Goal: Obtain resource: Obtain resource

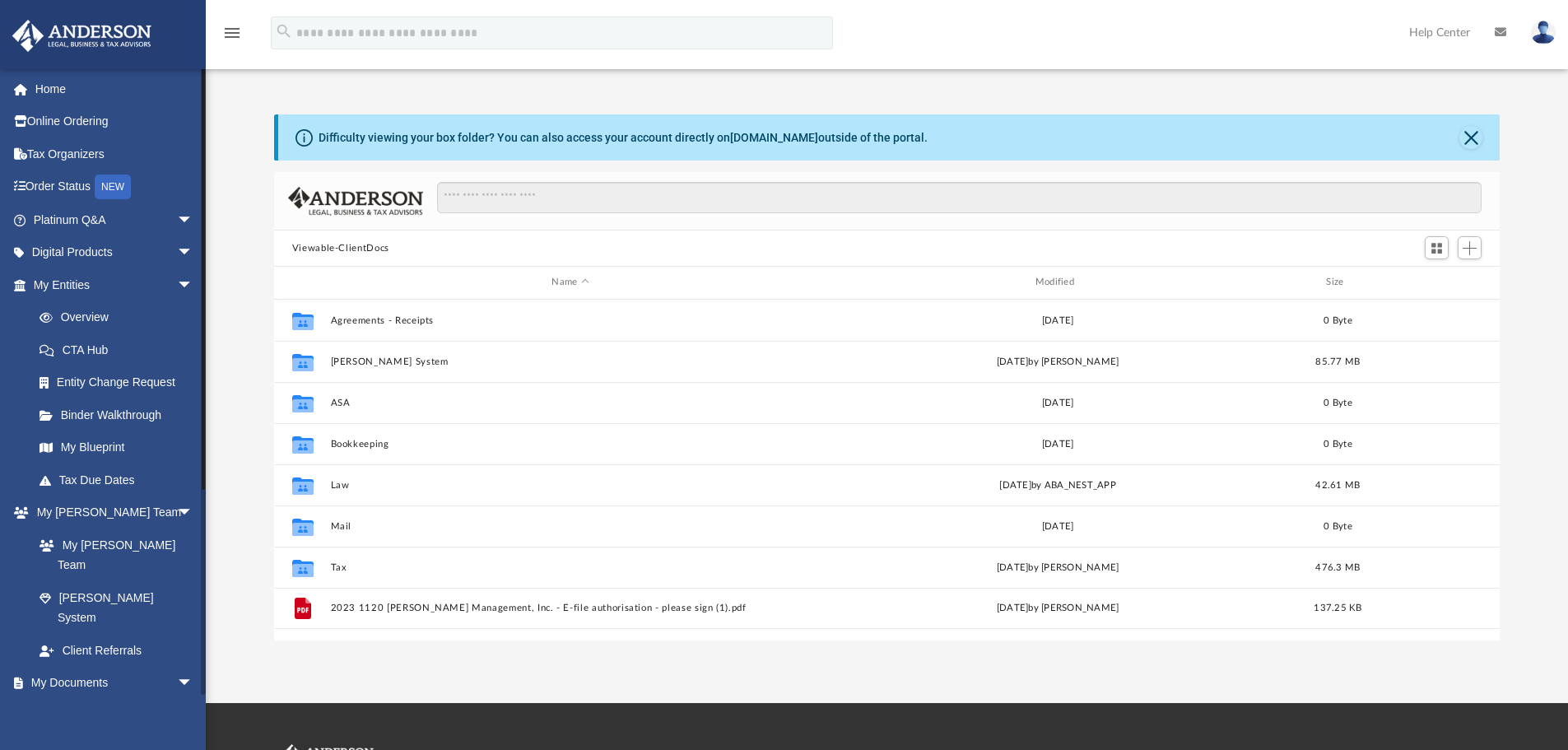
scroll to position [362, 1213]
click at [94, 698] on link "Box" at bounding box center [121, 714] width 195 height 33
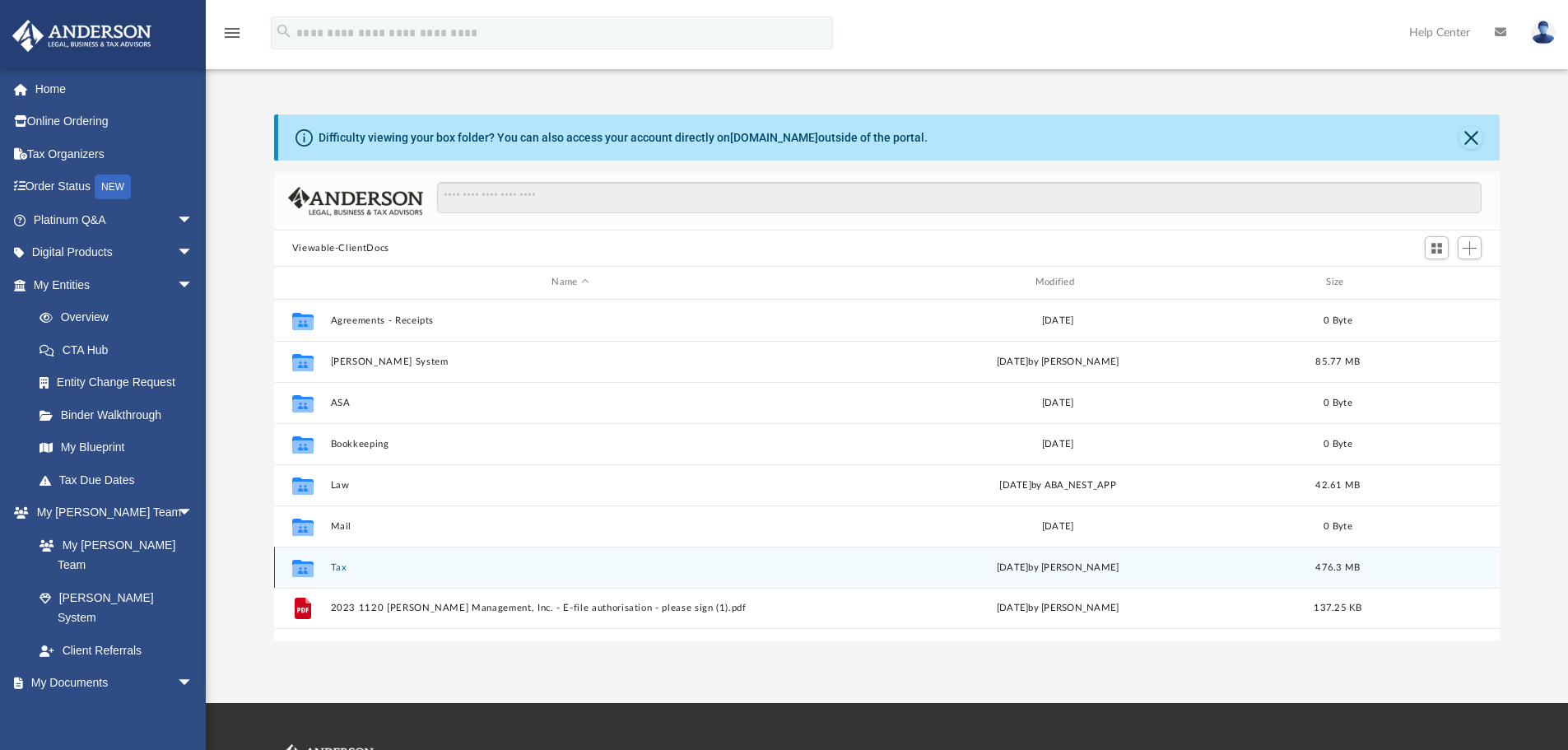
click at [336, 567] on button "Tax" at bounding box center [570, 567] width 480 height 11
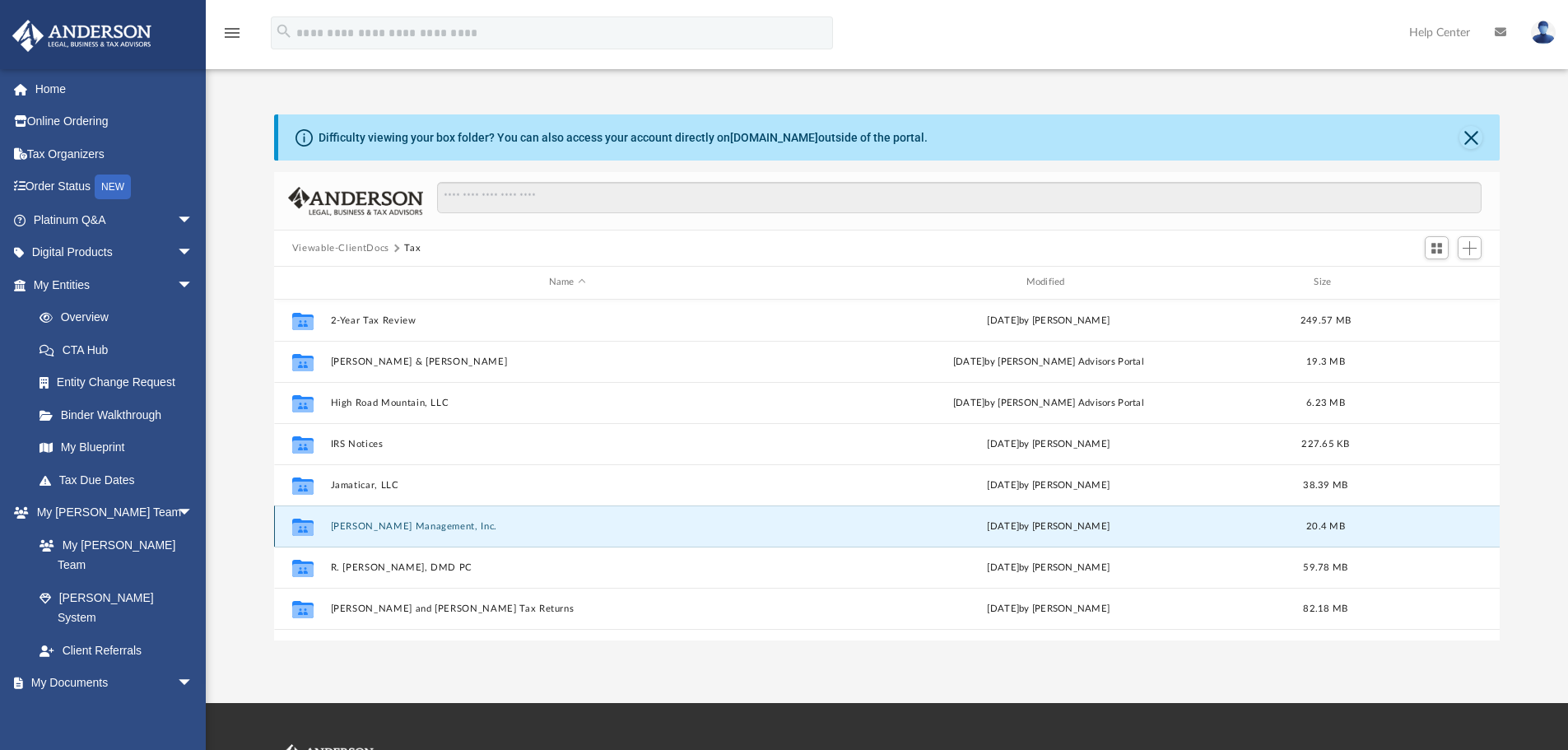
click at [347, 524] on button "[PERSON_NAME] Management, Inc." at bounding box center [567, 526] width 474 height 11
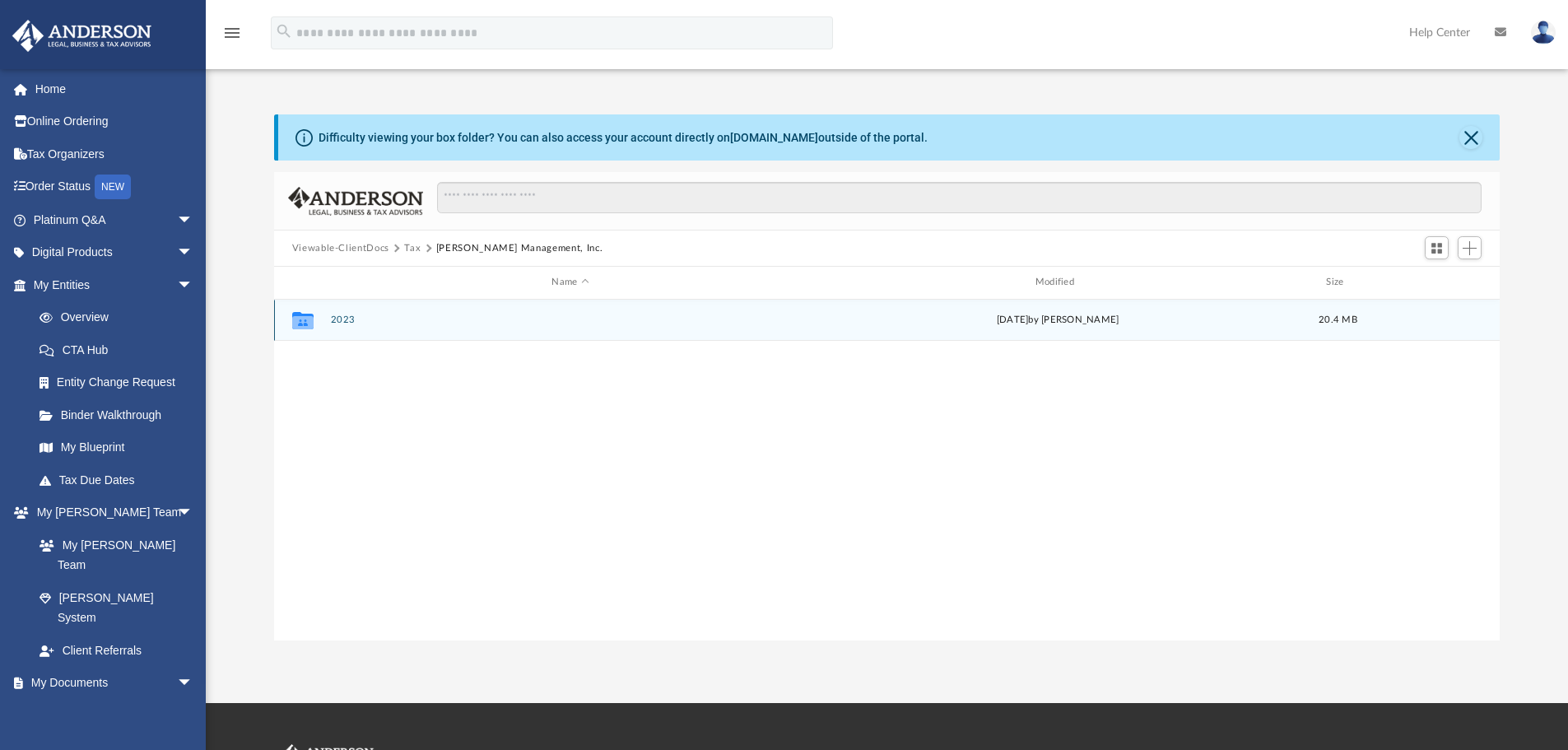
click at [354, 330] on div "Collaborated Folder 2023 [DATE] by [PERSON_NAME] 20.4 MB" at bounding box center [887, 320] width 1226 height 41
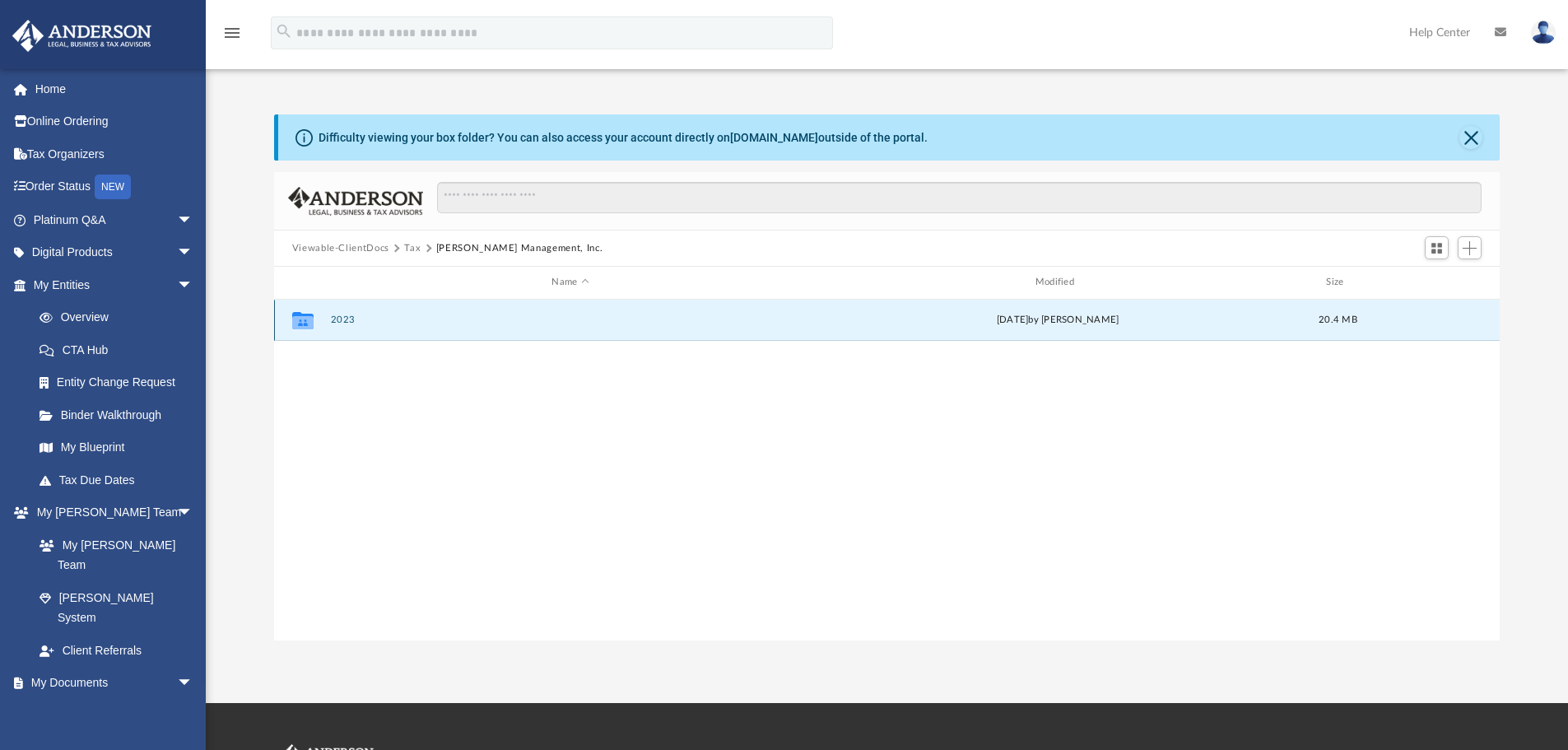
click at [369, 329] on div "Collaborated Folder 2023 [DATE] by [PERSON_NAME] 20.4 MB" at bounding box center [887, 320] width 1226 height 41
click at [308, 314] on icon "grid" at bounding box center [302, 320] width 21 height 17
click at [501, 252] on button "[PERSON_NAME] Management, Inc." at bounding box center [520, 248] width 167 height 15
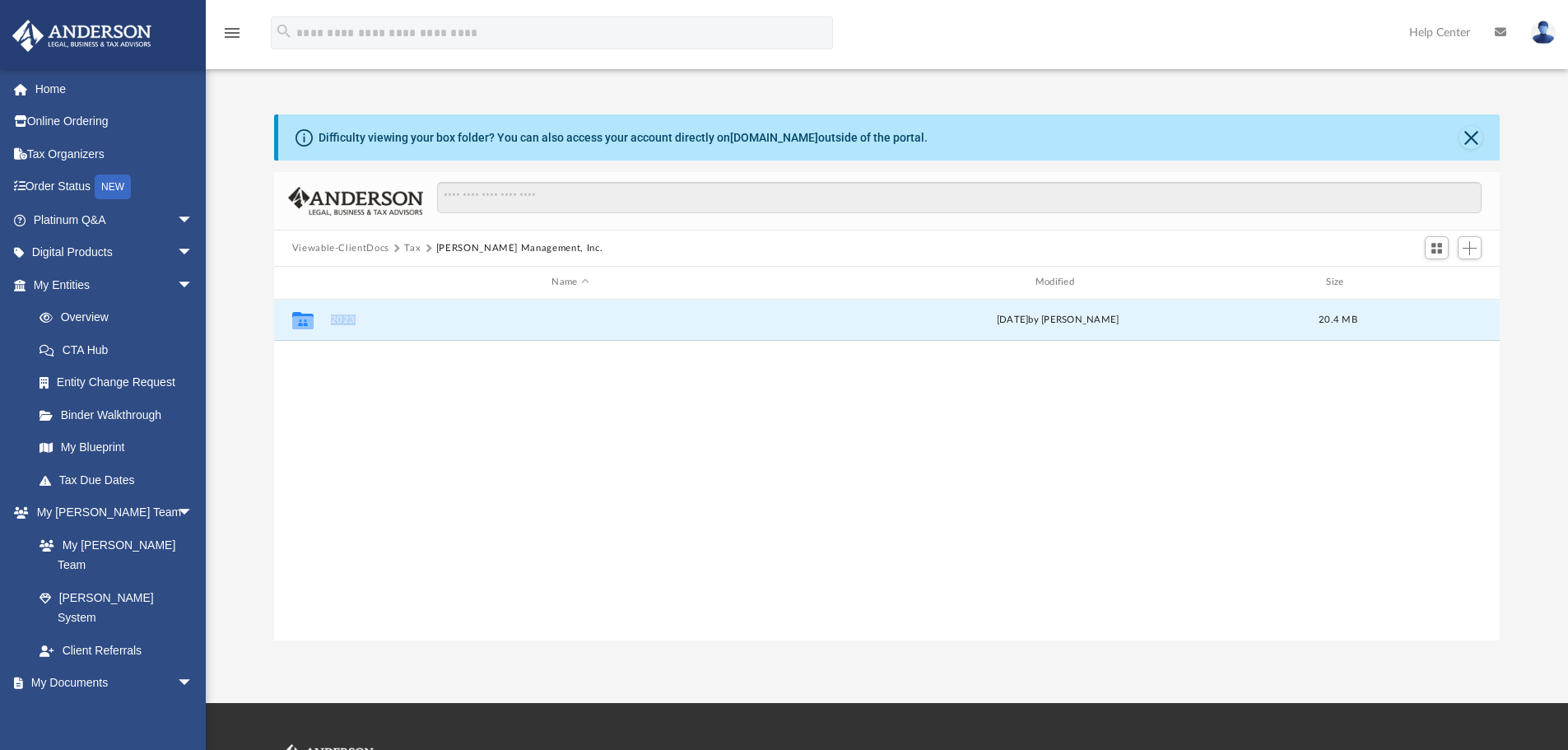
click at [414, 248] on button "Tax" at bounding box center [412, 248] width 17 height 15
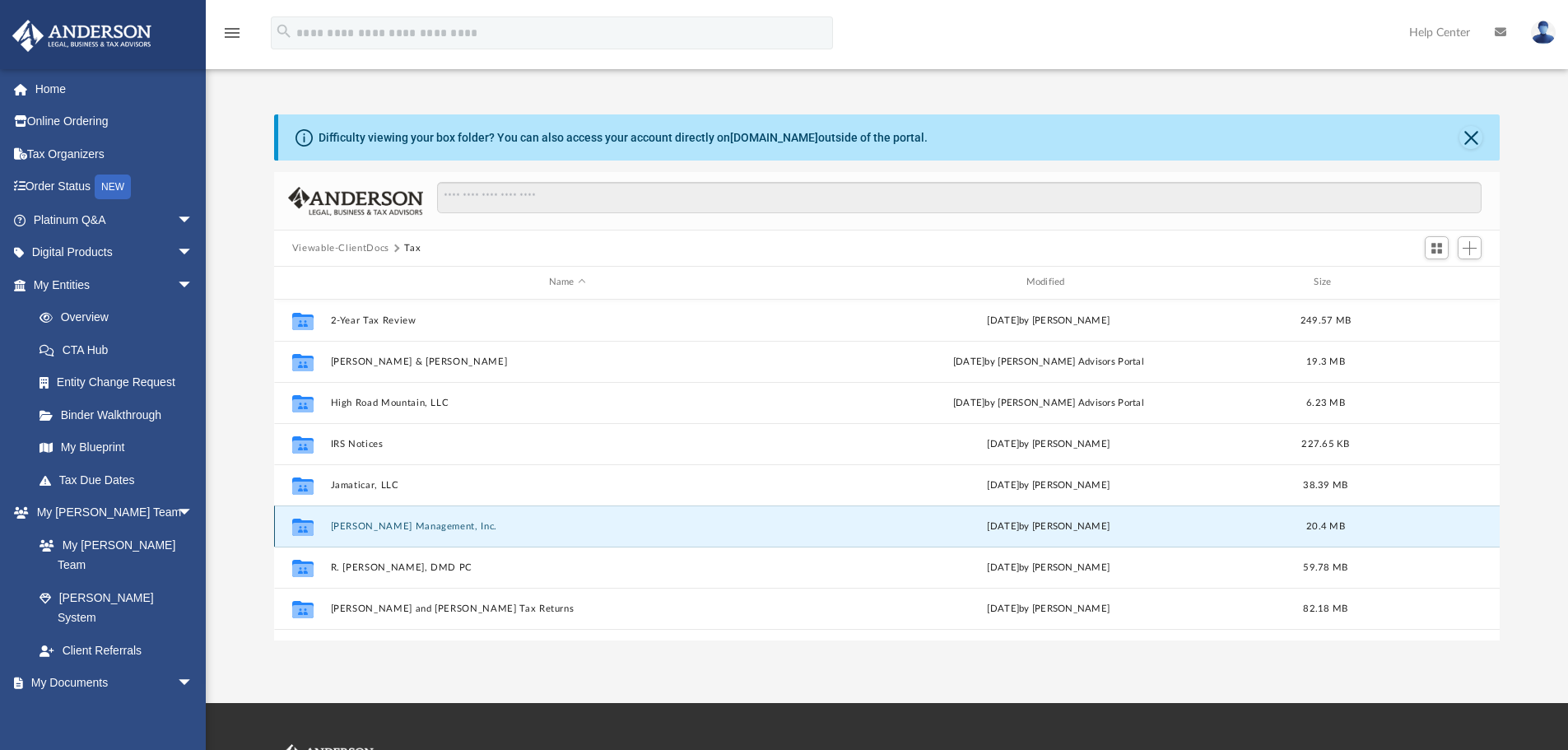
click at [371, 529] on button "[PERSON_NAME] Management, Inc." at bounding box center [567, 526] width 474 height 11
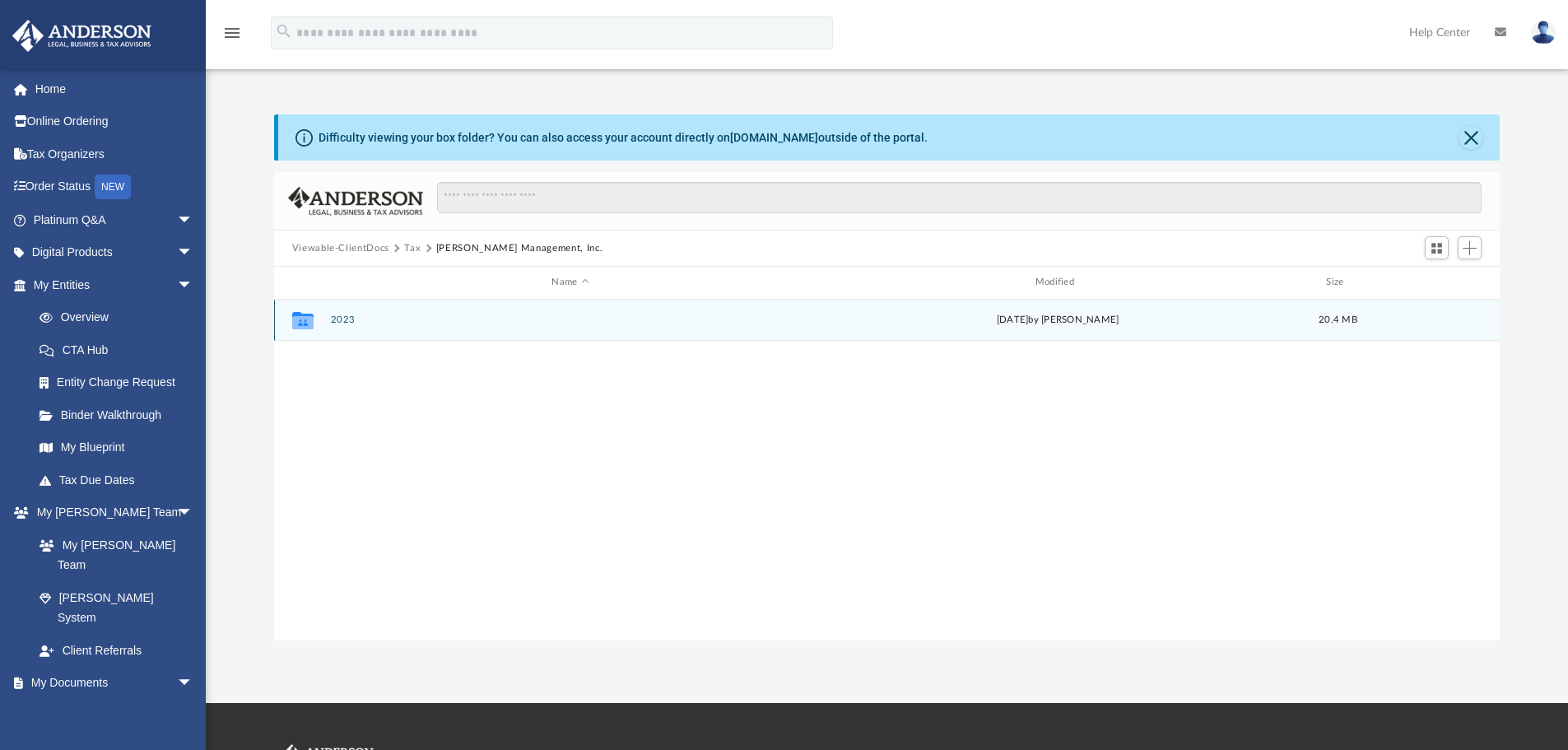
click at [309, 328] on icon "grid" at bounding box center [302, 322] width 21 height 13
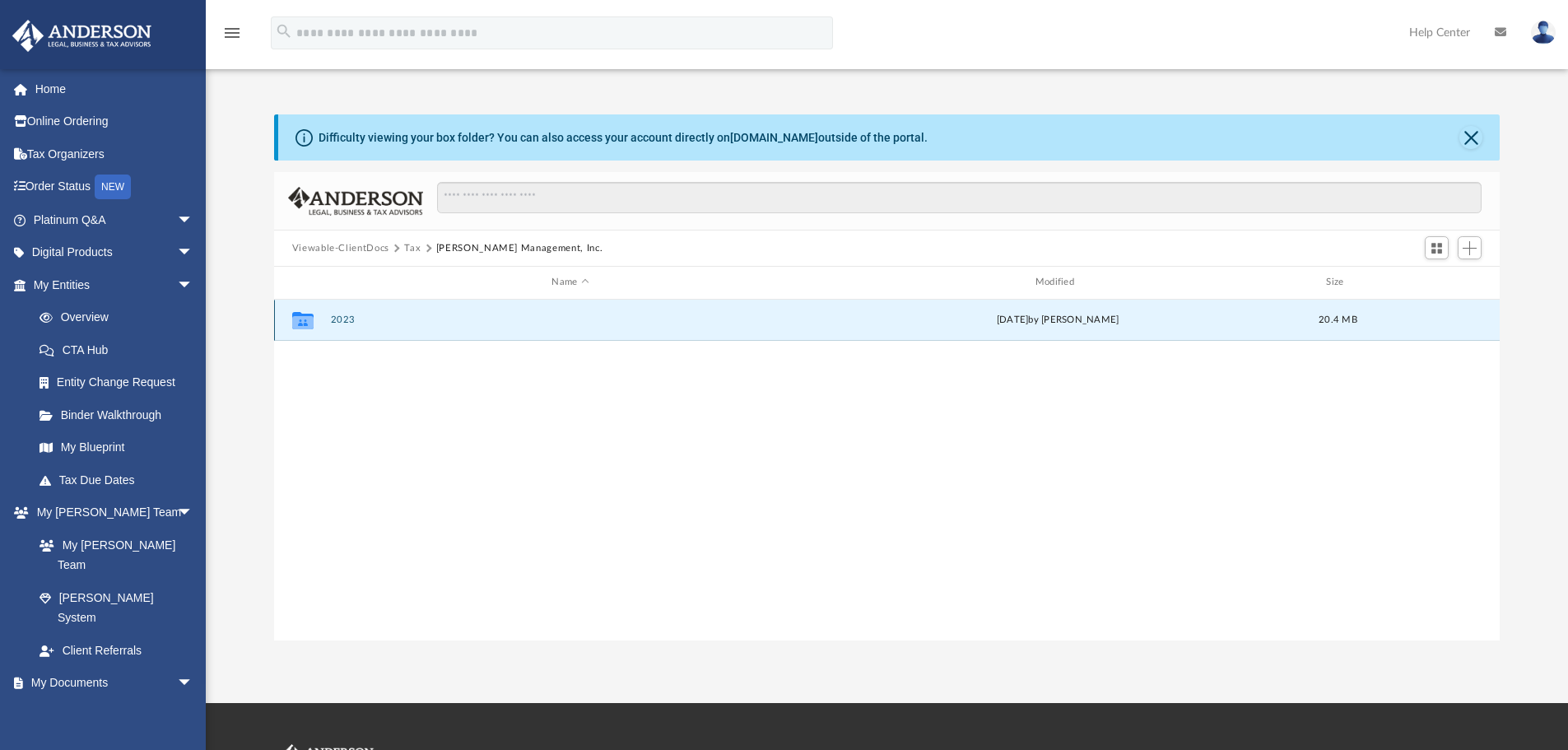
click at [319, 324] on div "Collaborated Folder" at bounding box center [302, 320] width 41 height 26
click at [302, 328] on icon "grid" at bounding box center [302, 322] width 21 height 13
click at [303, 328] on icon "grid" at bounding box center [302, 322] width 21 height 13
click at [443, 306] on div "Collaborated Folder 2023 [DATE] by [PERSON_NAME] 20.4 MB" at bounding box center [887, 320] width 1226 height 41
click at [448, 305] on div "Collaborated Folder 2023 [DATE] by [PERSON_NAME] 20.4 MB" at bounding box center [887, 320] width 1226 height 41
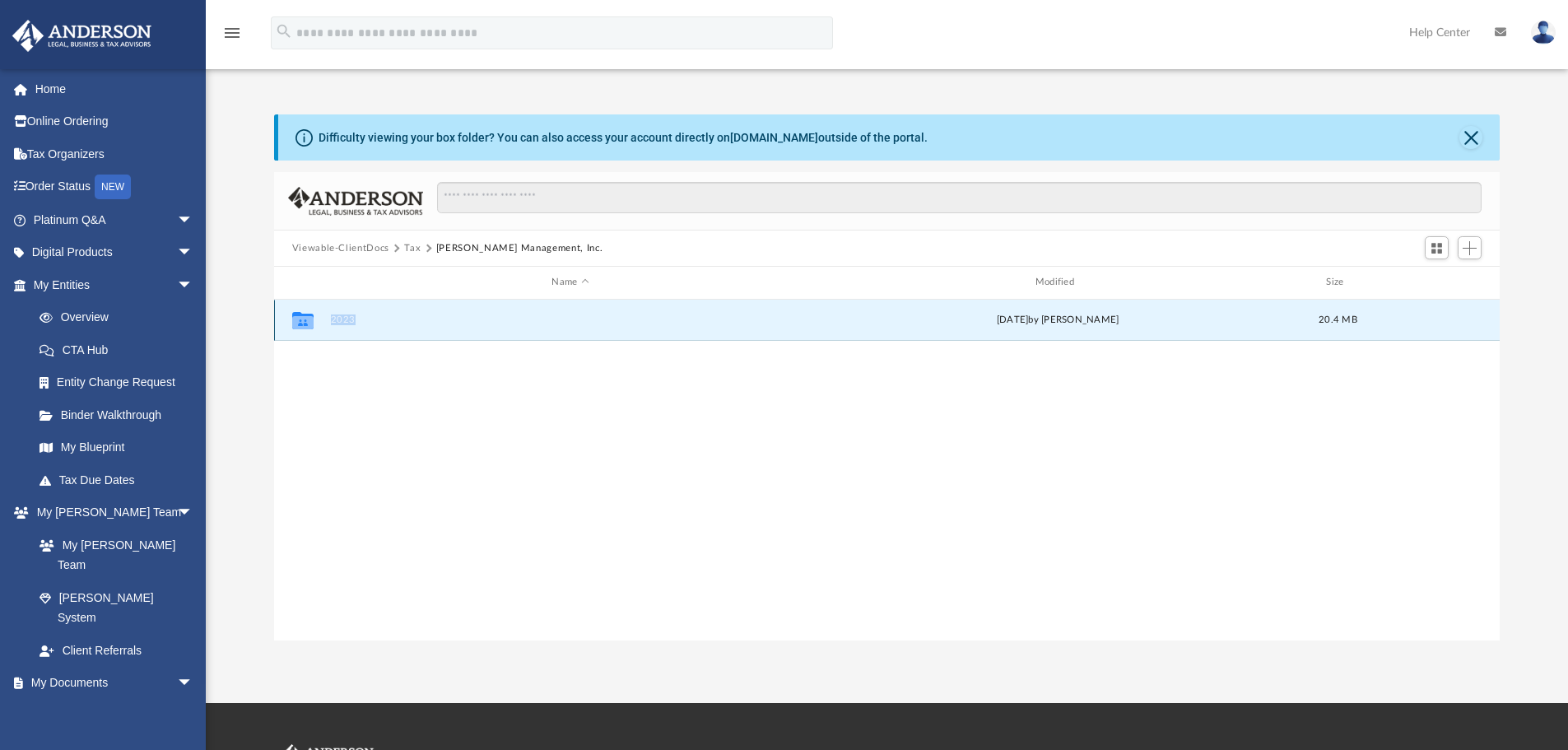
click at [353, 321] on button "2023" at bounding box center [570, 320] width 480 height 11
click at [352, 321] on button "2023" at bounding box center [570, 320] width 480 height 11
click at [309, 320] on icon "grid" at bounding box center [302, 322] width 21 height 13
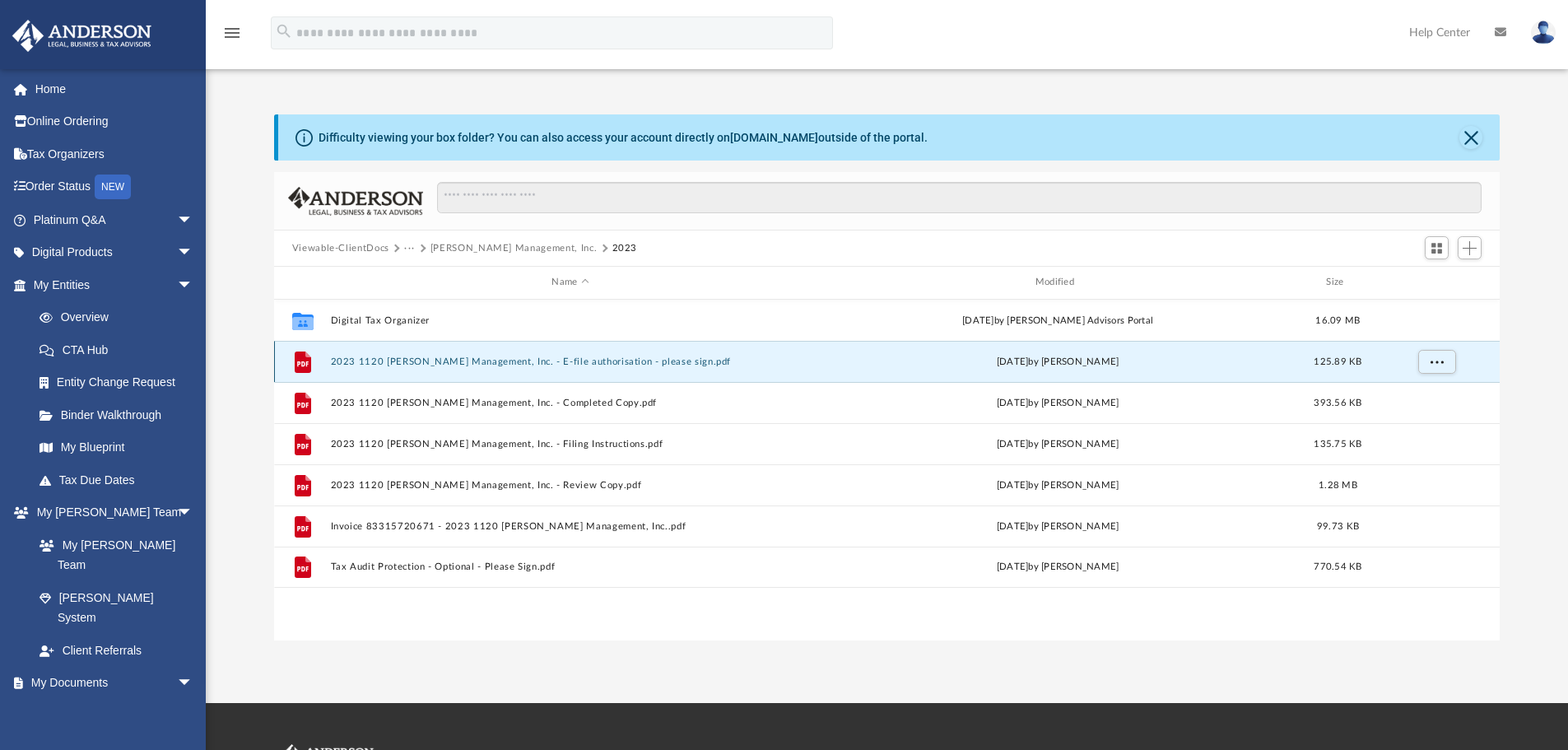
click at [534, 366] on button "2023 1120 [PERSON_NAME] Management, Inc. - E-file authorisation - please sign.p…" at bounding box center [570, 362] width 480 height 11
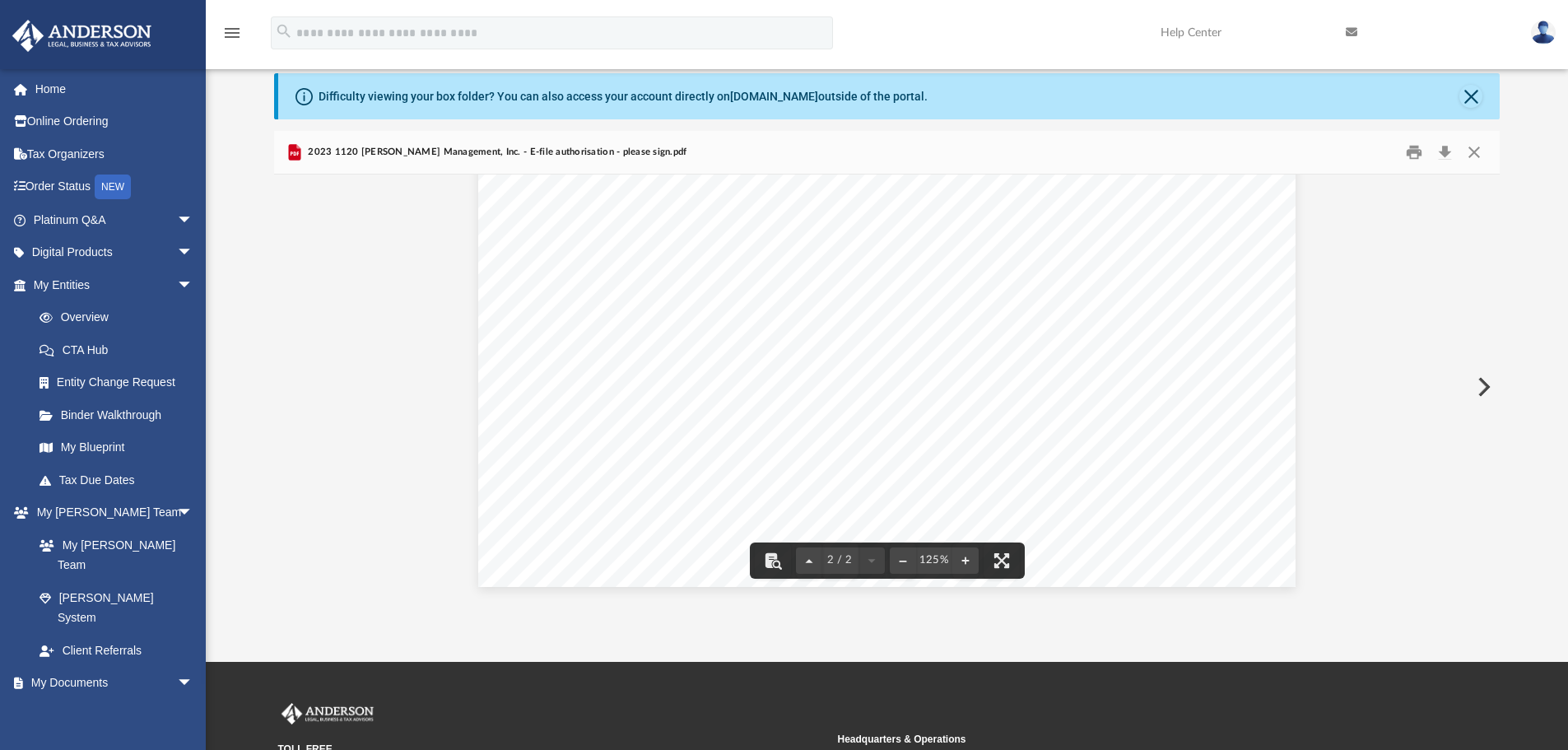
scroll to position [248, 0]
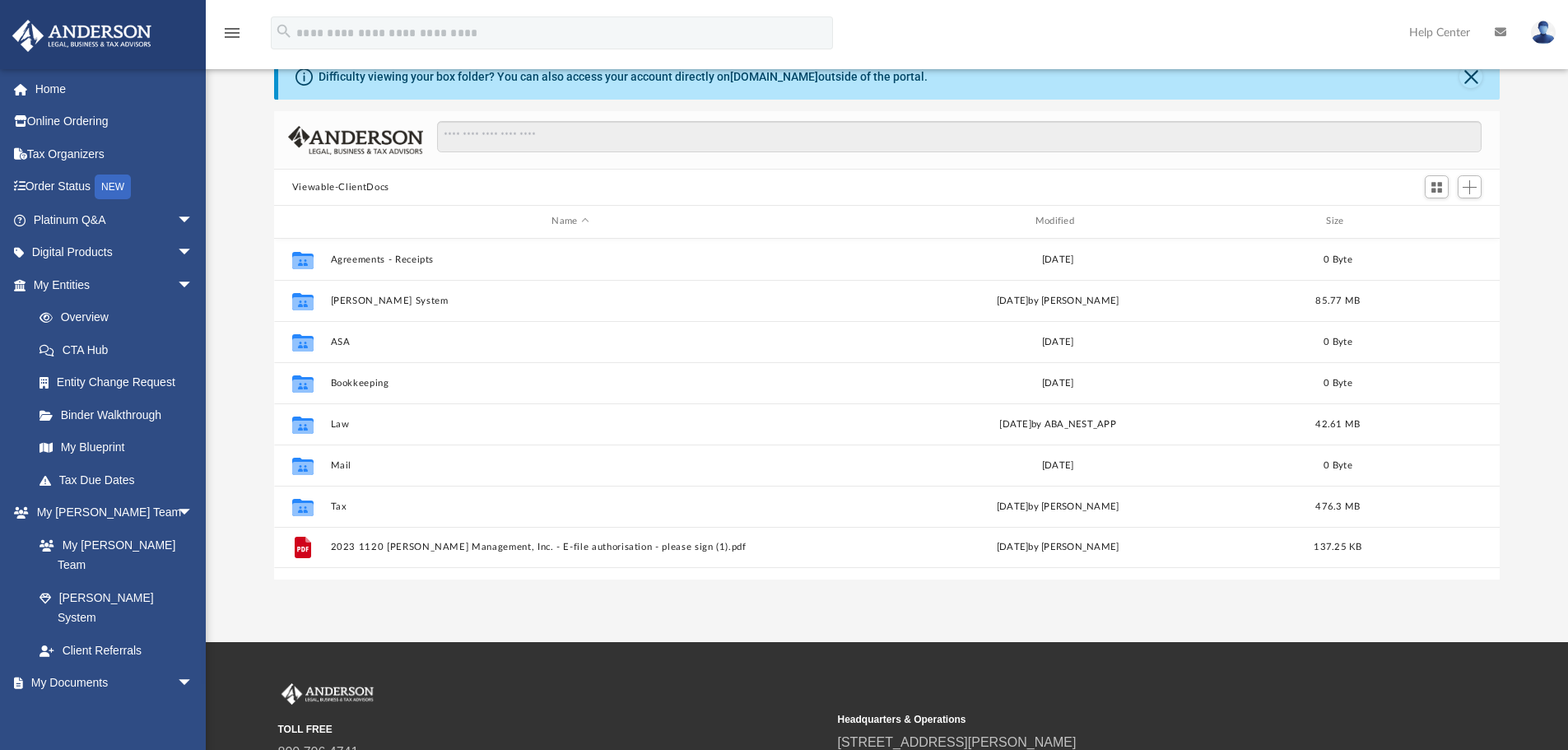
scroll to position [362, 1213]
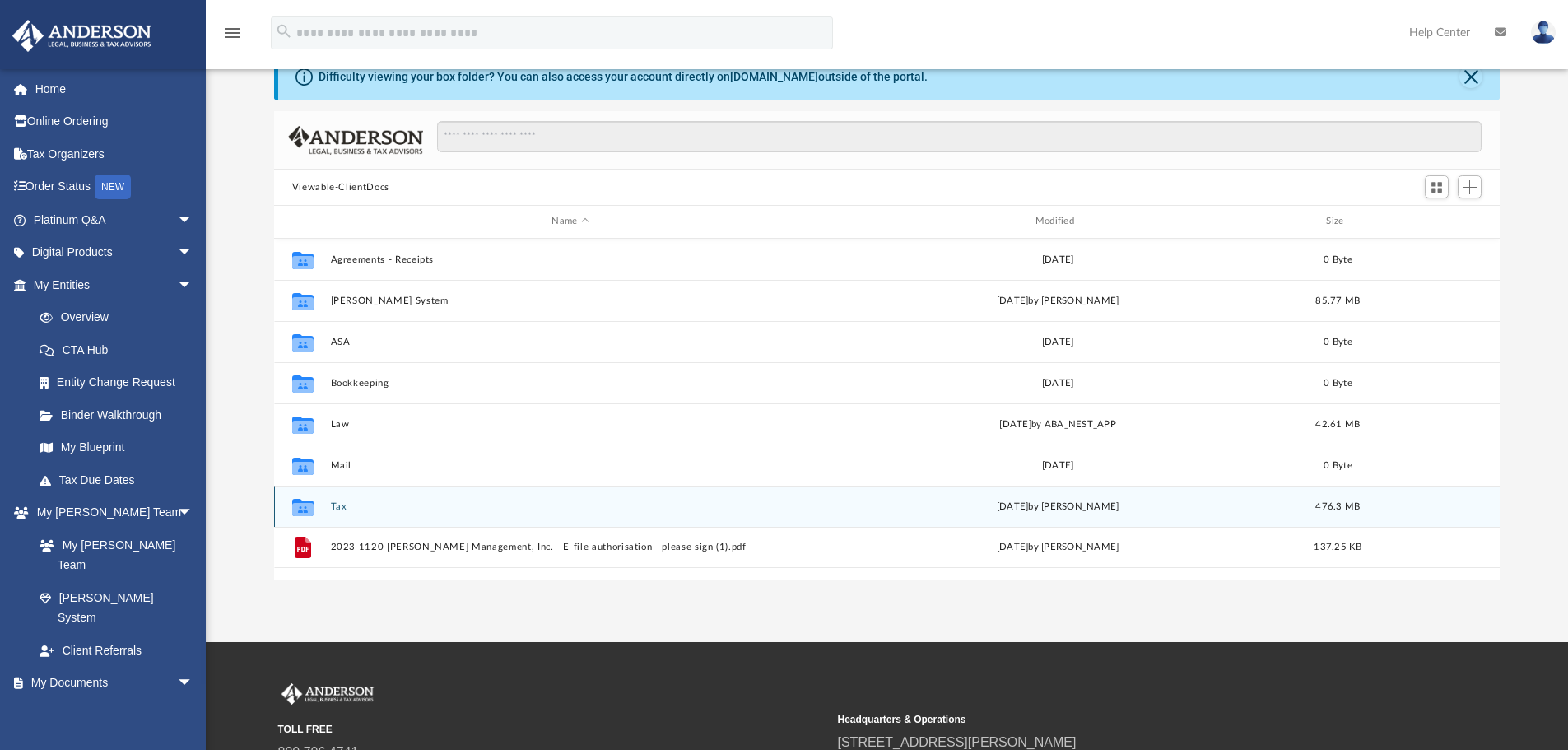
click at [425, 522] on div "Collaborated Folder Tax [DATE] by [PERSON_NAME] 476.3 MB" at bounding box center [887, 505] width 1226 height 41
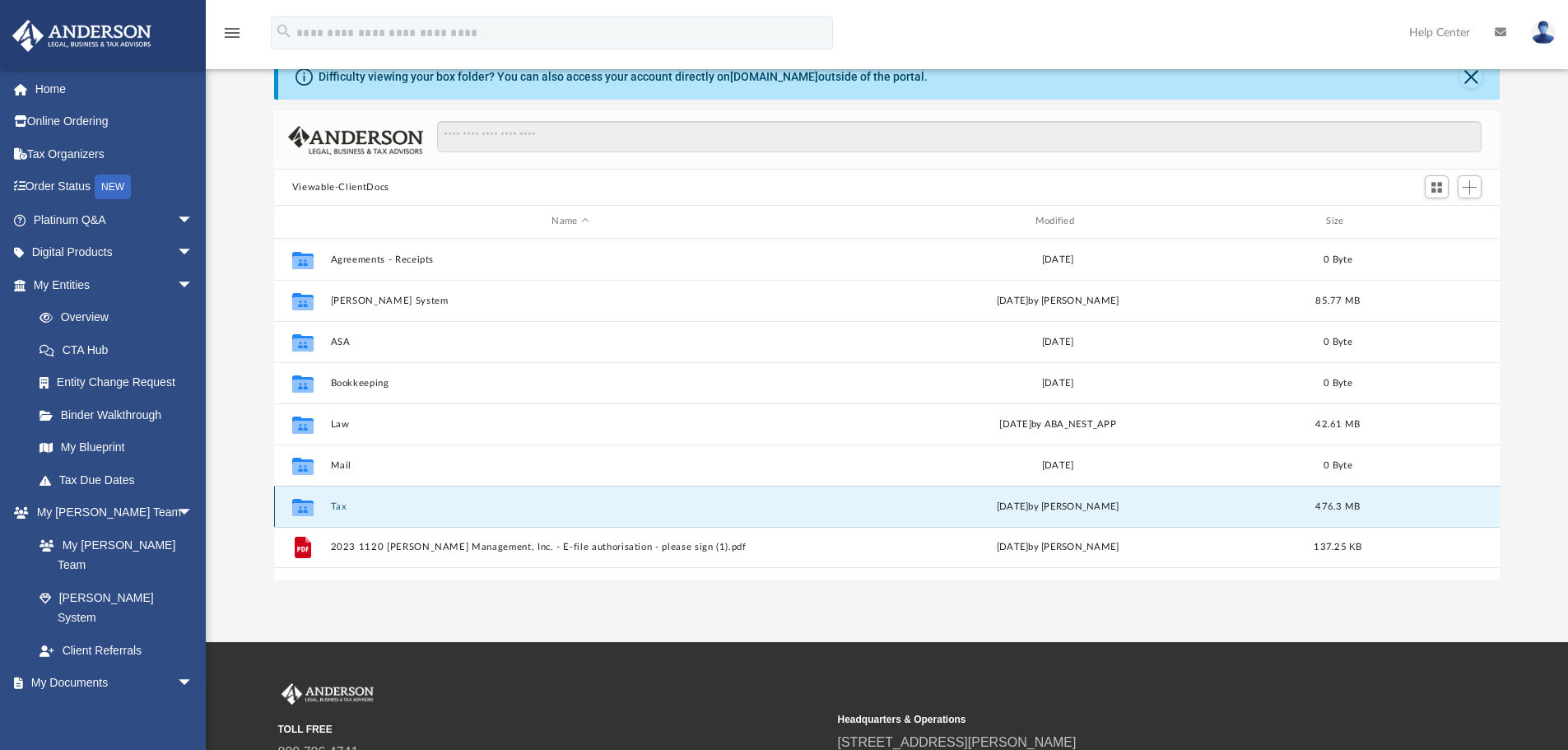
click at [456, 511] on button "Tax" at bounding box center [570, 506] width 480 height 11
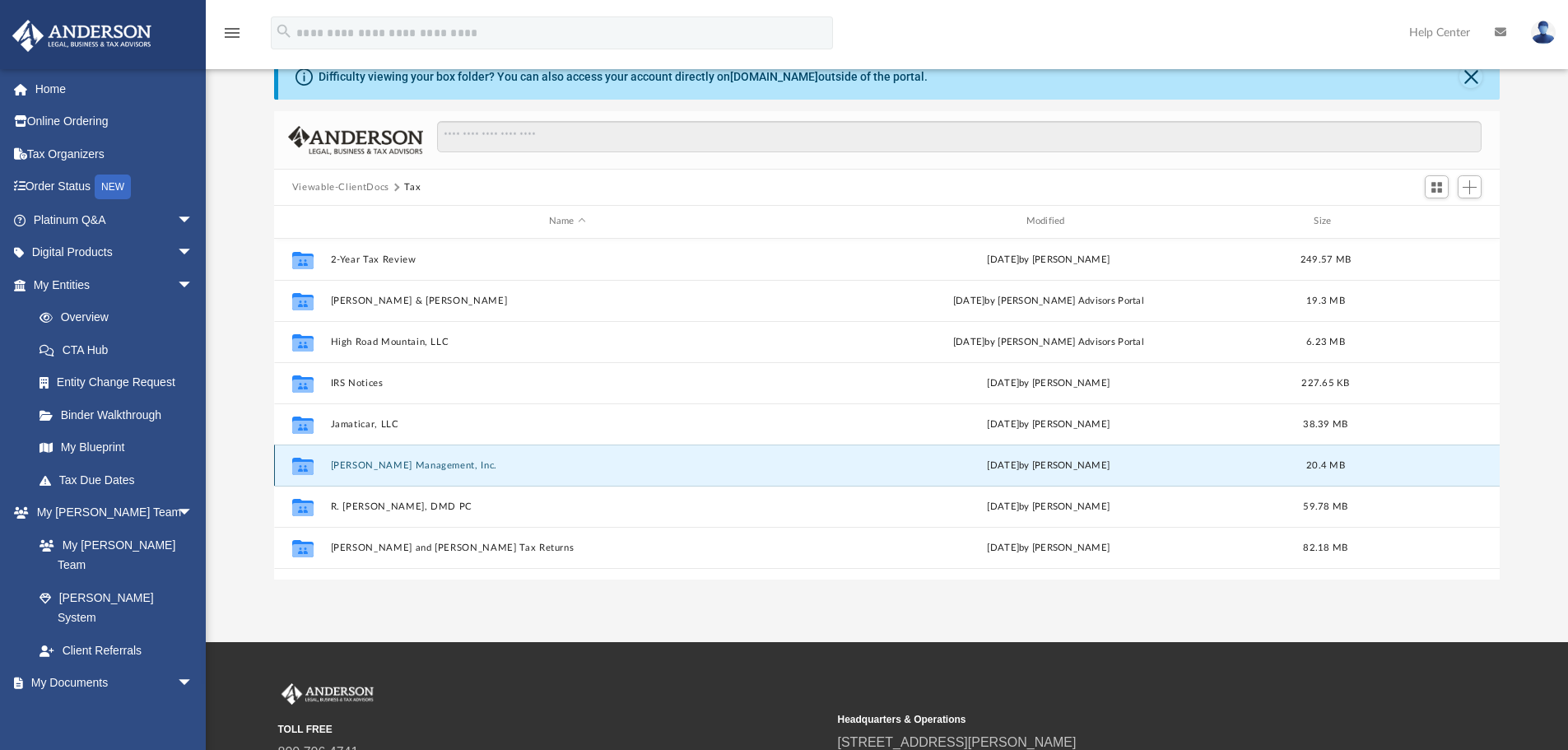
click at [457, 467] on button "[PERSON_NAME] Management, Inc." at bounding box center [567, 465] width 474 height 11
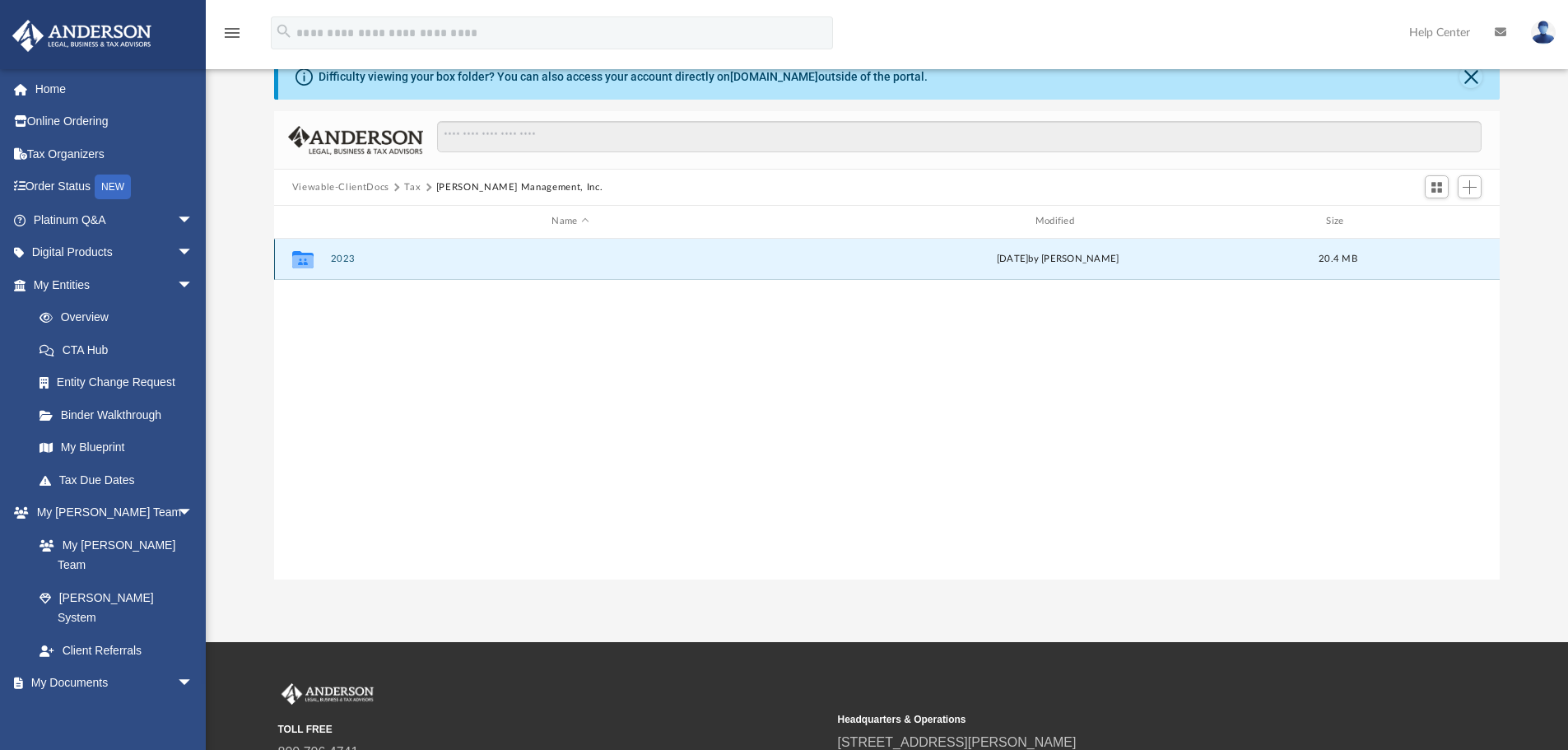
click at [454, 261] on button "2023" at bounding box center [570, 258] width 480 height 11
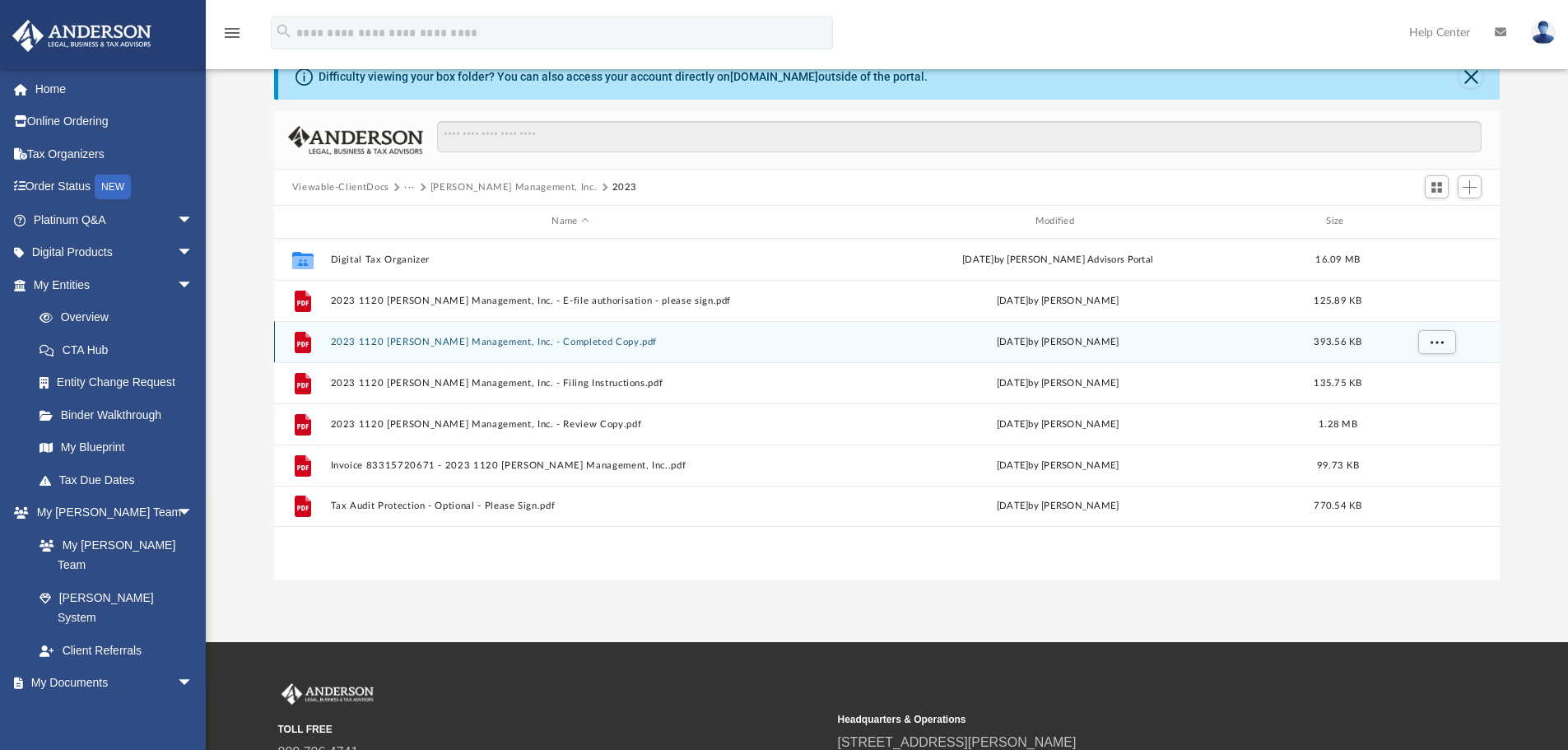
click at [509, 342] on button "2023 1120 [PERSON_NAME] Management, Inc. - Completed Copy.pdf" at bounding box center [570, 342] width 480 height 11
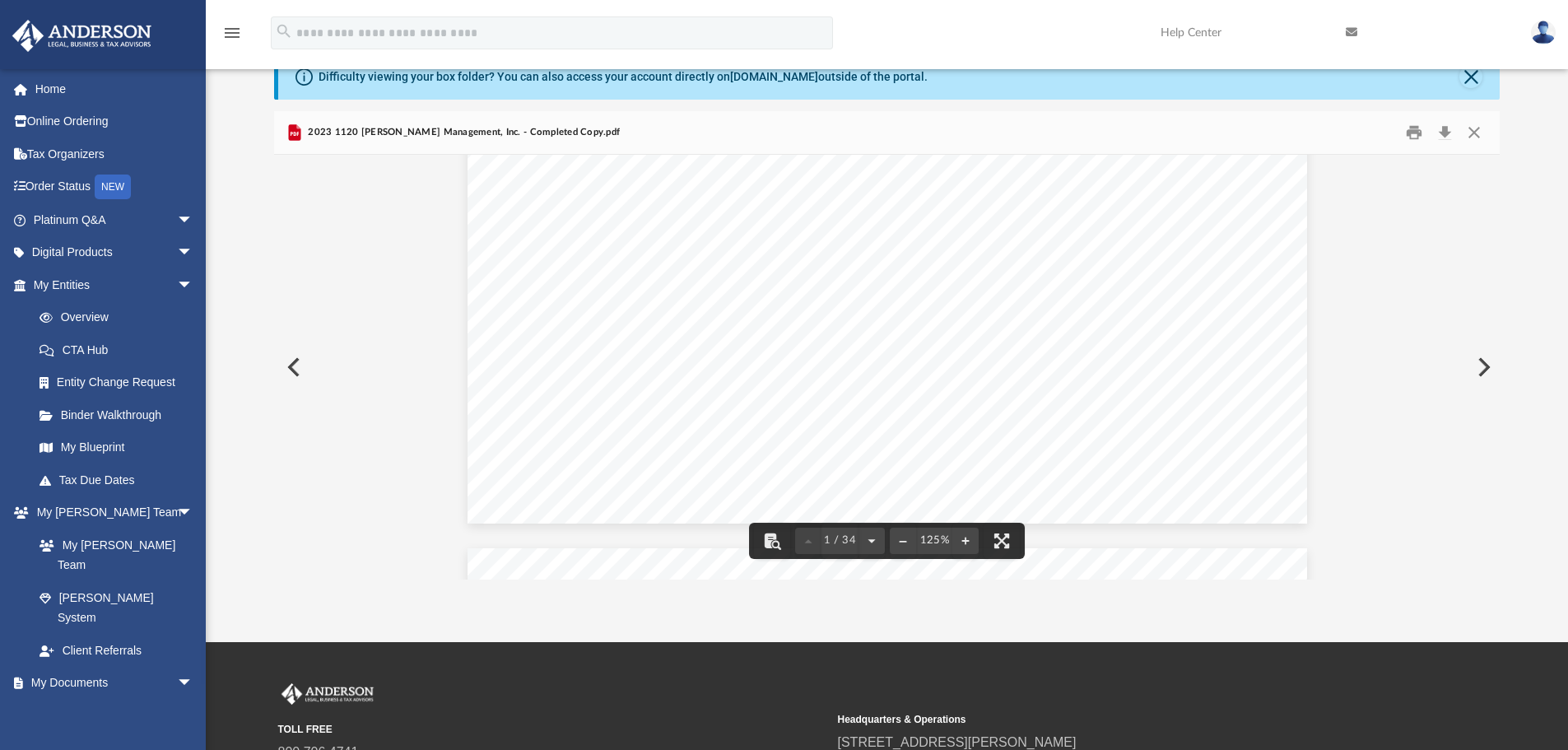
scroll to position [741, 0]
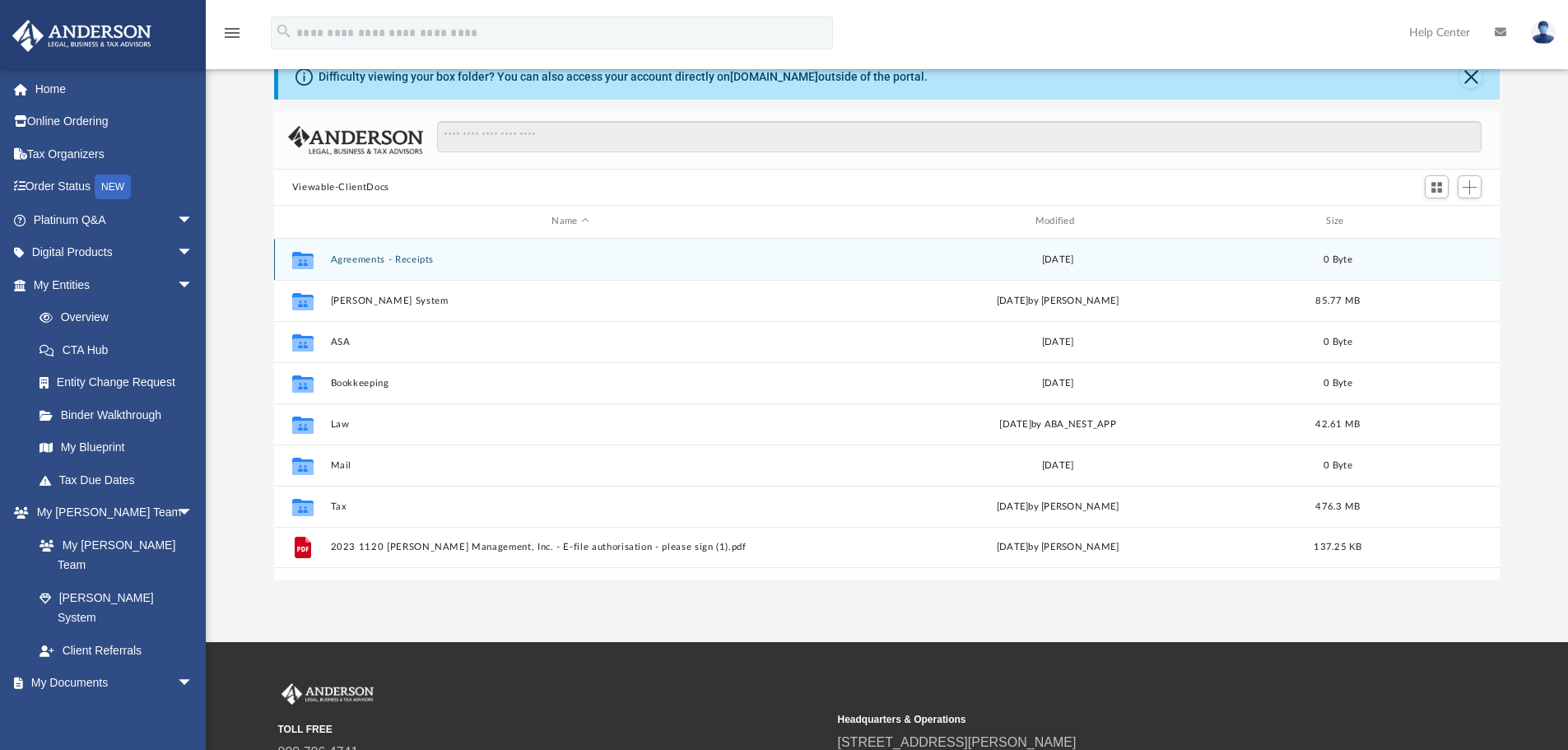
scroll to position [362, 1213]
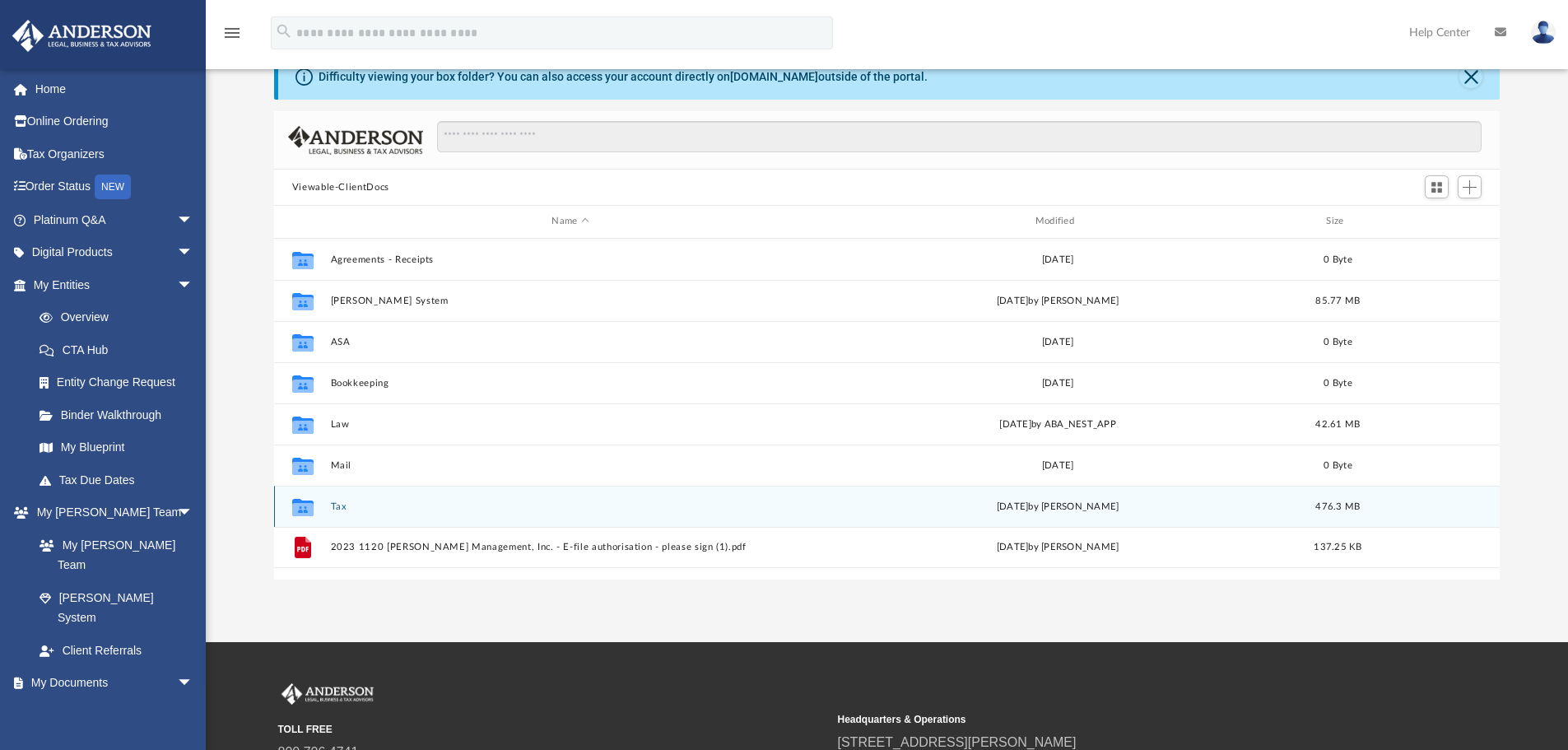
click at [394, 495] on div "Collaborated Folder Tax [DATE] by [PERSON_NAME] 476.3 MB" at bounding box center [887, 505] width 1226 height 41
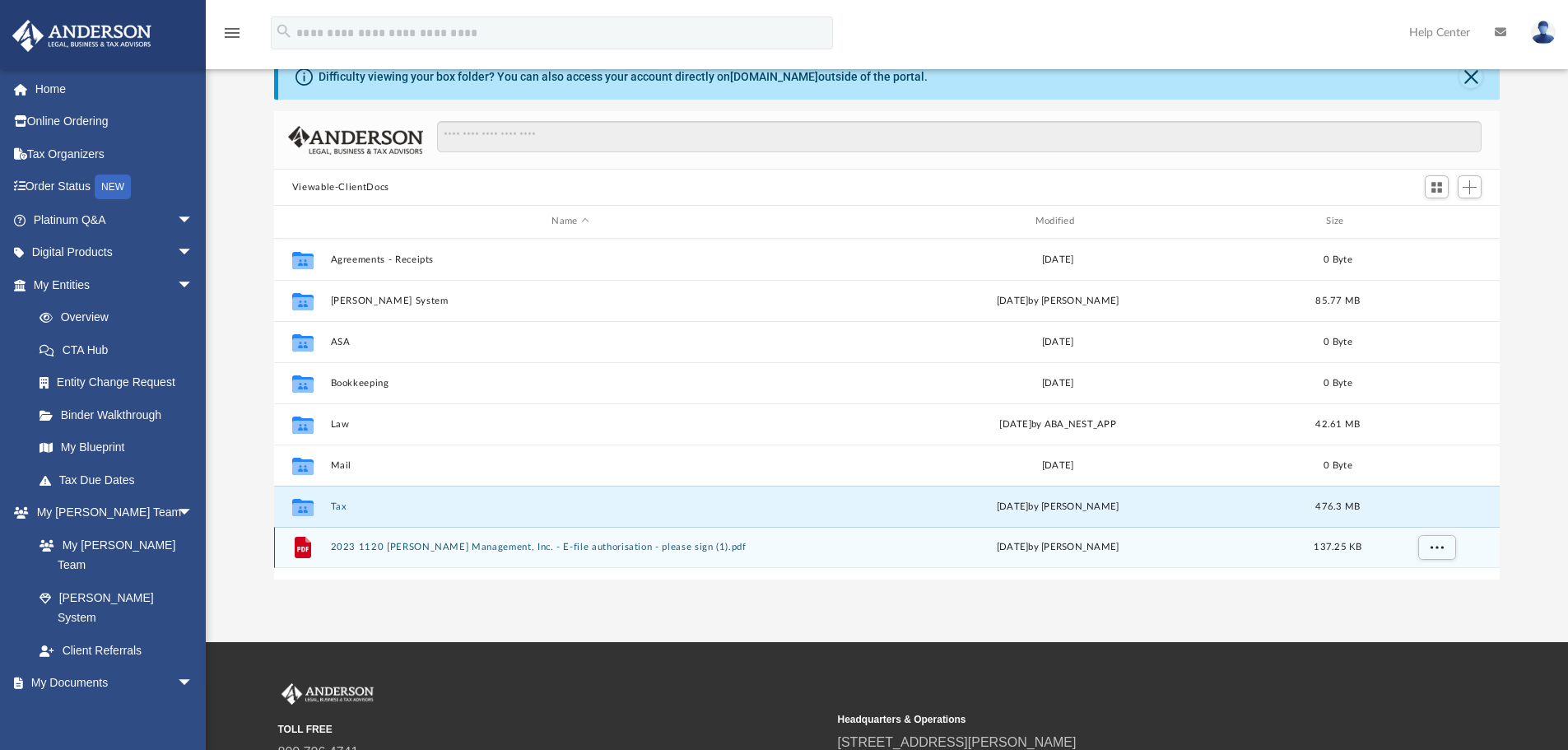
click at [367, 537] on div "File 2023 1120 Lackey Management, Inc. - E-file authorisation - please sign (1)…" at bounding box center [887, 547] width 1226 height 41
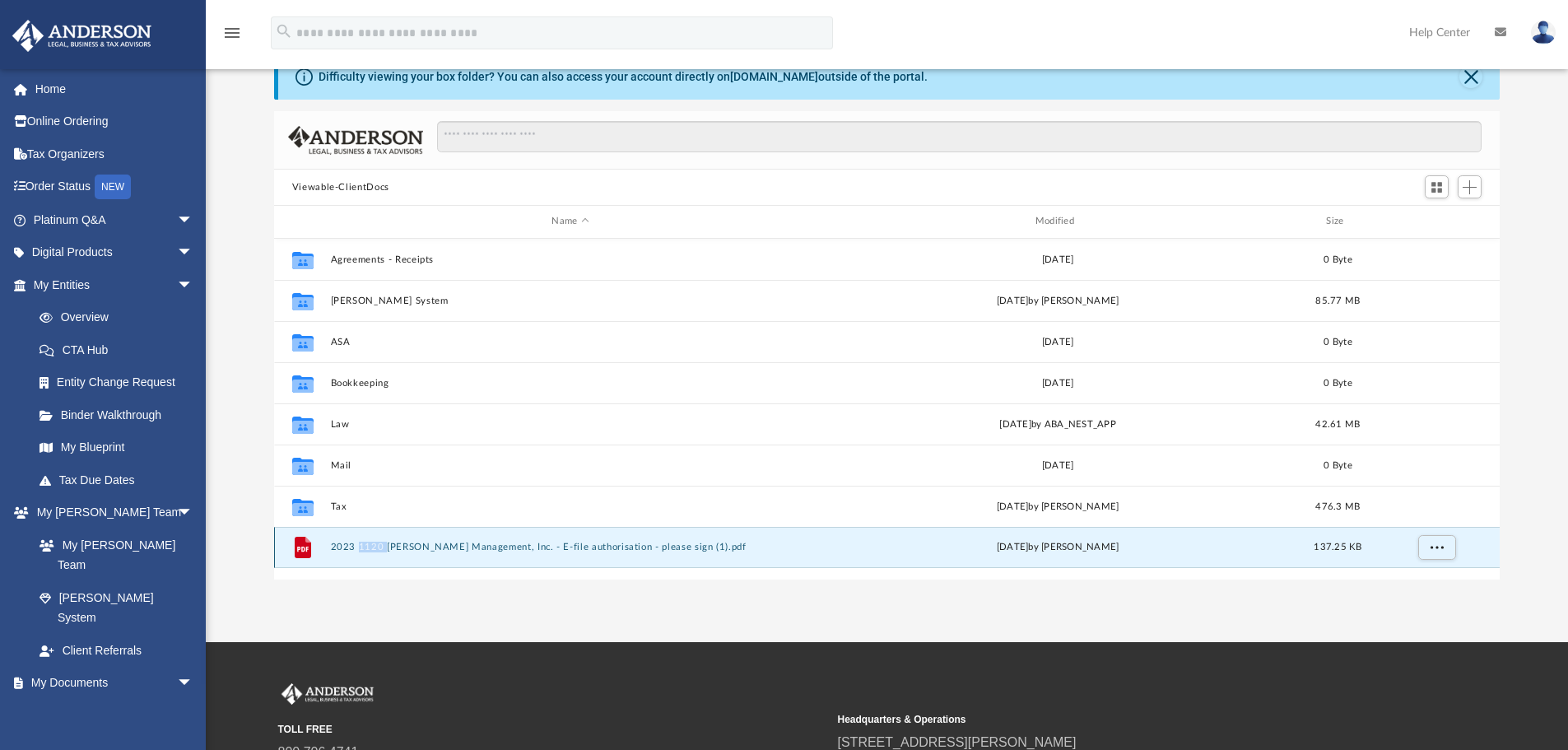
click at [367, 537] on div "File 2023 1120 Lackey Management, Inc. - E-file authorisation - please sign (1)…" at bounding box center [887, 547] width 1226 height 41
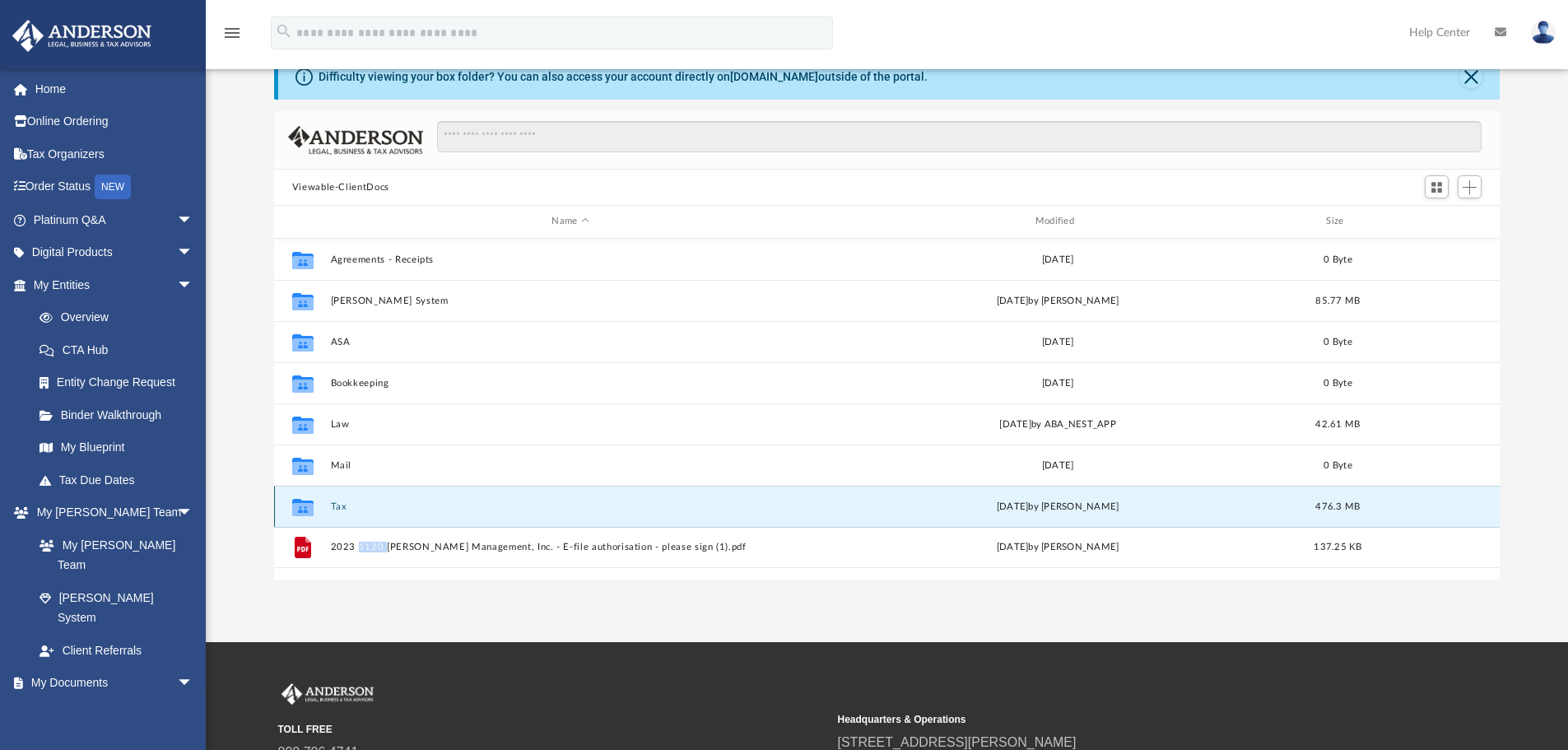
click at [389, 506] on button "Tax" at bounding box center [570, 506] width 480 height 11
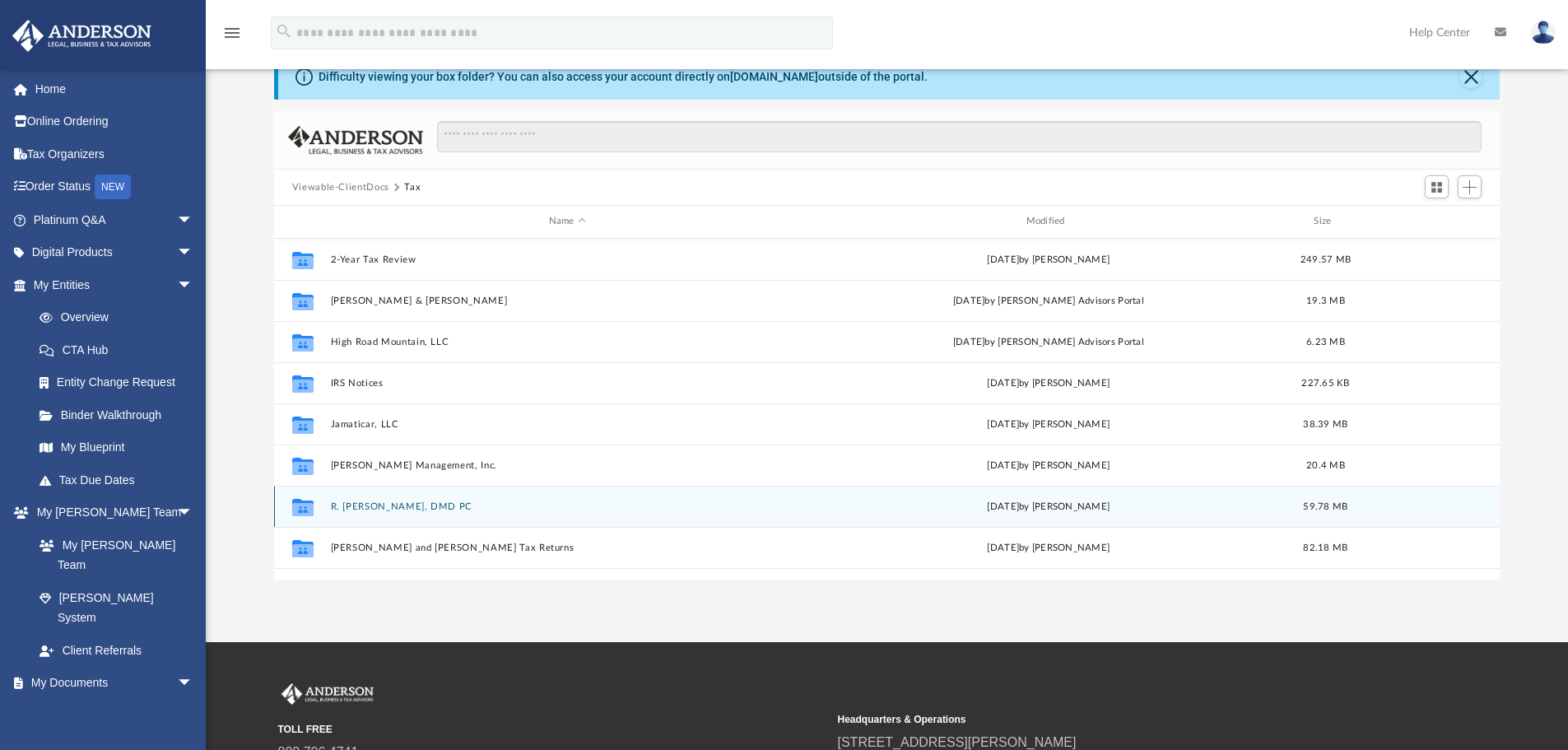
click at [386, 504] on button "R. [PERSON_NAME], DMD PC" at bounding box center [567, 506] width 474 height 11
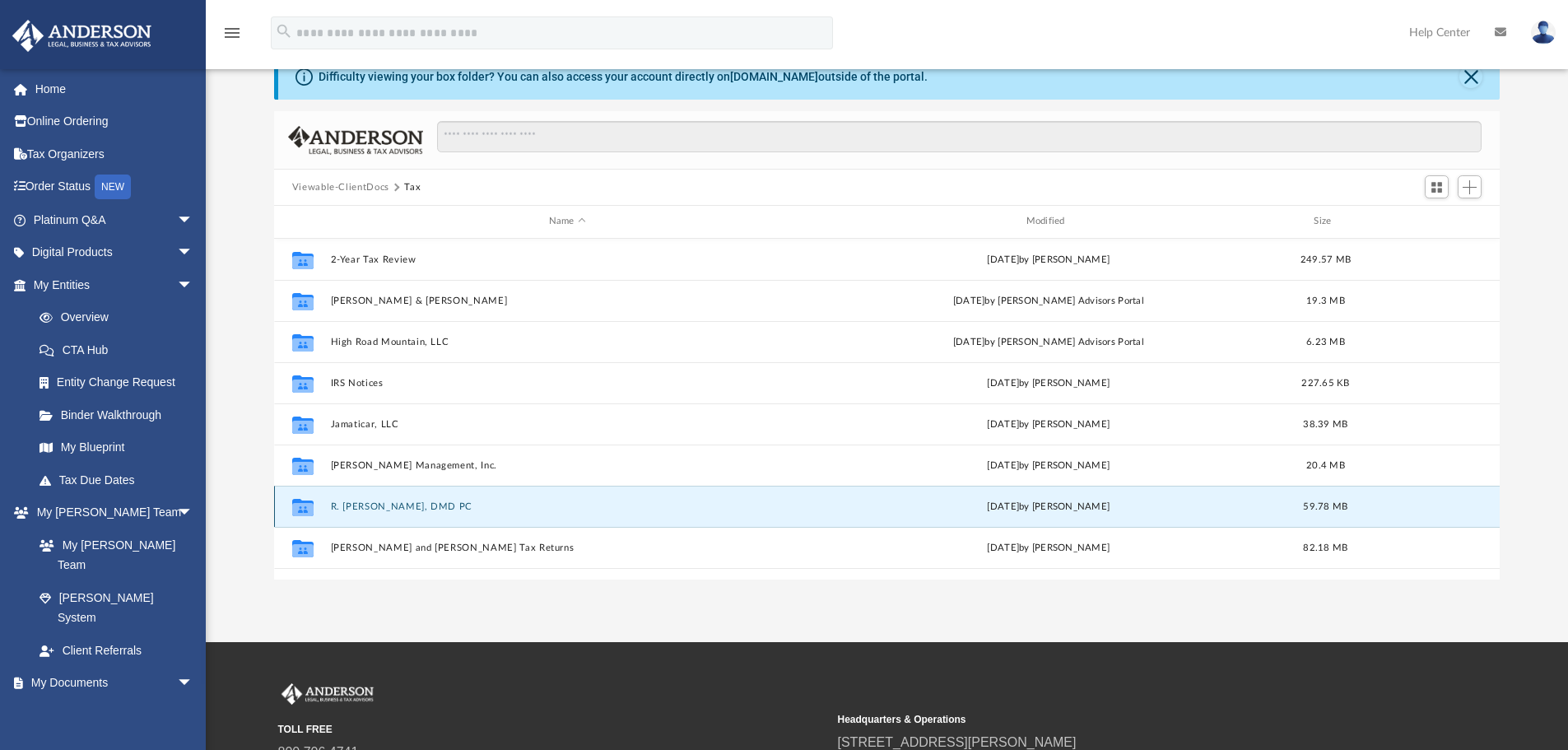
click at [386, 504] on button "R. [PERSON_NAME], DMD PC" at bounding box center [567, 506] width 474 height 11
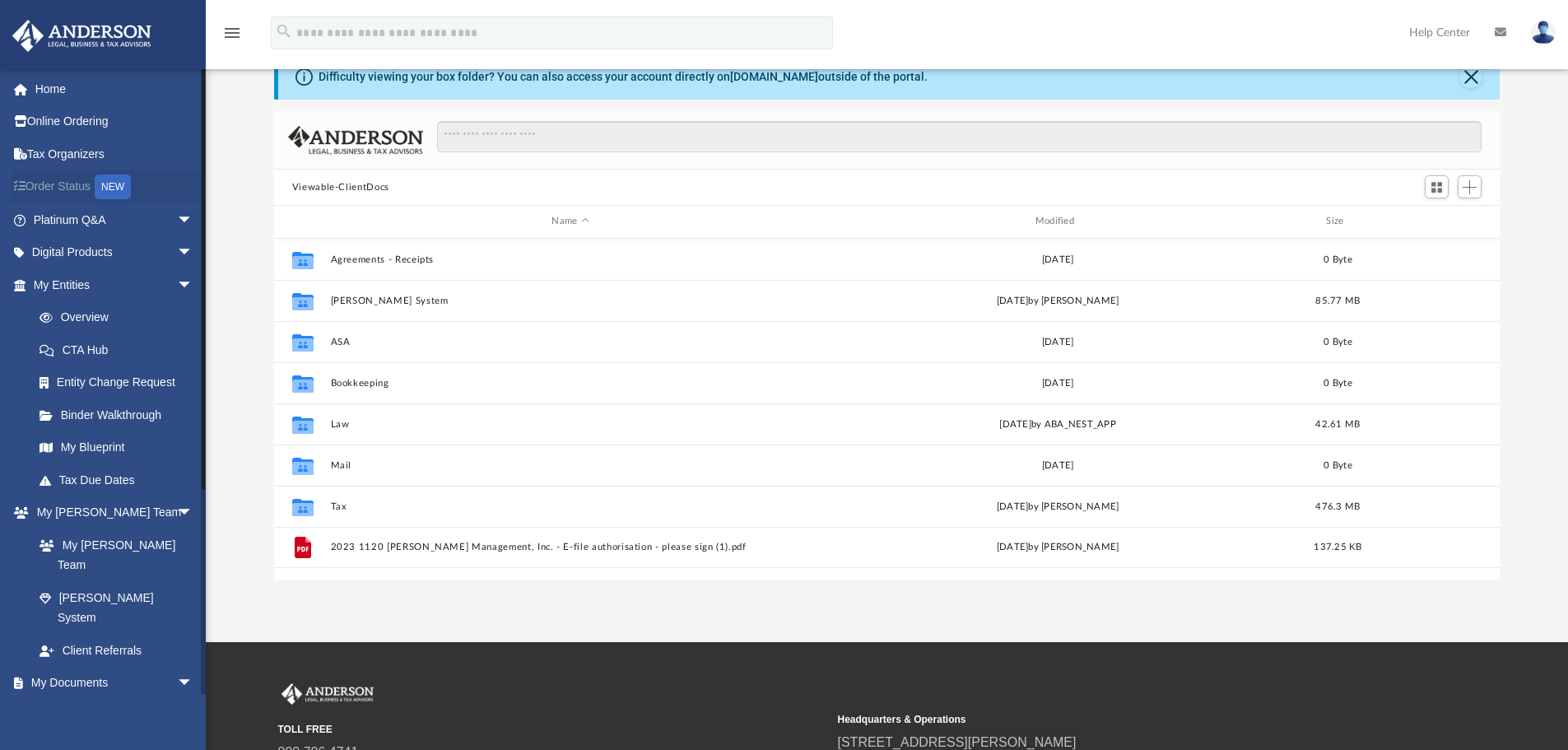
scroll to position [362, 1213]
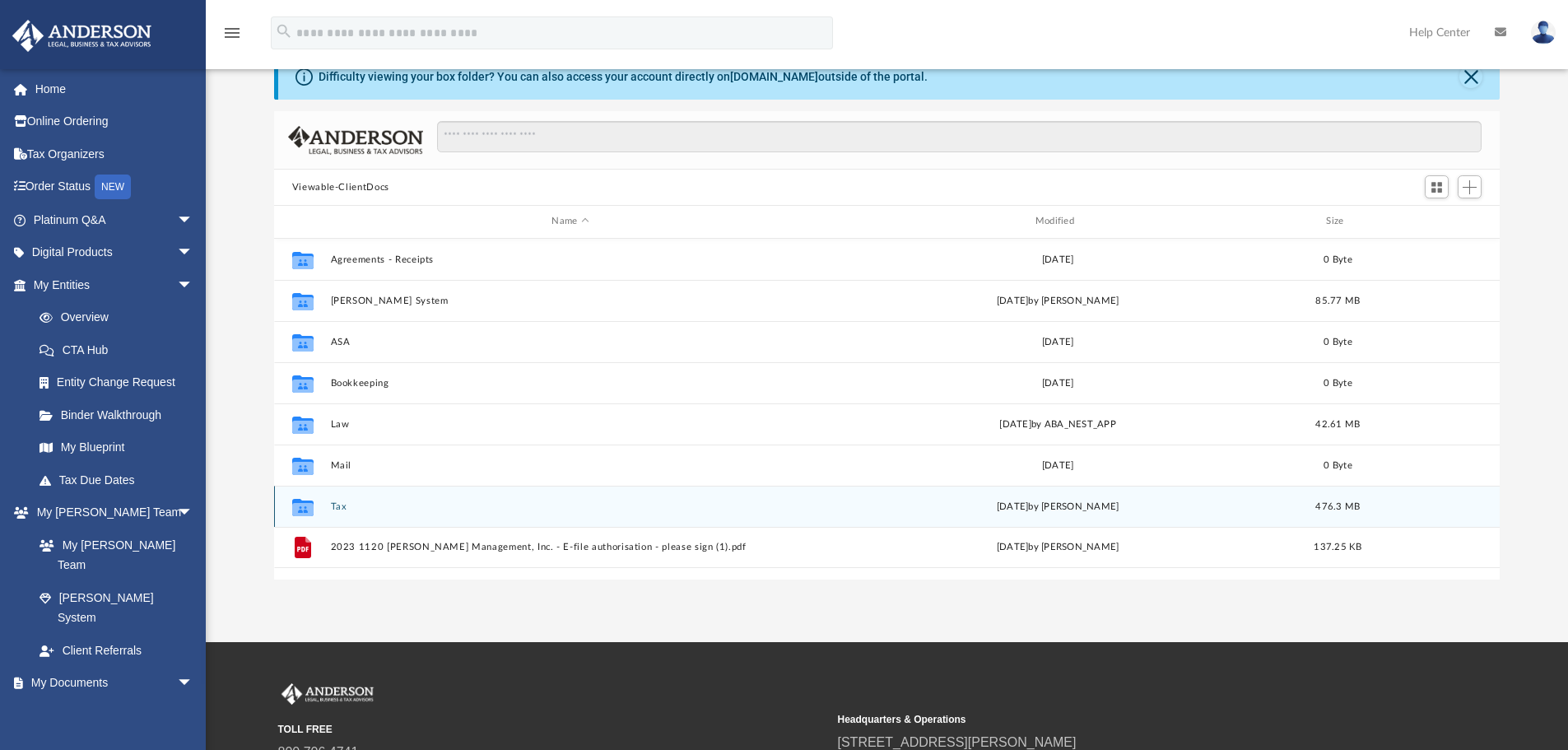
click at [339, 499] on div "Collaborated Folder Tax [DATE] by [PERSON_NAME] 476.3 MB" at bounding box center [887, 505] width 1226 height 41
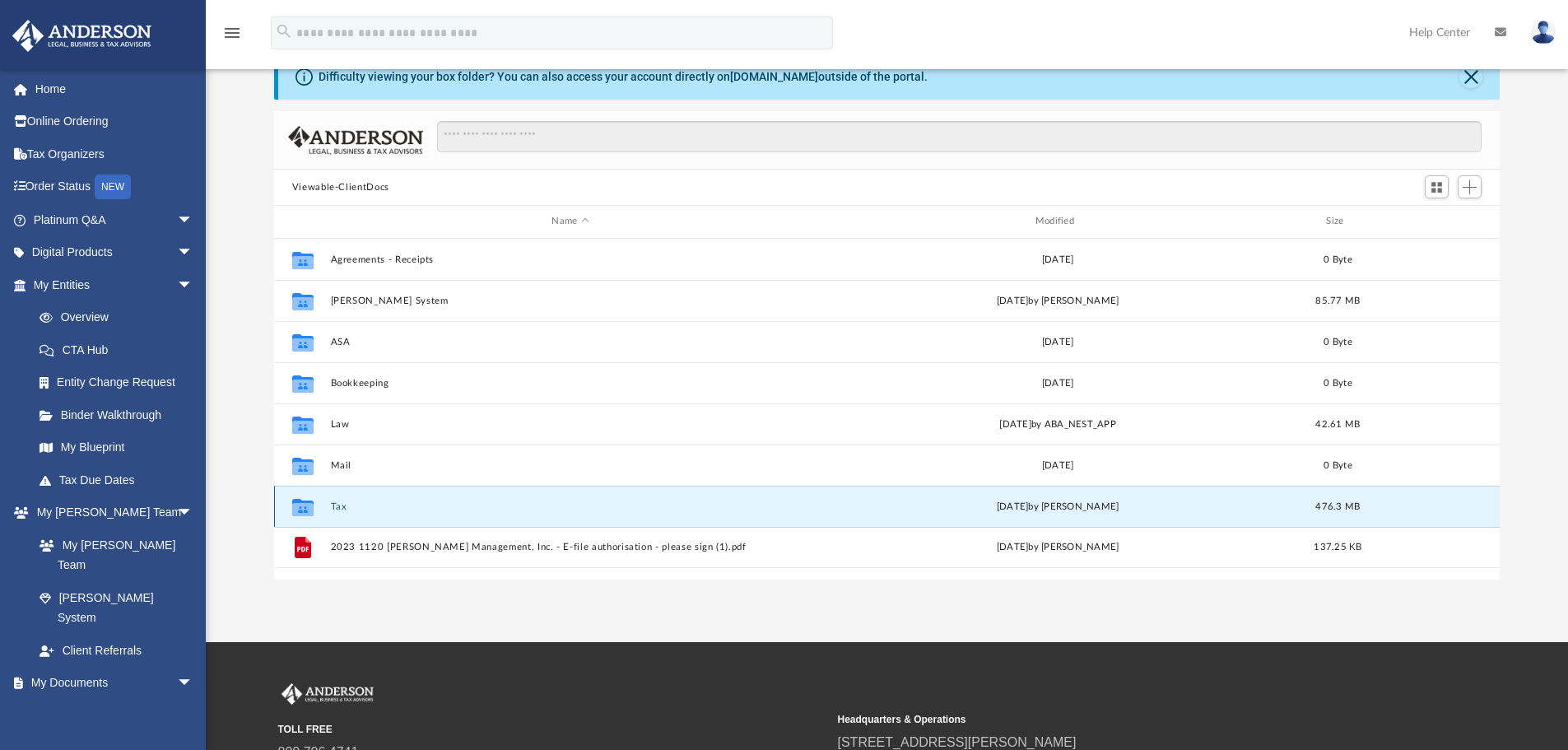
click at [337, 505] on button "Tax" at bounding box center [570, 506] width 480 height 11
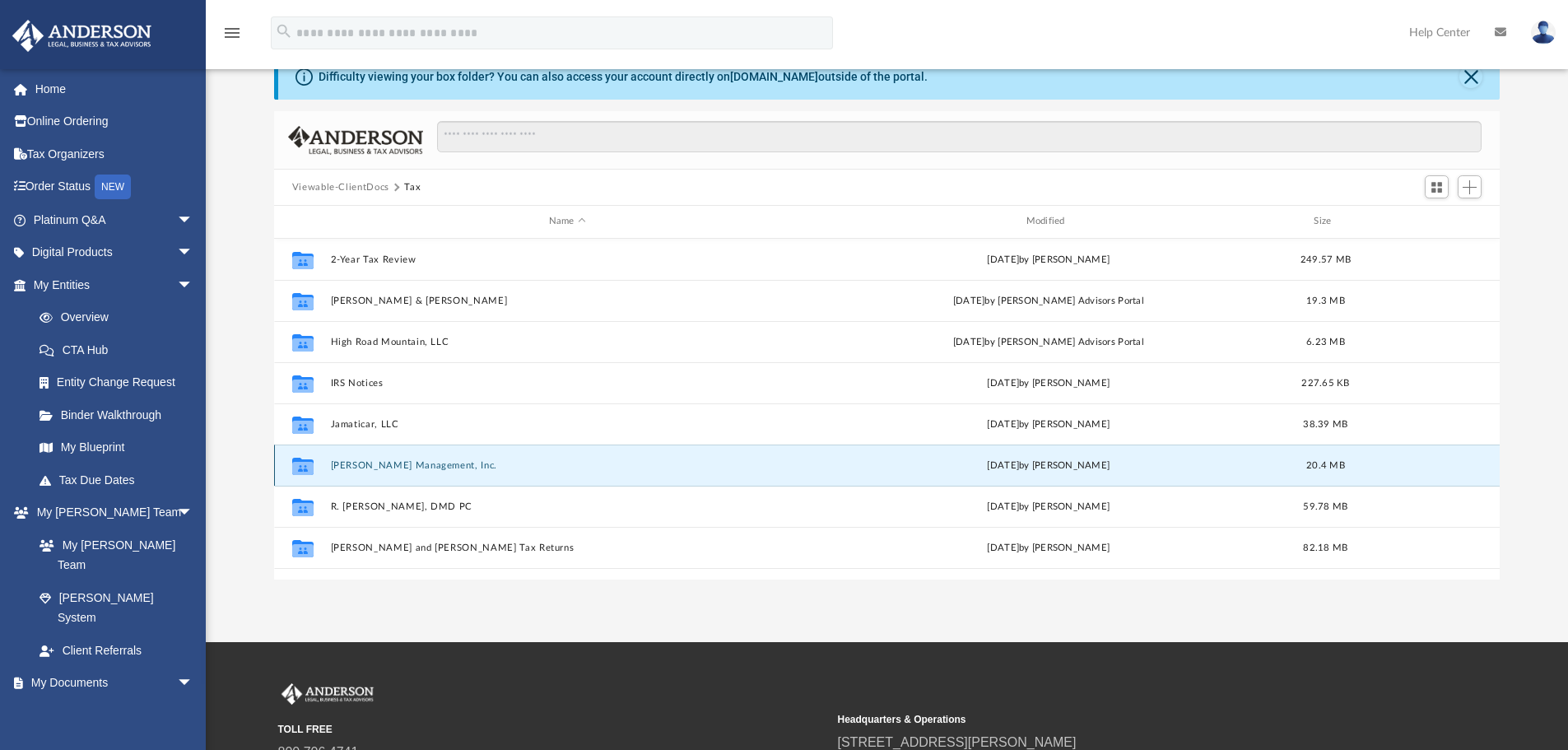
click at [379, 465] on button "[PERSON_NAME] Management, Inc." at bounding box center [567, 465] width 474 height 11
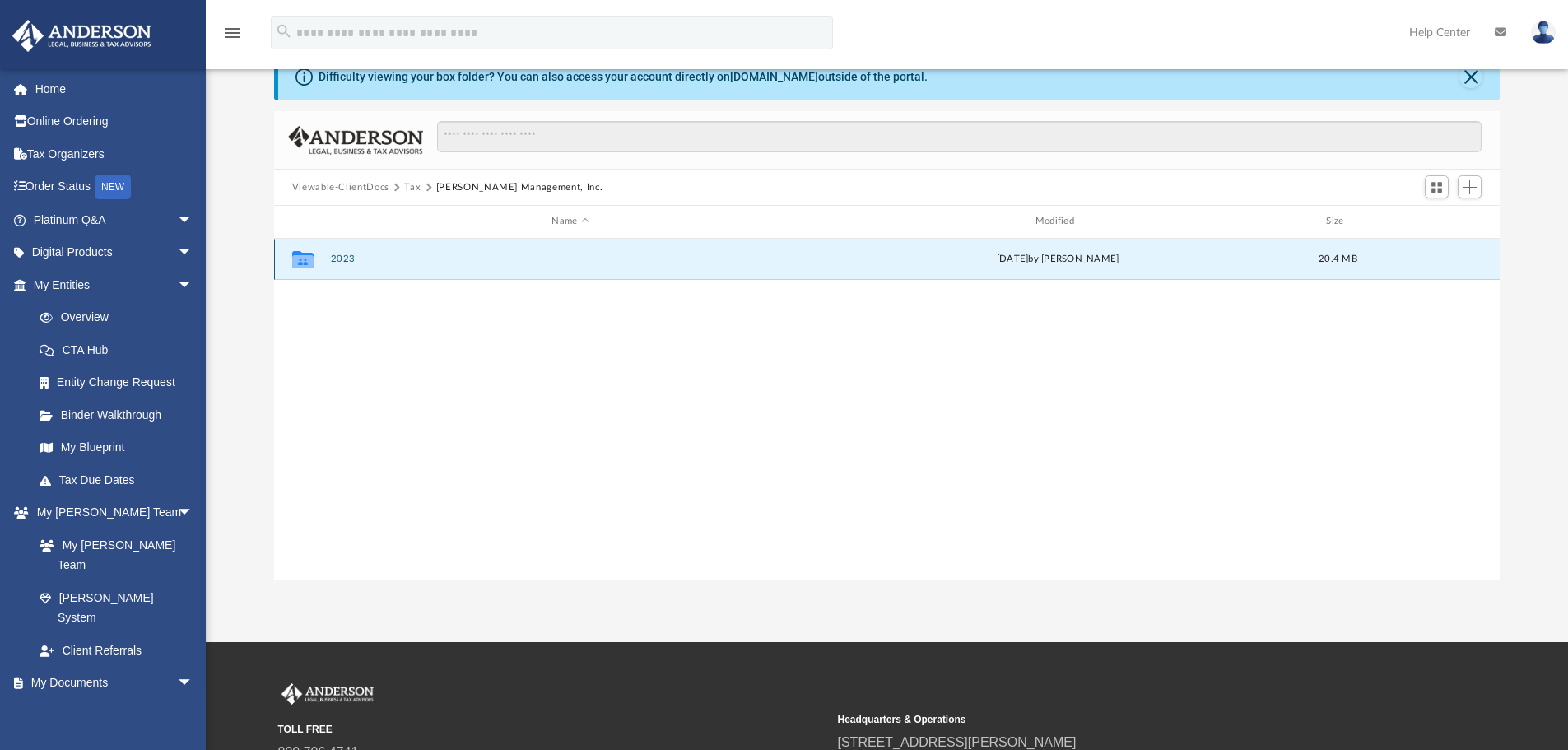
click at [343, 264] on button "2023" at bounding box center [570, 258] width 480 height 11
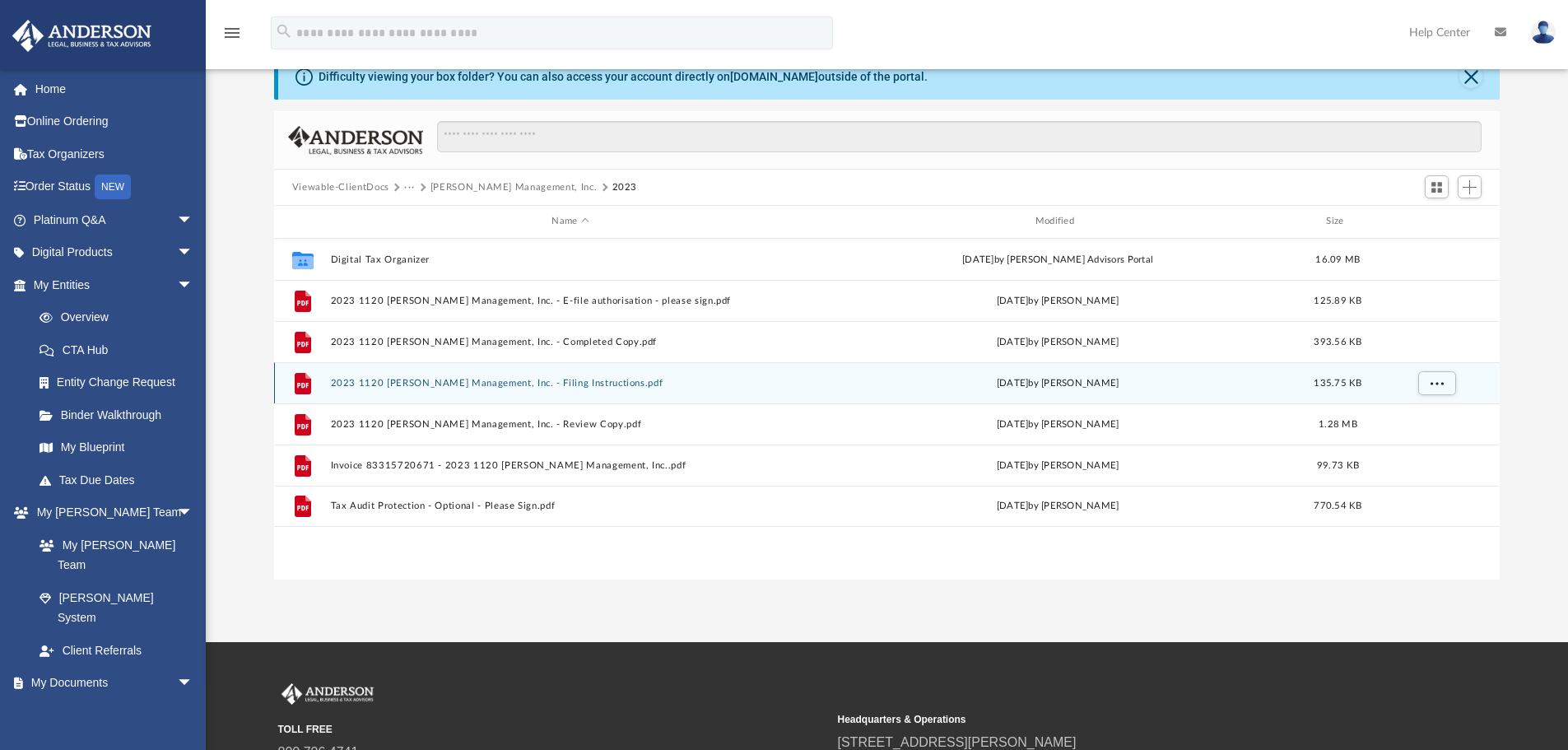
click at [525, 394] on div "File 2023 1120 [PERSON_NAME] Management, Inc. - Filing Instructions.pdf [DATE] …" at bounding box center [887, 381] width 1226 height 41
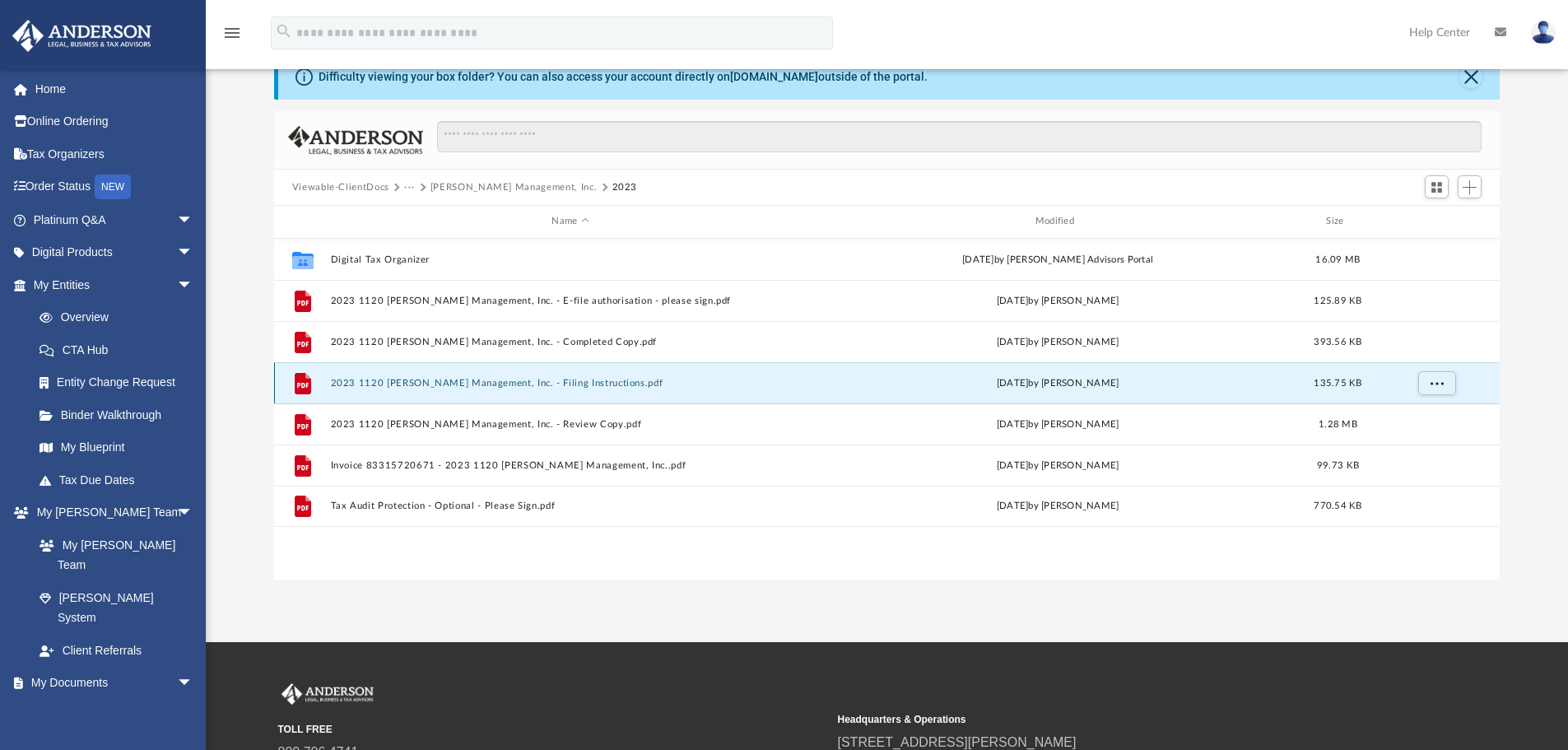
click at [530, 387] on button "2023 1120 [PERSON_NAME] Management, Inc. - Filing Instructions.pdf" at bounding box center [570, 382] width 480 height 11
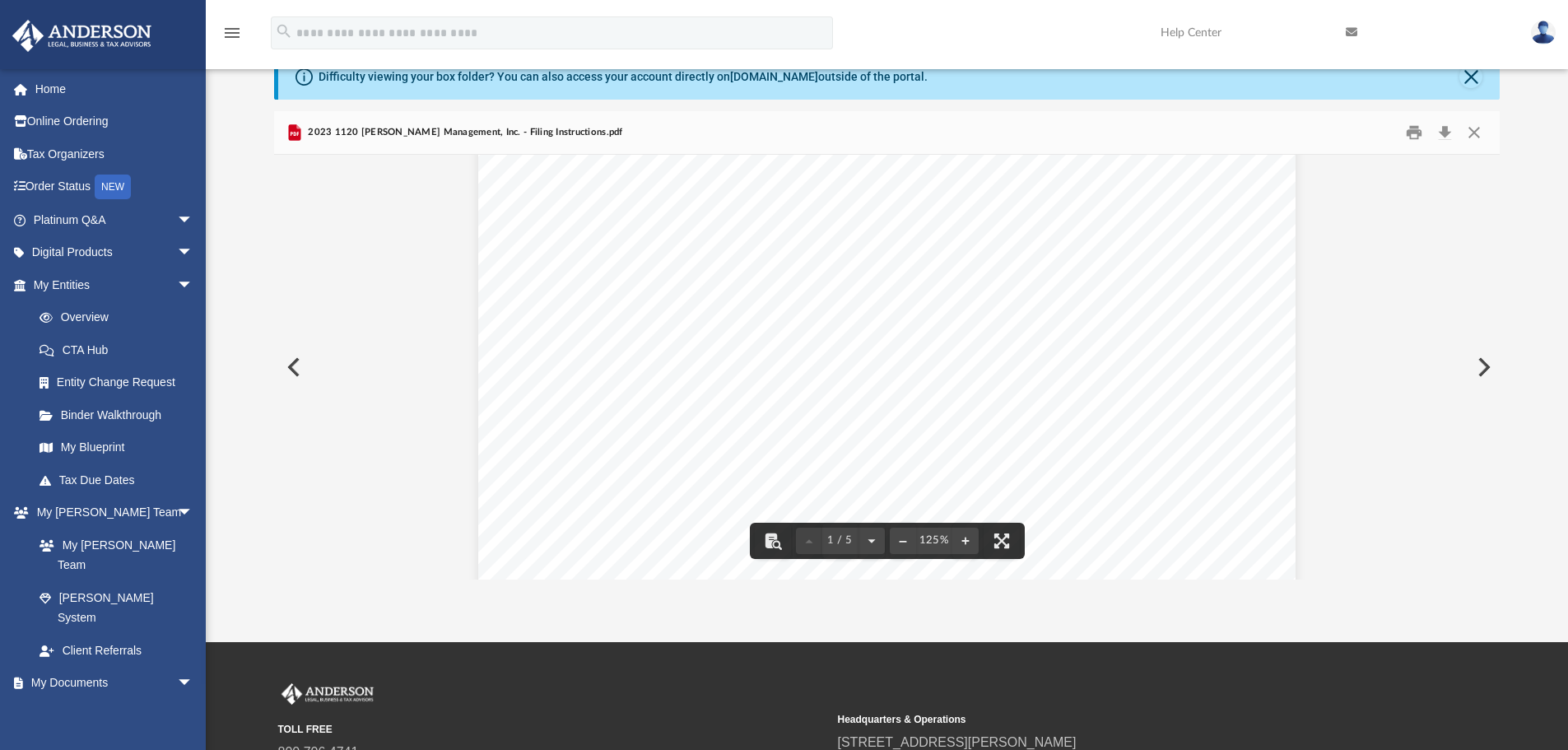
scroll to position [411, 0]
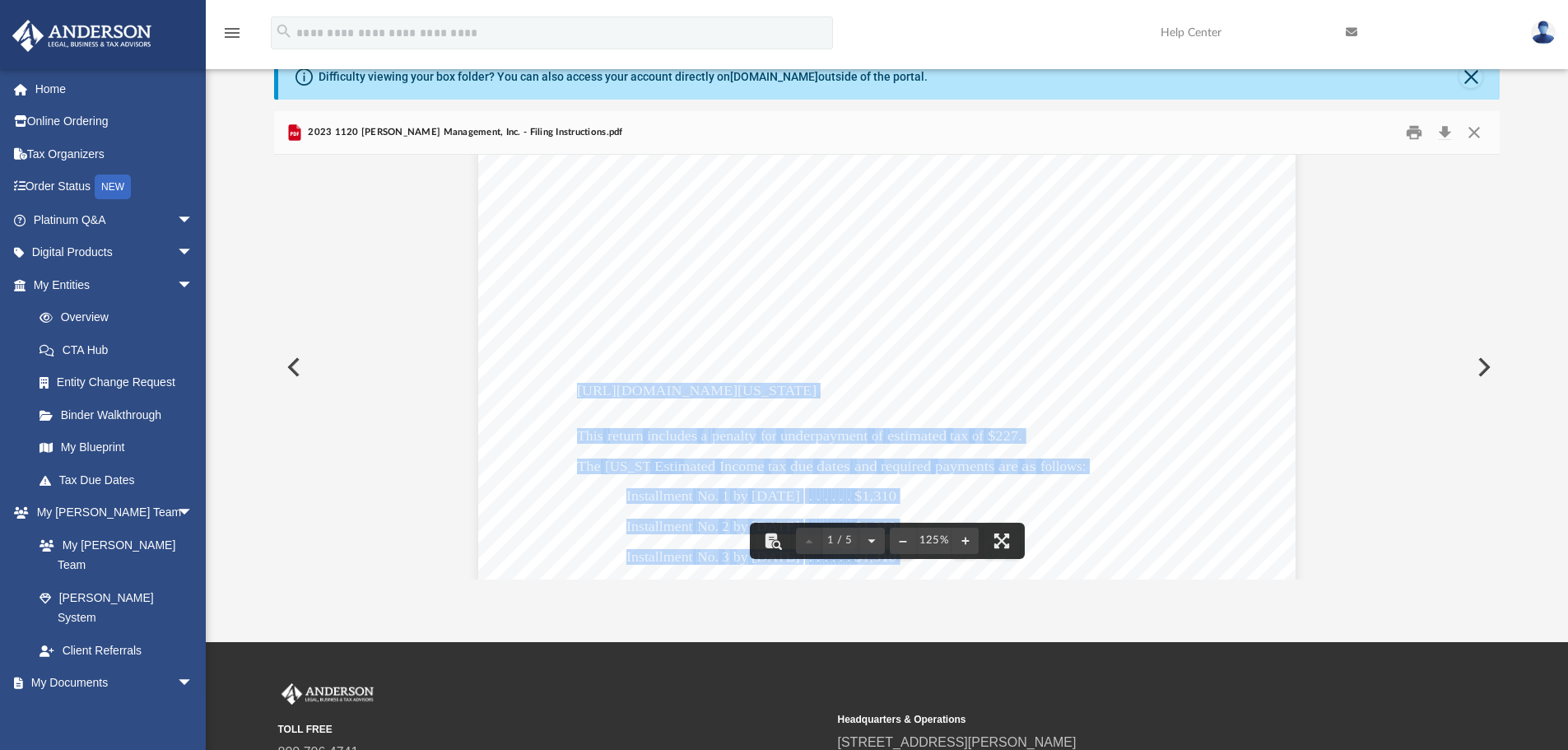
drag, startPoint x: 572, startPoint y: 390, endPoint x: 820, endPoint y: 377, distance: 248.3
click at [823, 377] on div "June 23, 2025 Lackey Management, Inc. 3225 McLeod Dr, Suite 100 Las Vegas, NV 8…" at bounding box center [887, 333] width 817 height 1154
click at [817, 379] on div "June 23, 2025 Lackey Management, Inc. 3225 McLeod Dr, Suite 100 Las Vegas, NV 8…" at bounding box center [887, 333] width 817 height 1154
click at [785, 387] on span "[URL][DOMAIN_NAME][US_STATE]" at bounding box center [696, 391] width 239 height 14
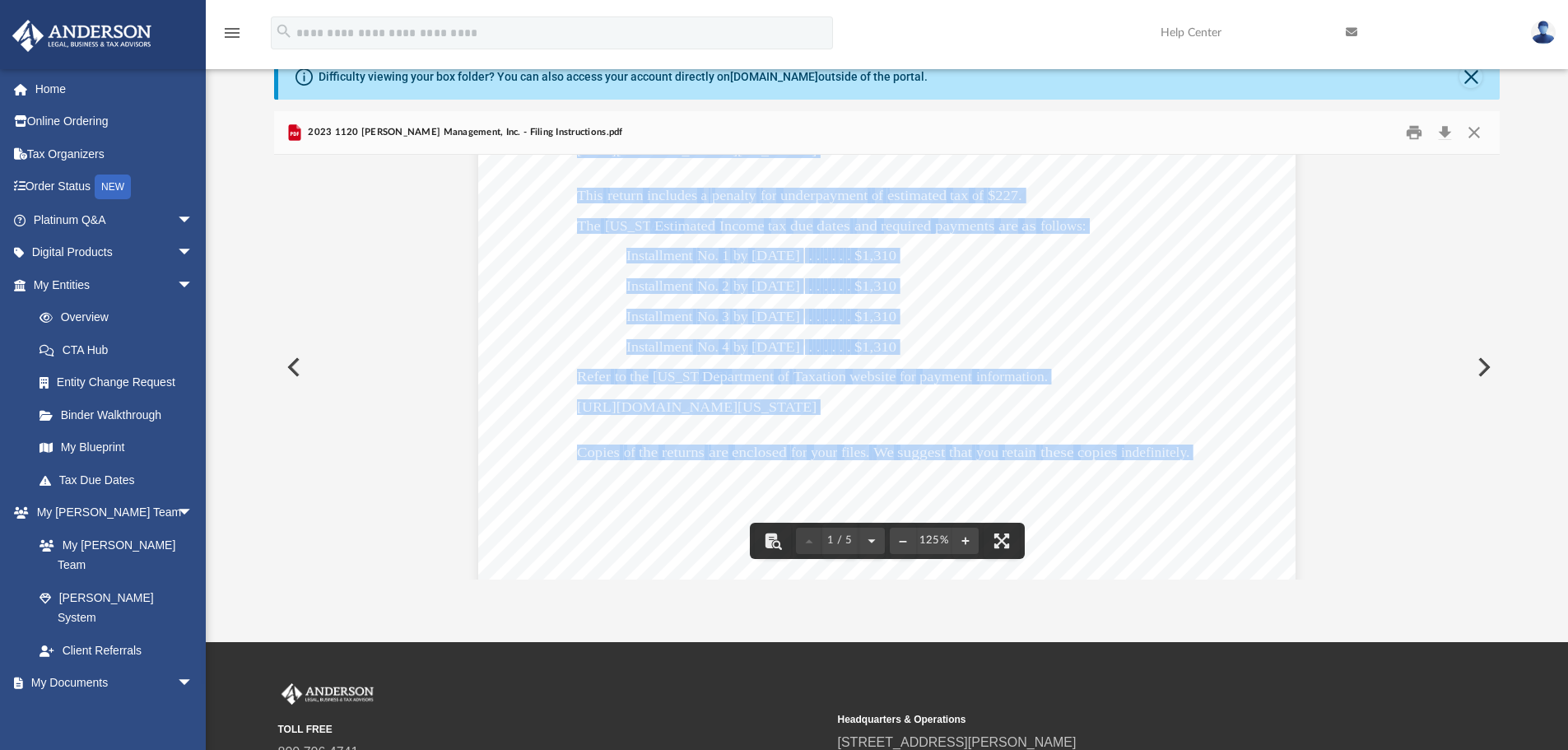
scroll to position [658, 0]
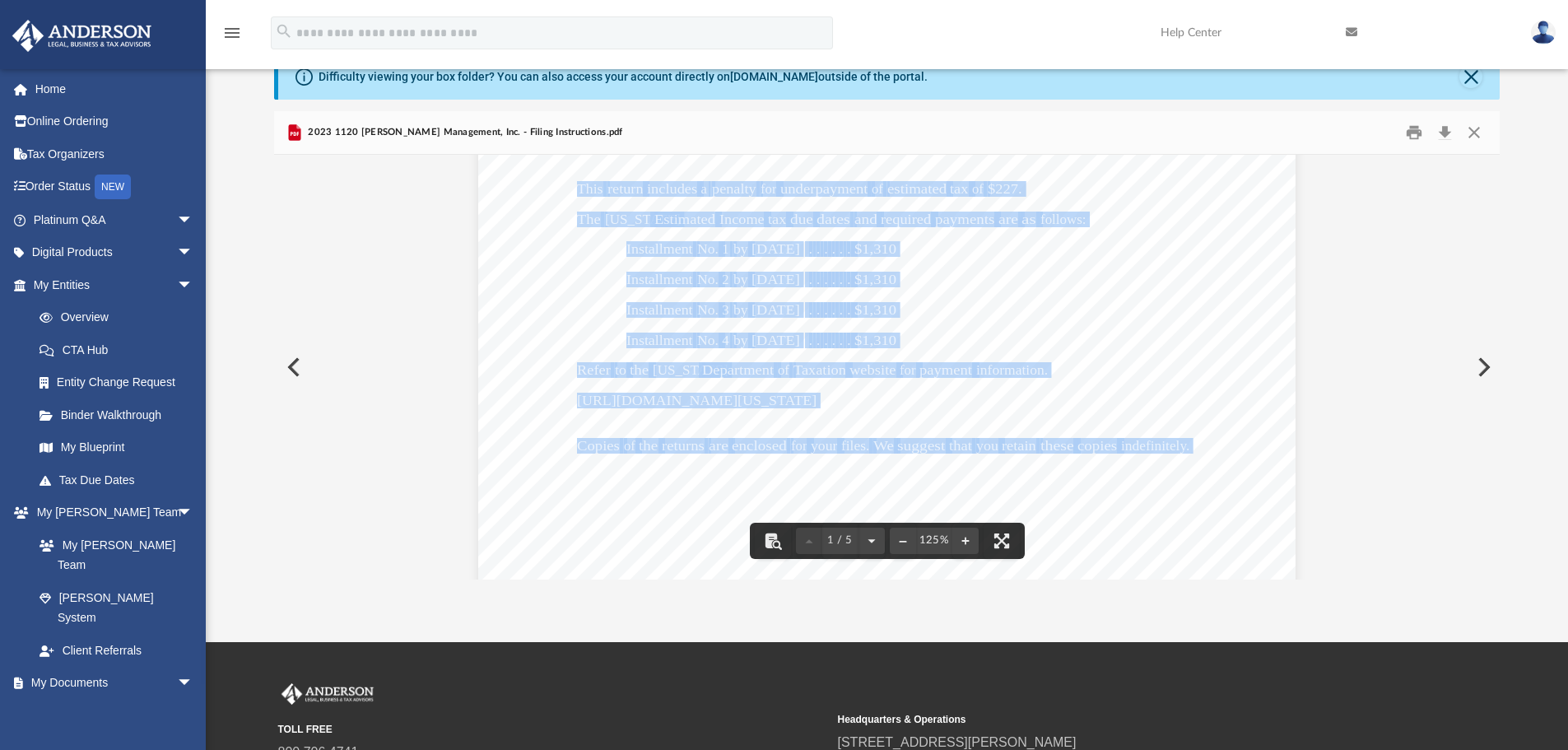
click at [768, 499] on div "June 23, 2025 Lackey Management, Inc. 3225 McLeod Dr, Suite 100 Las Vegas, NV 8…" at bounding box center [887, 86] width 817 height 1154
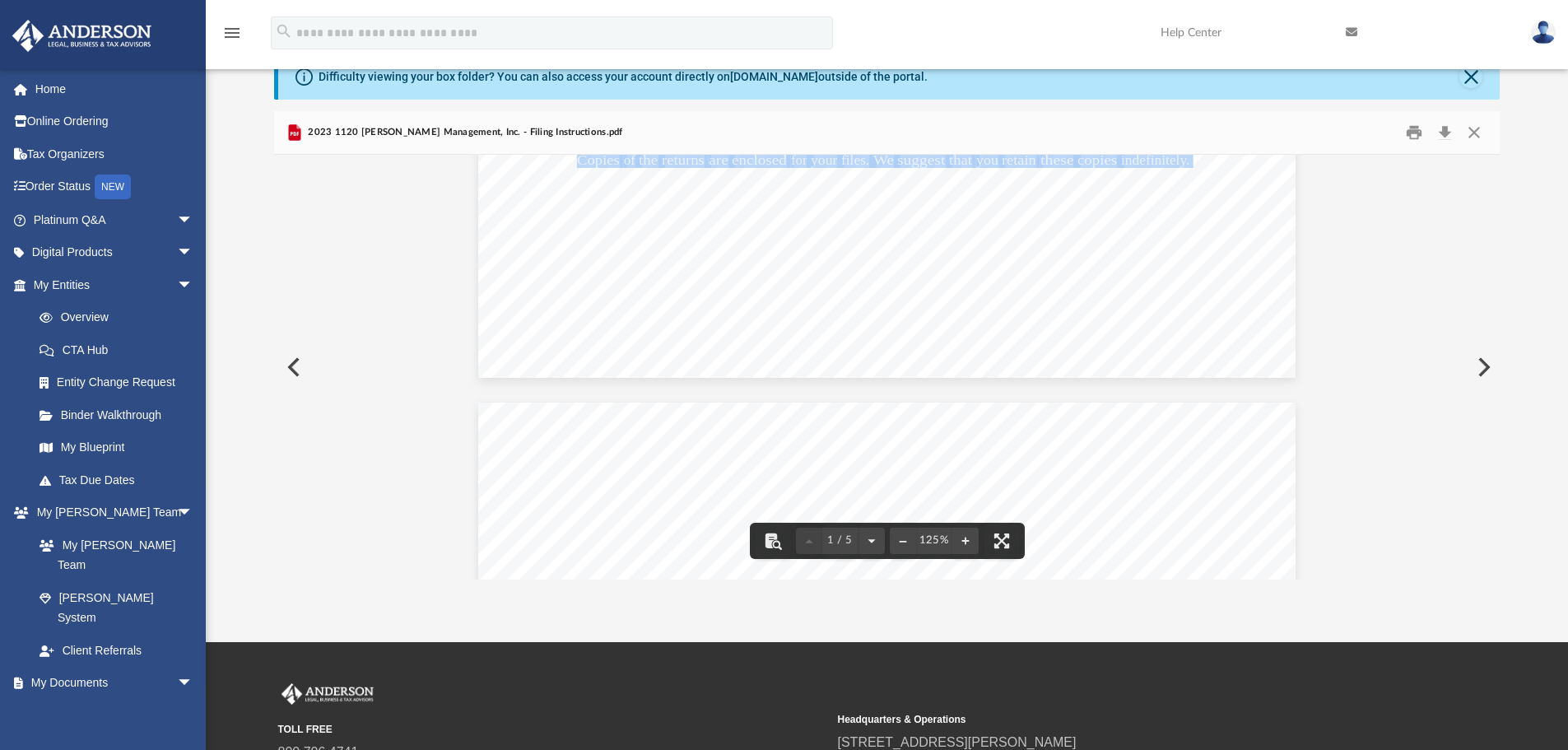
scroll to position [823, 0]
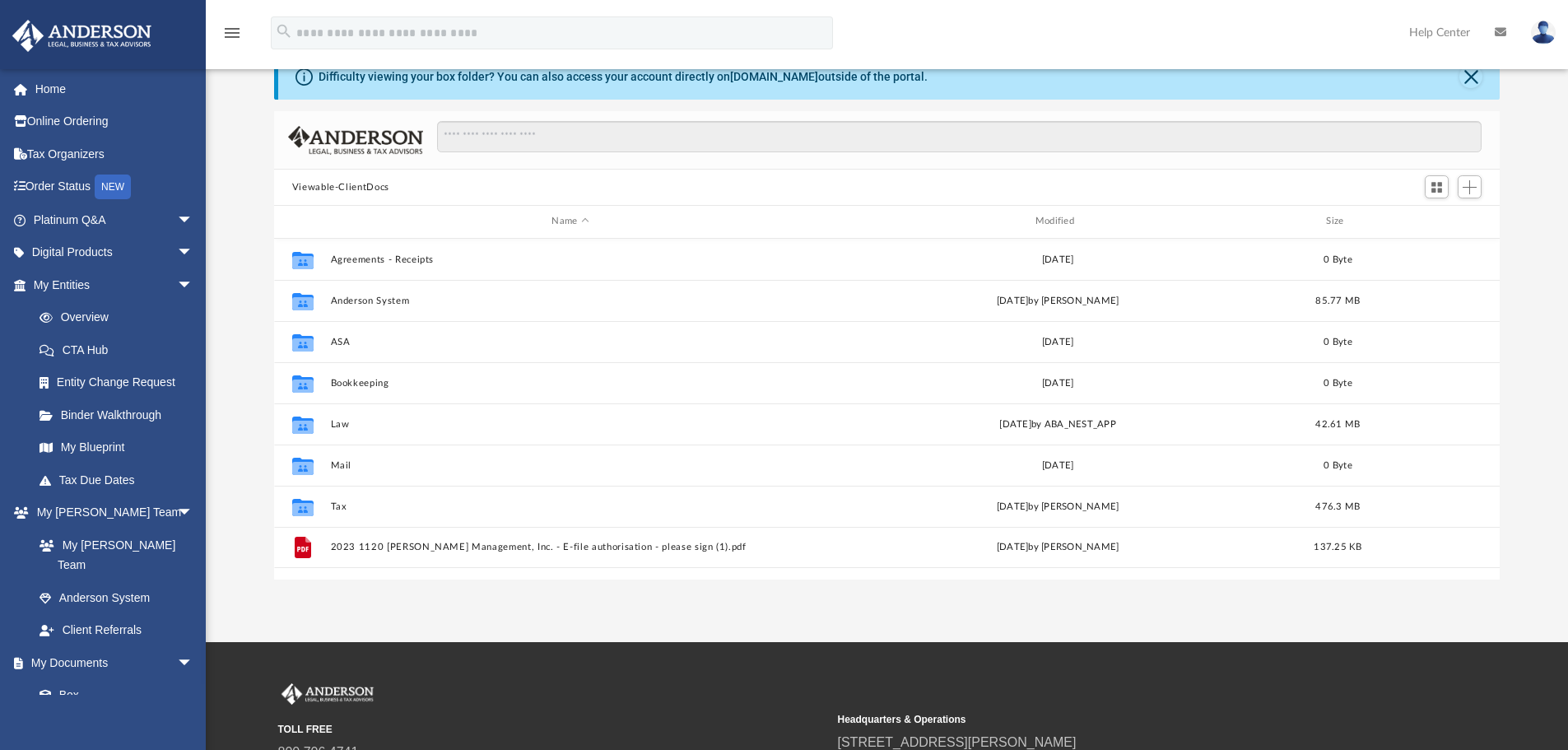
scroll to position [362, 1213]
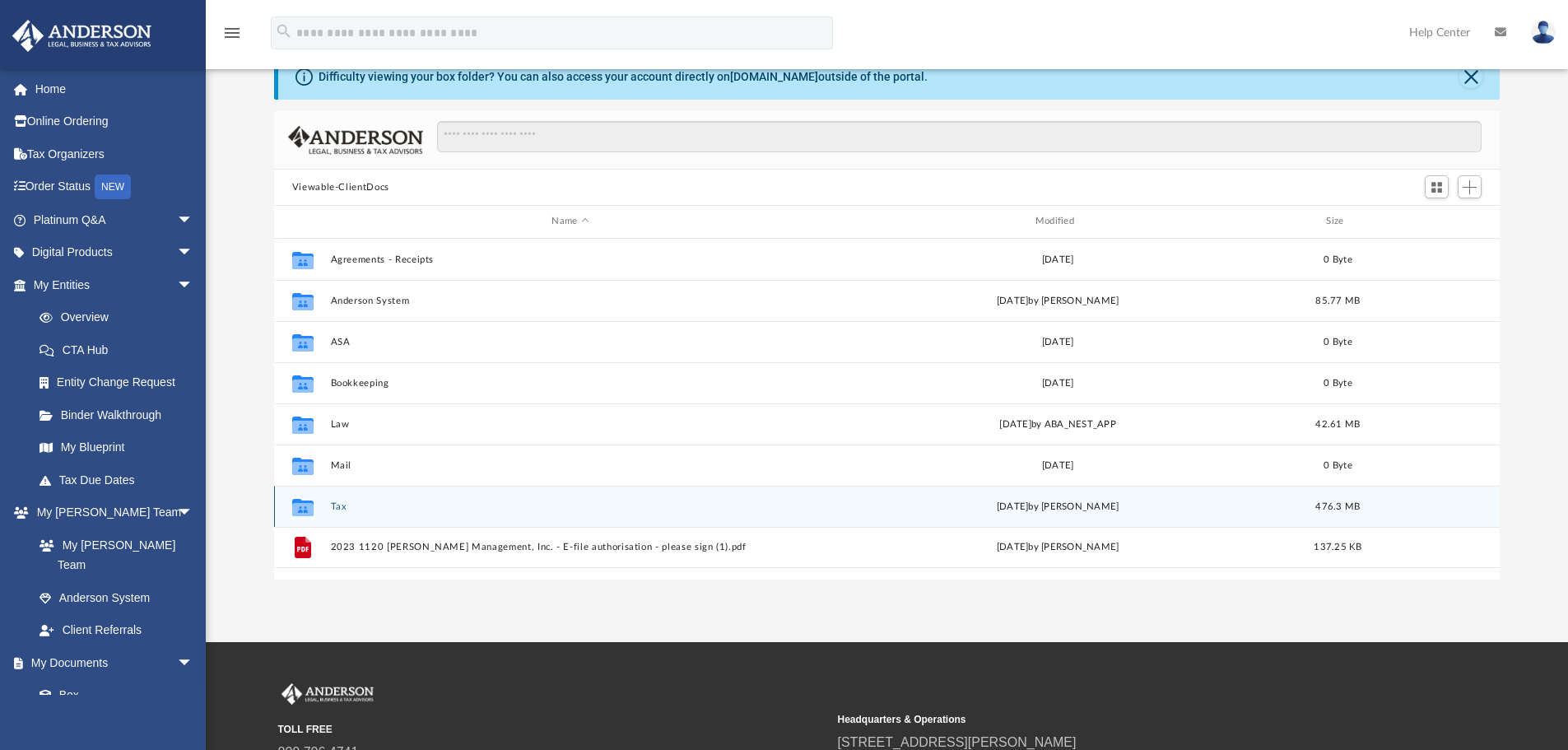
click at [373, 514] on div "Collaborated Folder Tax [DATE] by [PERSON_NAME] 476.3 MB" at bounding box center [887, 505] width 1226 height 41
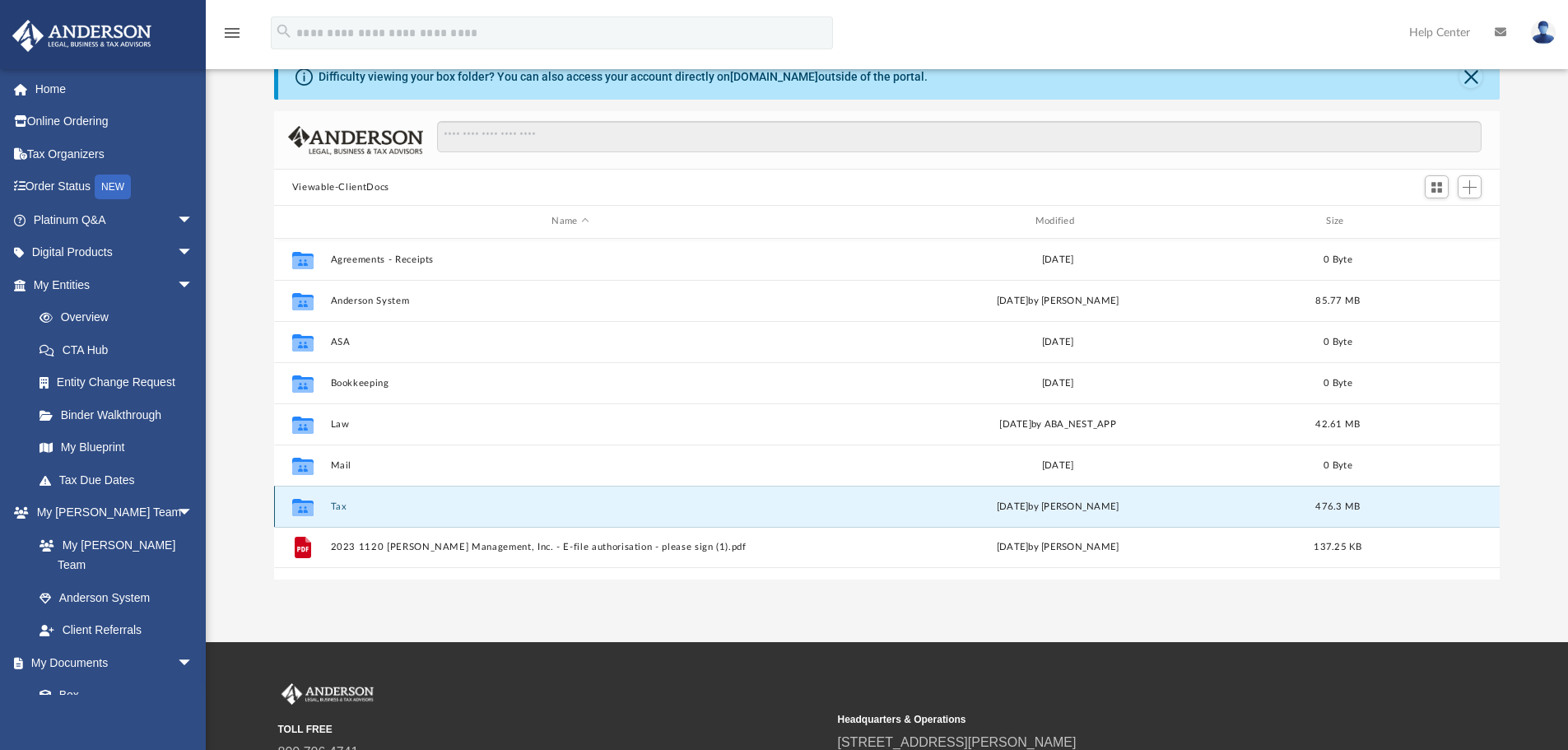
click at [338, 509] on button "Tax" at bounding box center [570, 506] width 480 height 11
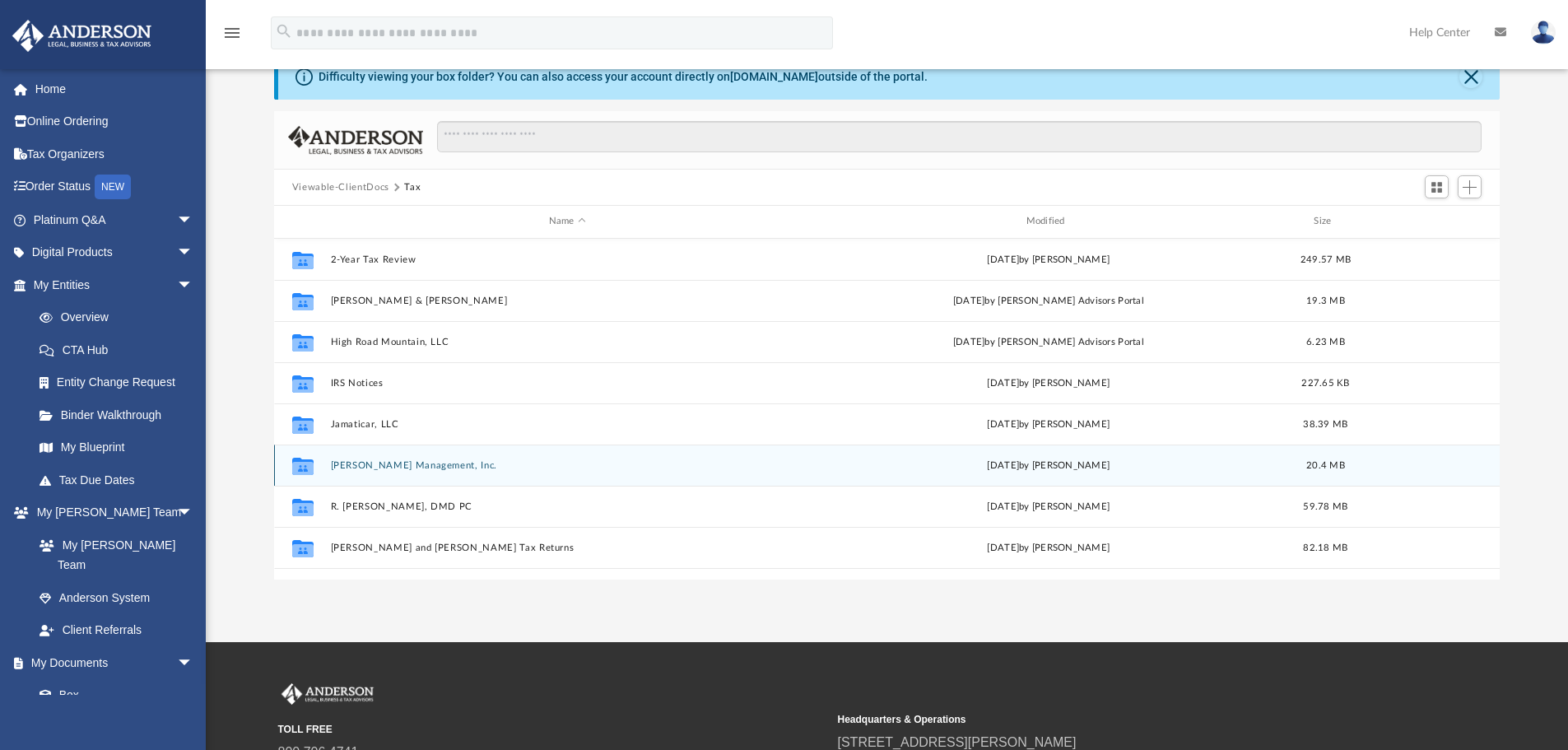
click at [367, 466] on button "[PERSON_NAME] Management, Inc." at bounding box center [567, 465] width 474 height 11
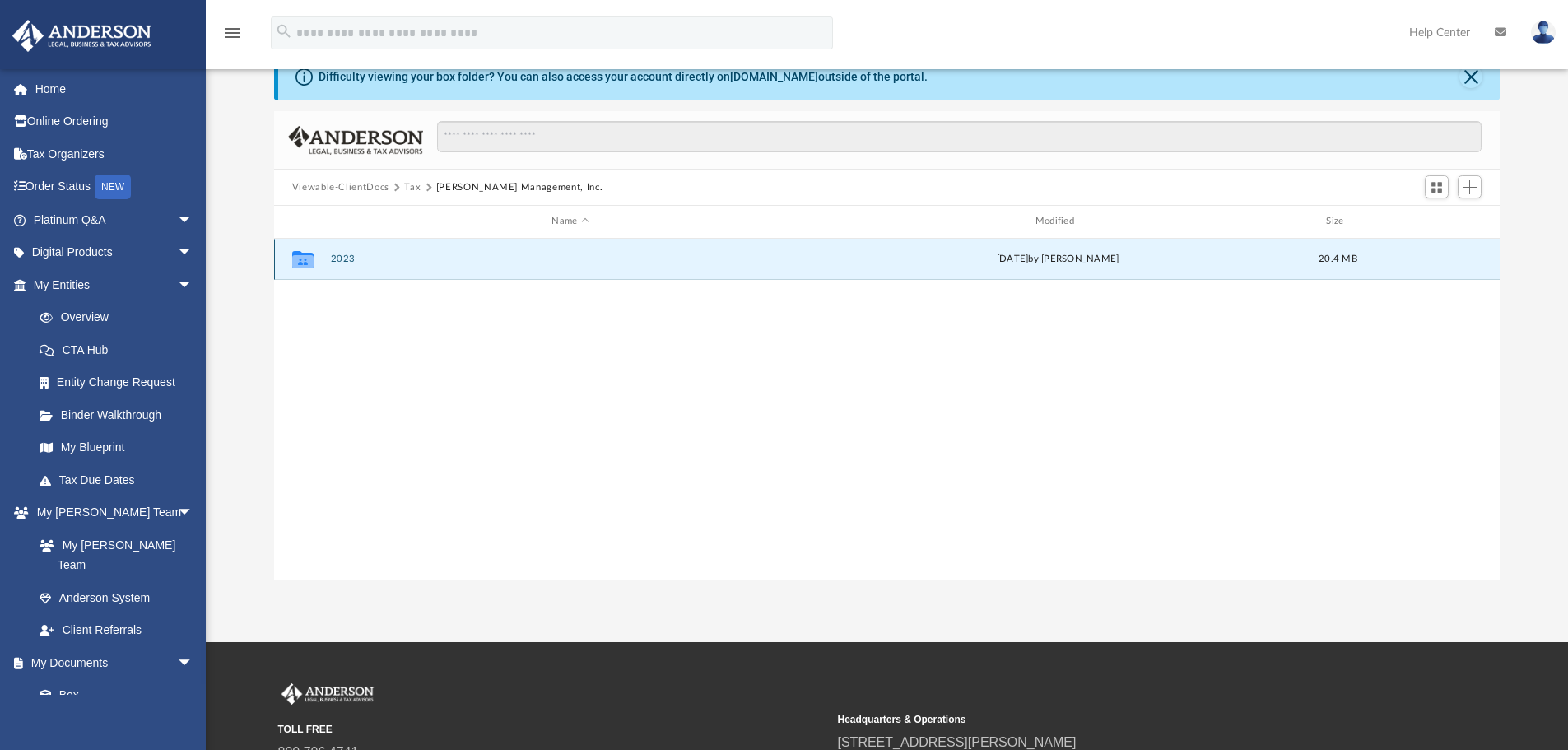
click at [399, 257] on button "2023" at bounding box center [570, 258] width 480 height 11
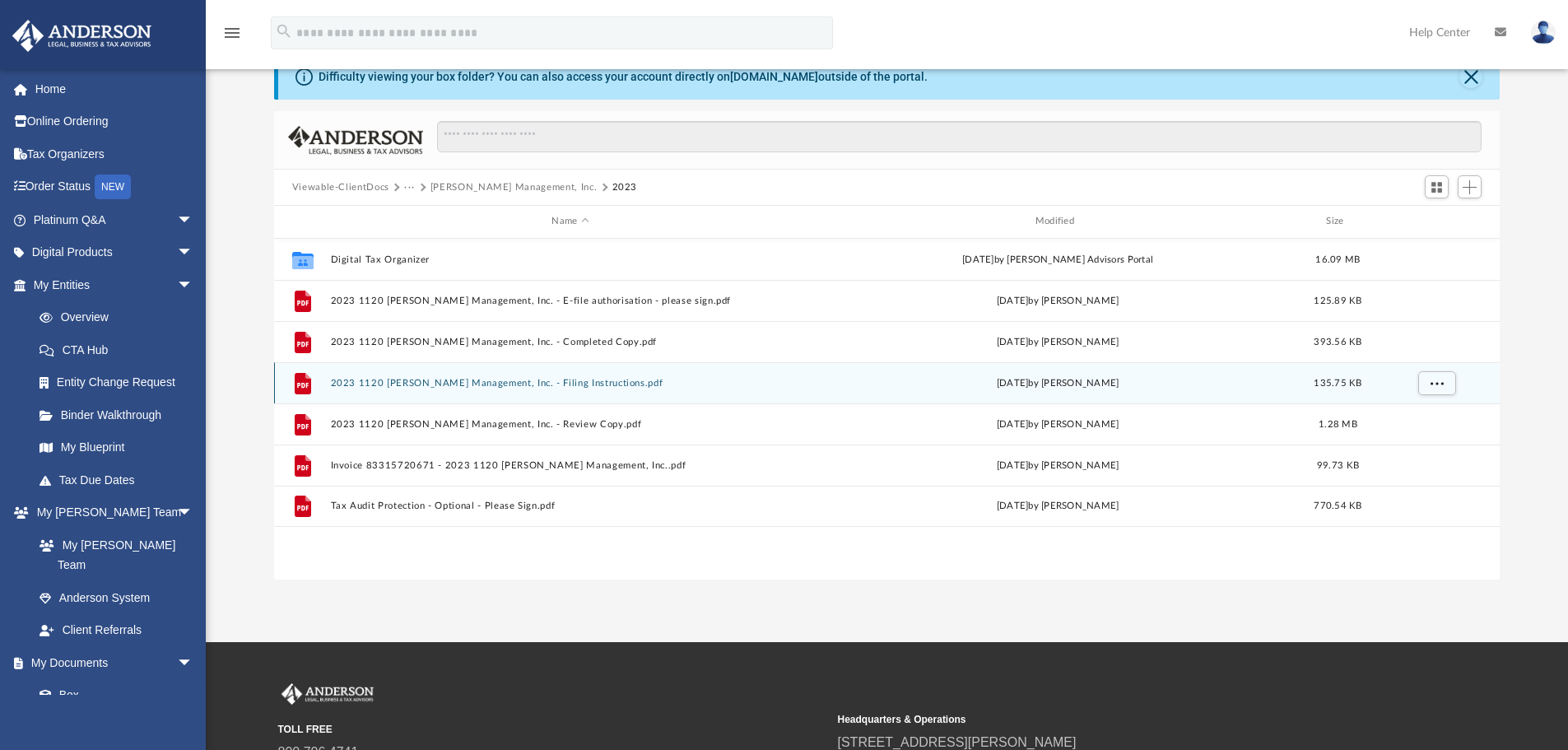
click at [477, 376] on div "File 2023 1120 Lackey Management, Inc. - Filing Instructions.pdf Mon Jun 23 202…" at bounding box center [887, 381] width 1226 height 41
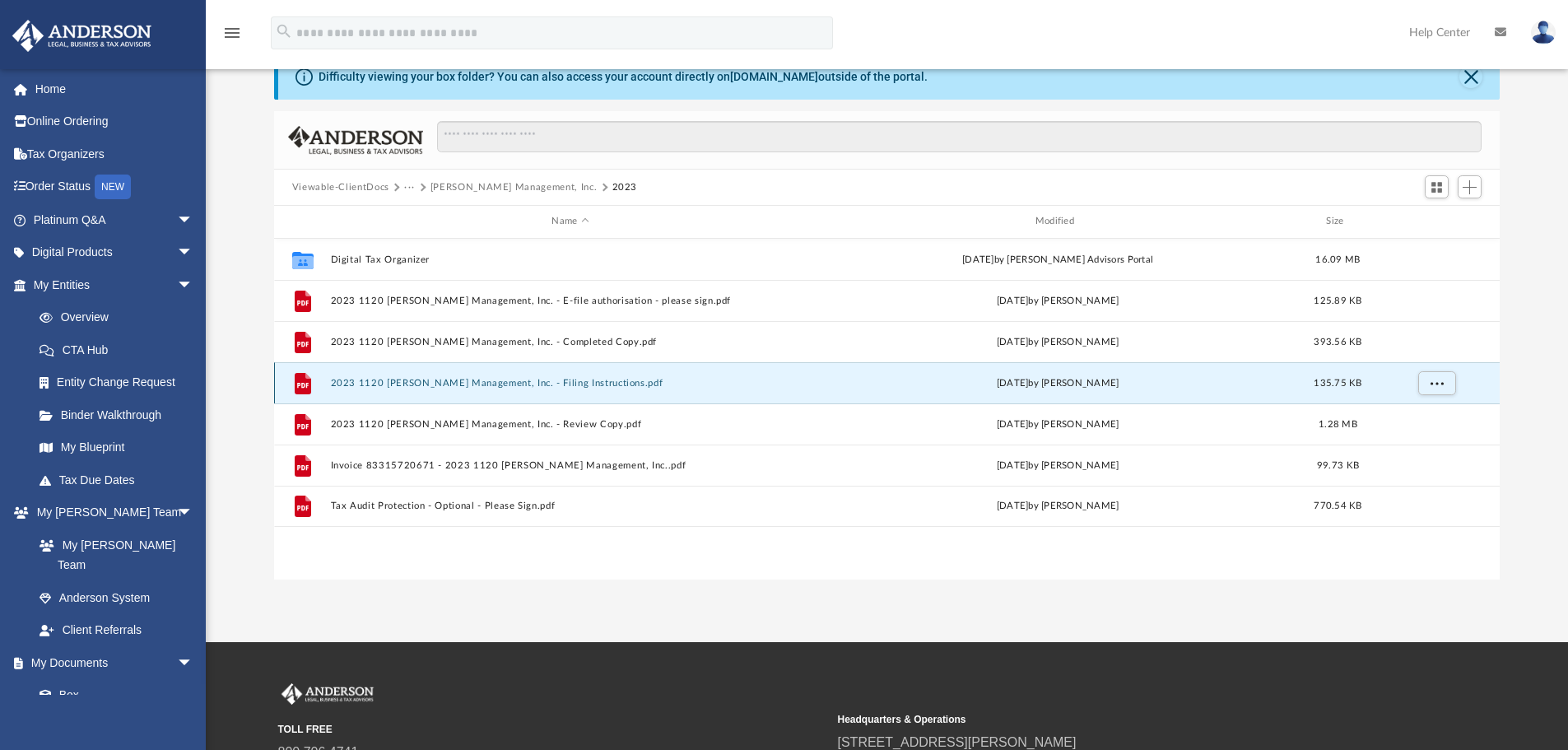
click at [535, 385] on button "2023 1120 [PERSON_NAME] Management, Inc. - Filing Instructions.pdf" at bounding box center [570, 382] width 480 height 11
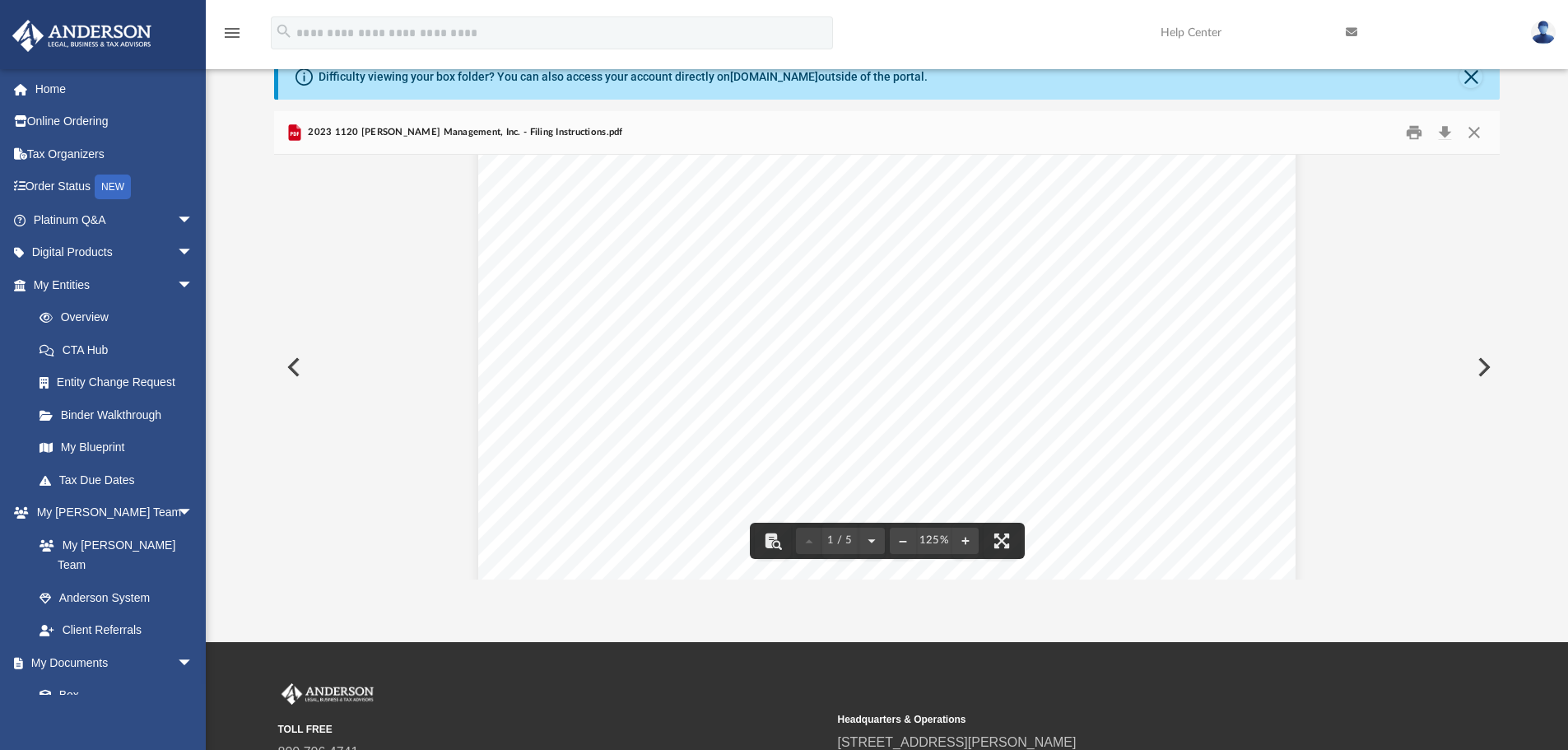
scroll to position [494, 0]
drag, startPoint x: 573, startPoint y: 310, endPoint x: 801, endPoint y: 303, distance: 228.1
click at [801, 303] on div "June 23, 2025 Lackey Management, Inc. 3225 McLeod Dr, Suite 100 Las Vegas, NV 8…" at bounding box center [887, 250] width 817 height 1154
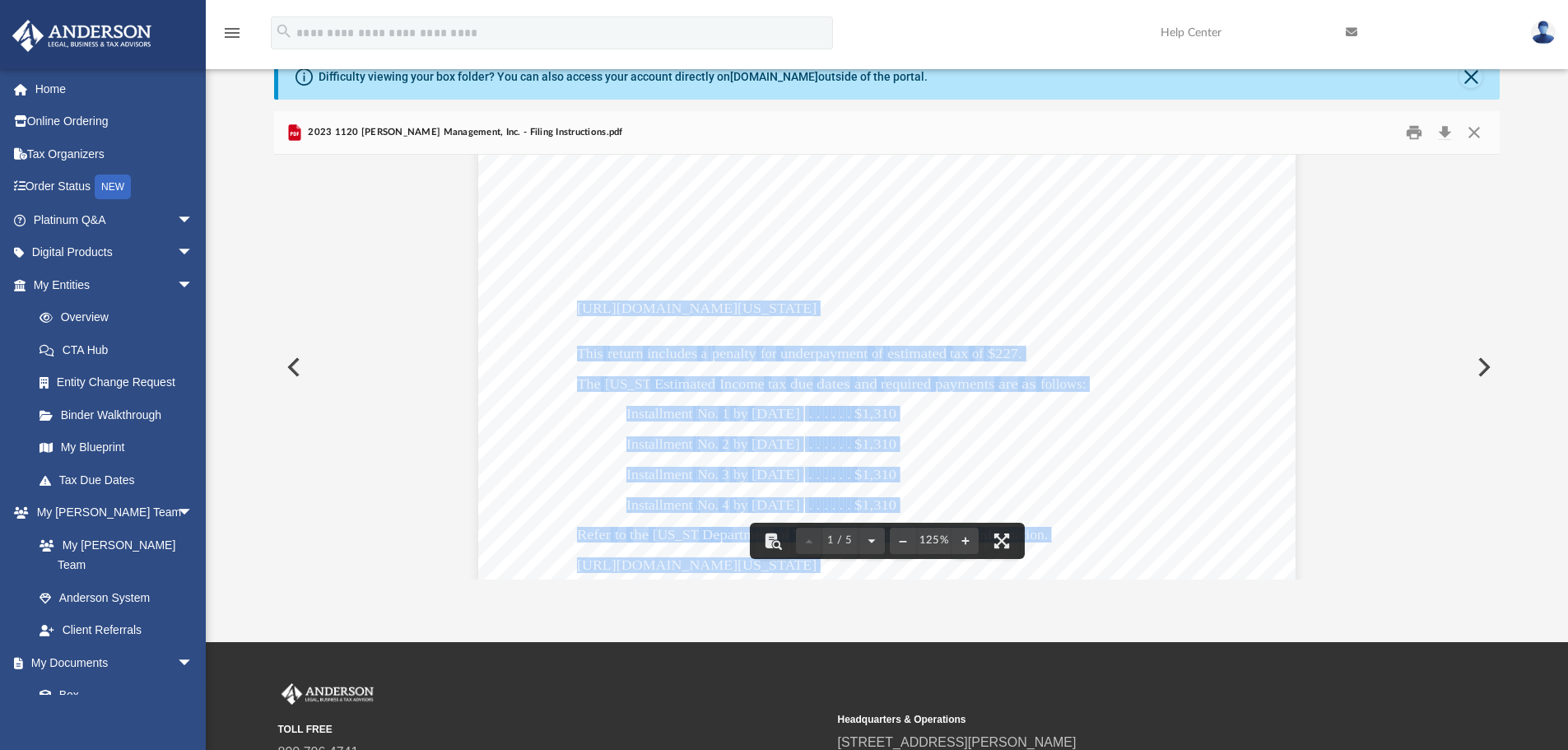
click at [708, 311] on span "[URL][DOMAIN_NAME][US_STATE]" at bounding box center [696, 309] width 239 height 14
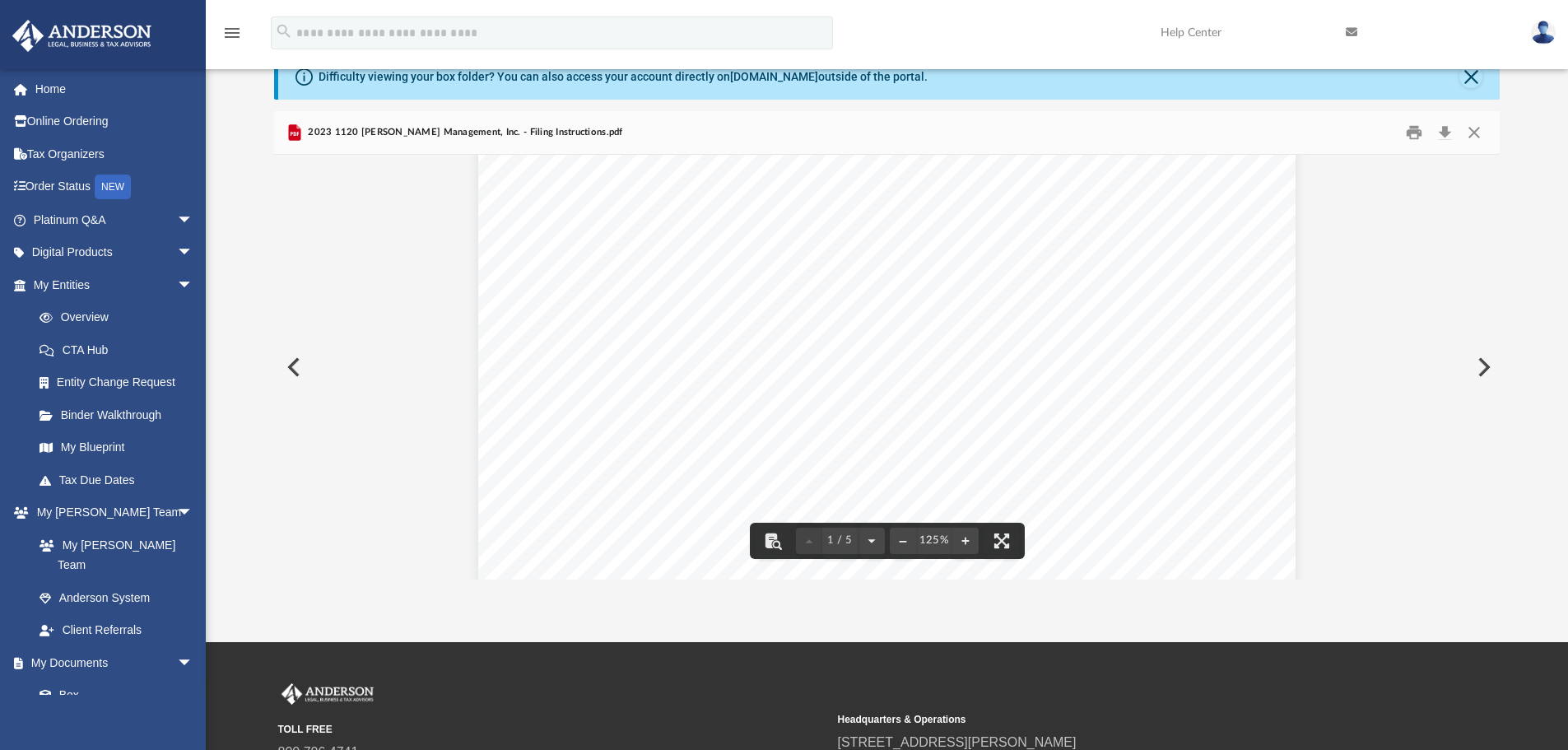
drag, startPoint x: 799, startPoint y: 305, endPoint x: 571, endPoint y: 309, distance: 228.0
click at [577, 310] on span "[URL][DOMAIN_NAME][US_STATE]" at bounding box center [696, 309] width 239 height 14
drag, startPoint x: 567, startPoint y: 305, endPoint x: 1123, endPoint y: 324, distance: 556.3
click at [1123, 324] on div "June 23, 2025 Lackey Management, Inc. 3225 McLeod Dr, Suite 100 Las Vegas, NV 8…" at bounding box center [887, 250] width 817 height 1154
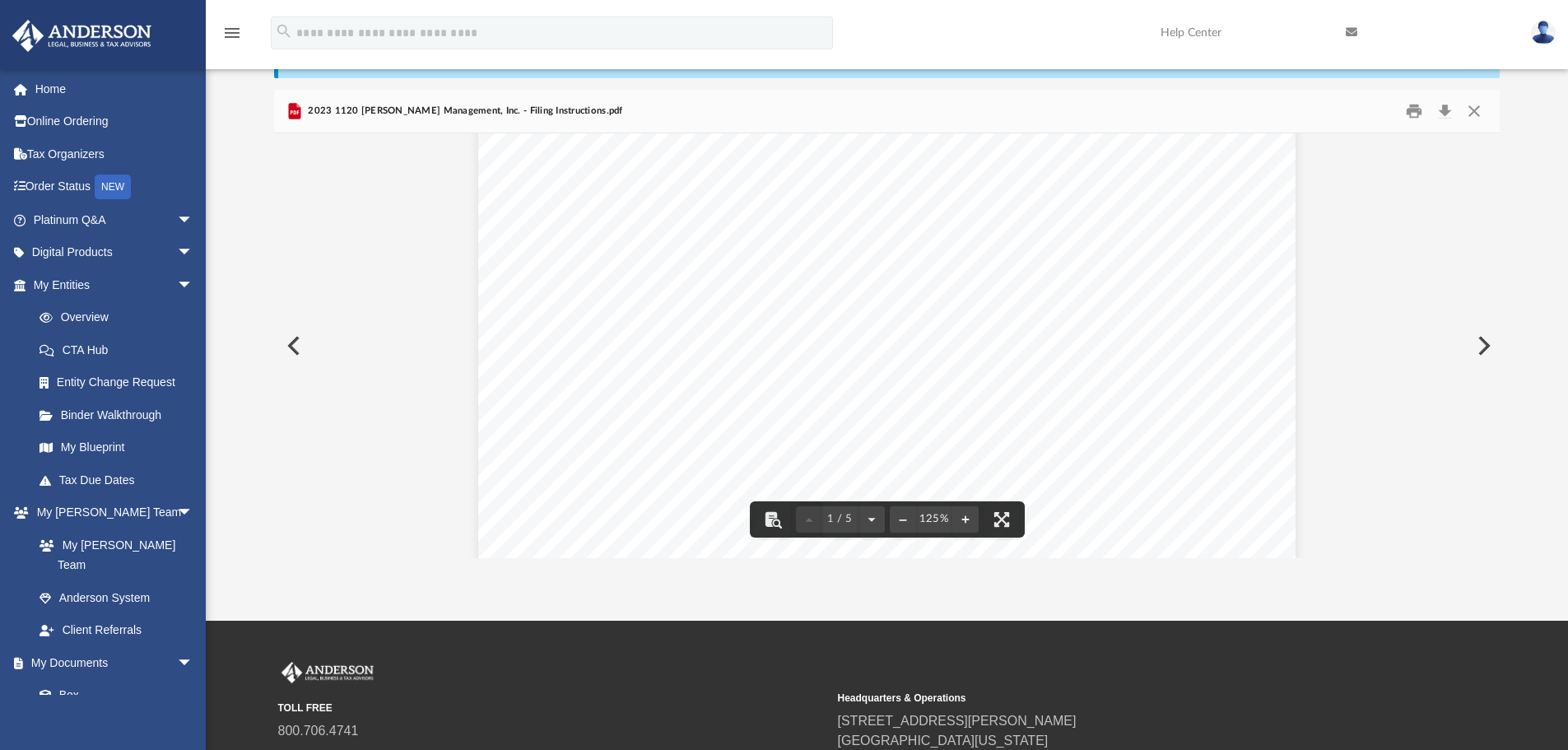
scroll to position [0, 0]
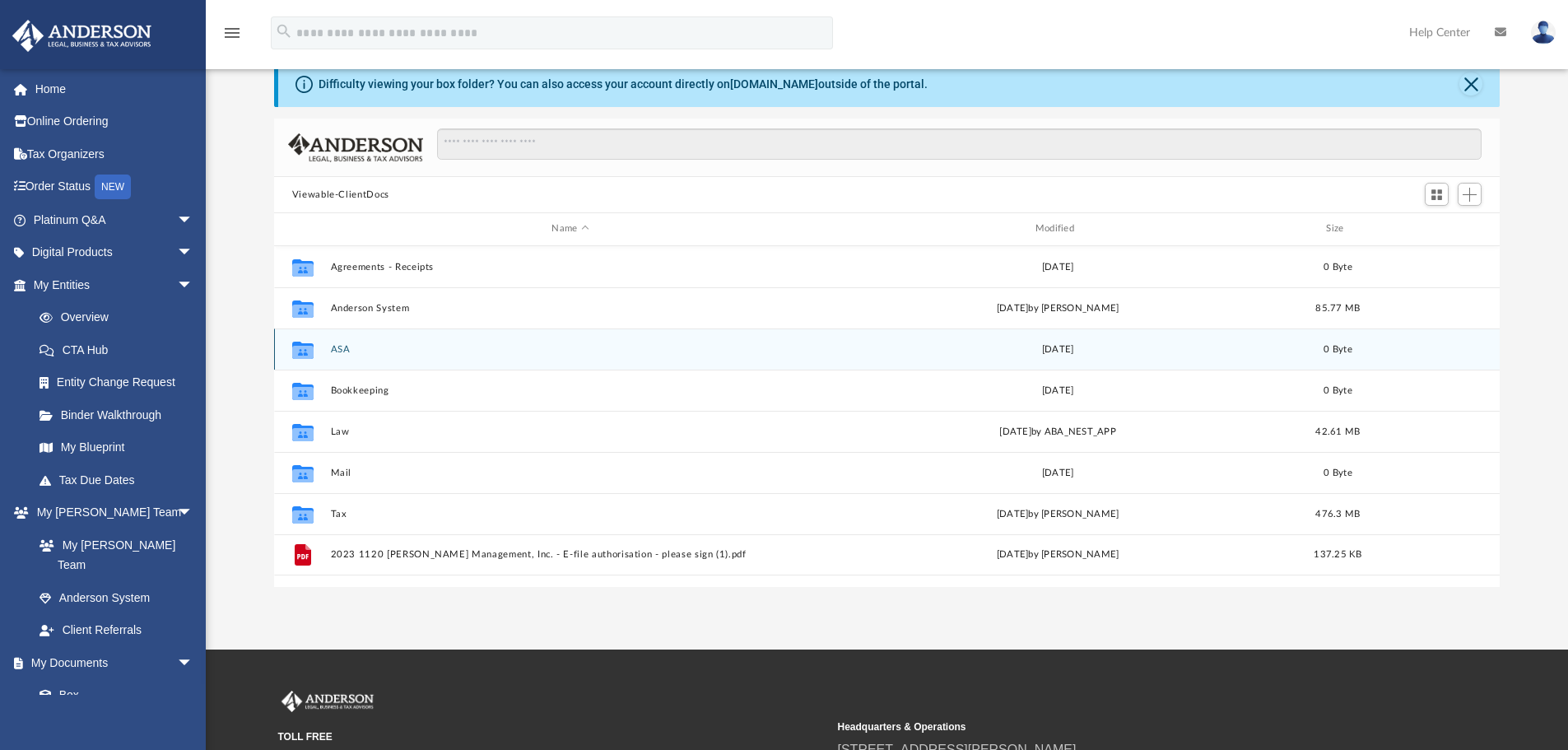
scroll to position [362, 1213]
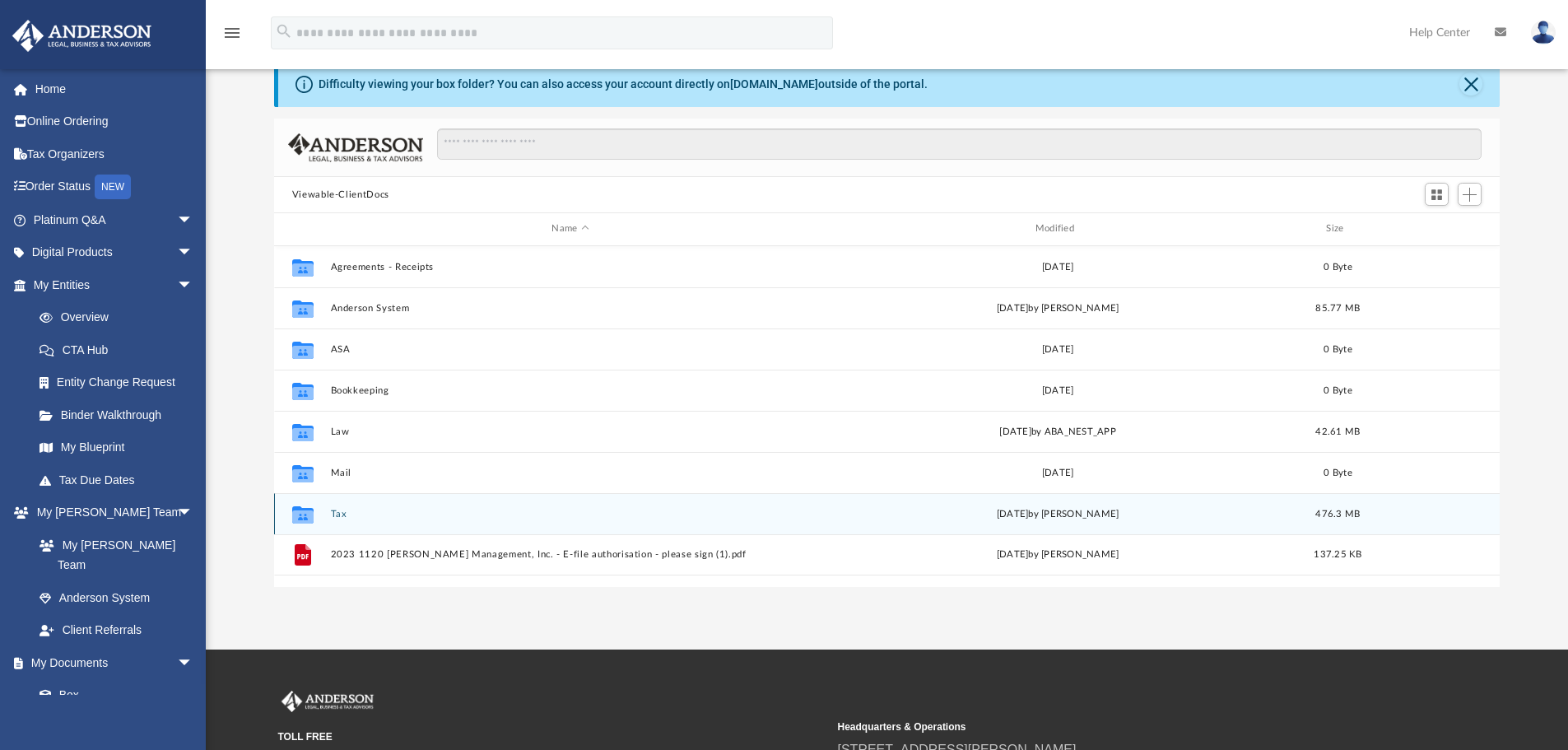
click at [374, 523] on div "Collaborated Folder Tax [DATE] by [PERSON_NAME] 476.3 MB" at bounding box center [887, 513] width 1226 height 41
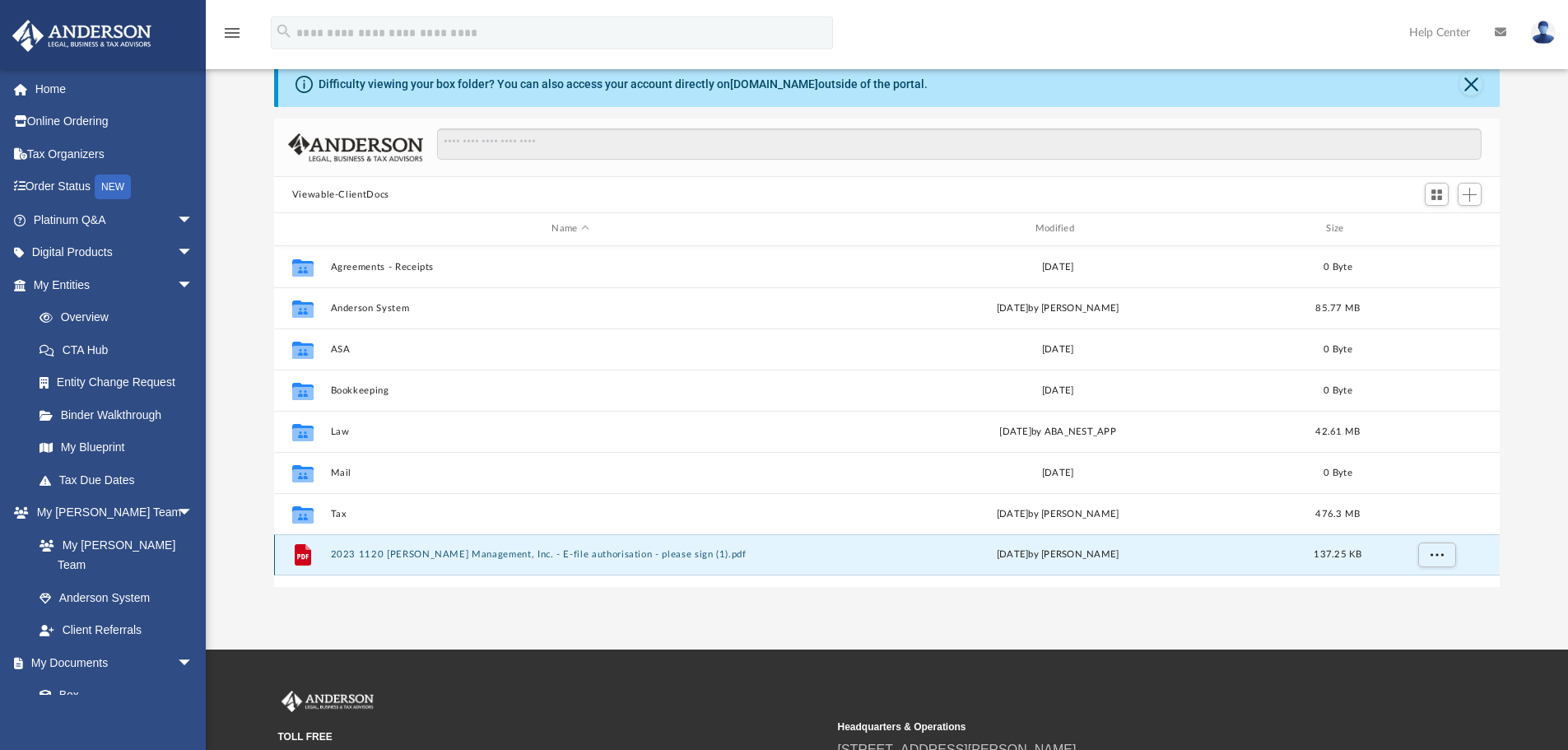
click at [391, 557] on button "2023 1120 [PERSON_NAME] Management, Inc. - E-file authorisation - please sign (…" at bounding box center [570, 554] width 480 height 11
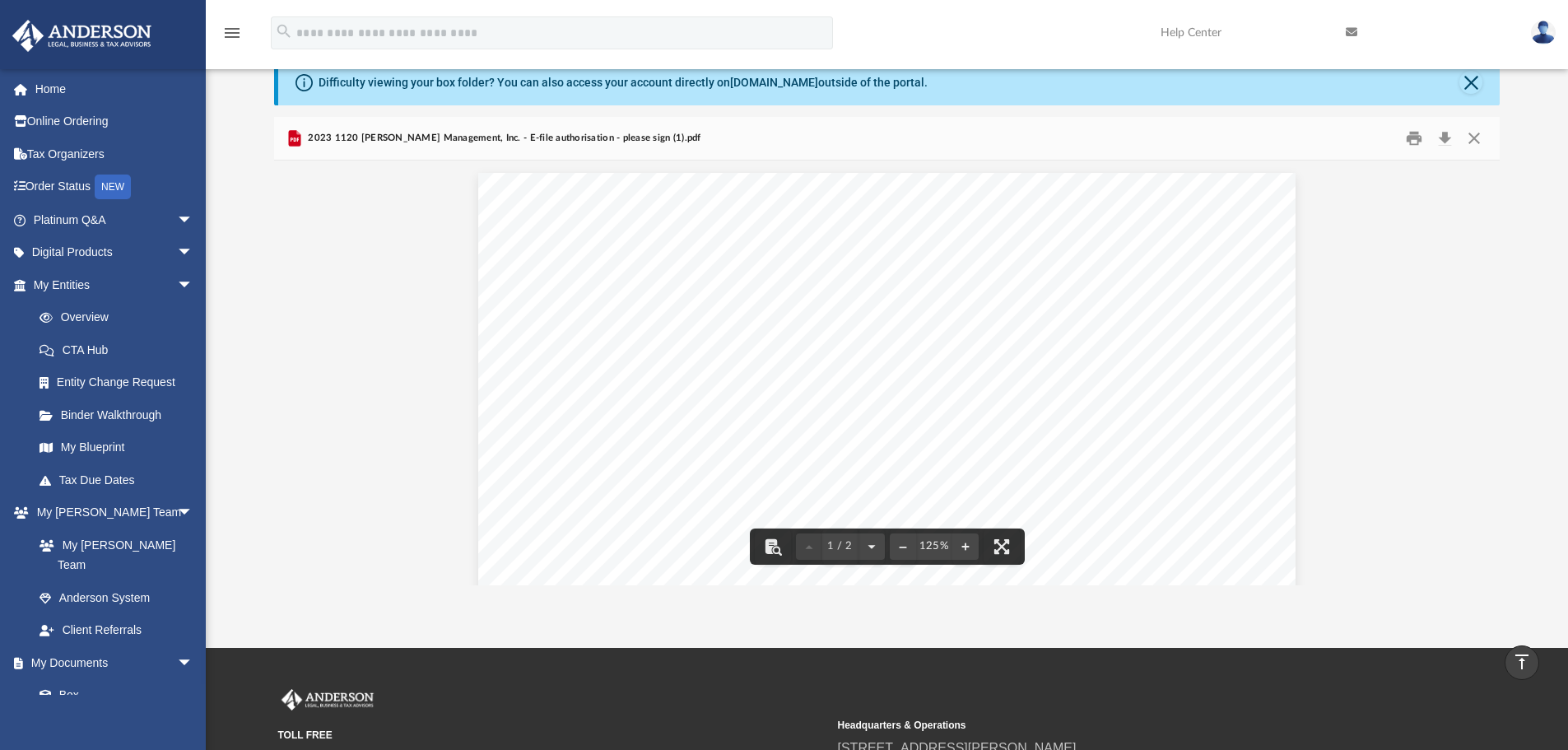
scroll to position [0, 0]
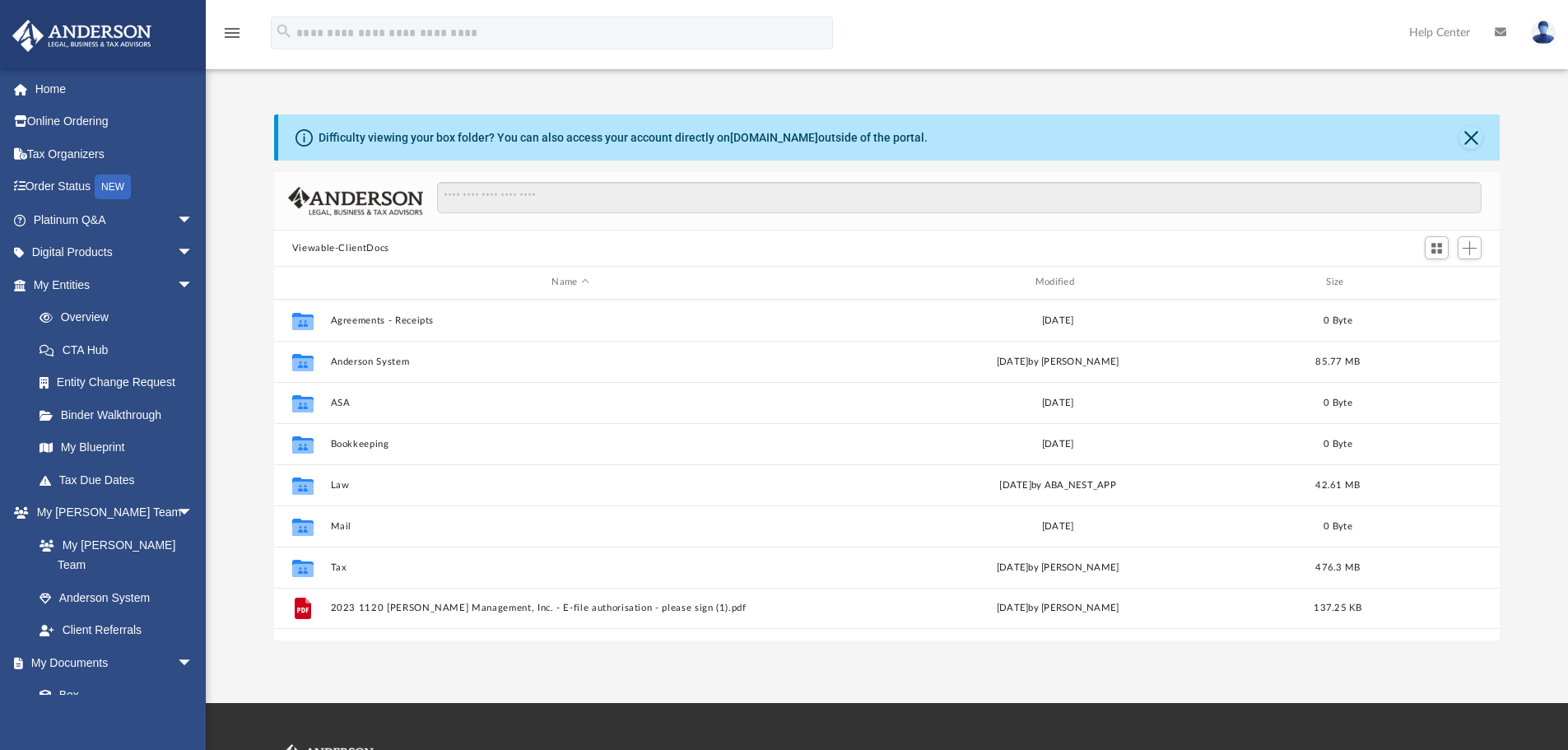
scroll to position [362, 1213]
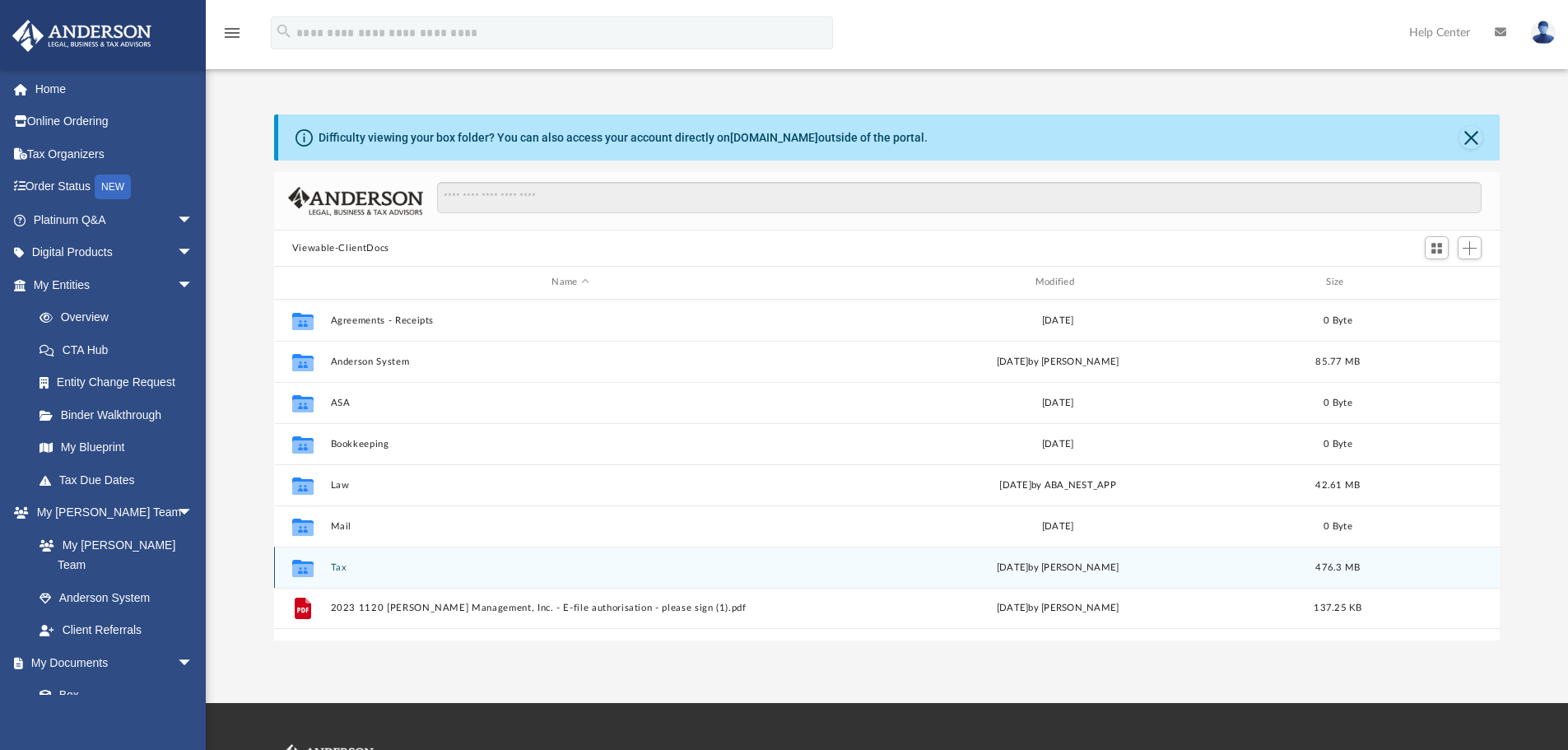
click at [352, 566] on button "Tax" at bounding box center [570, 567] width 480 height 11
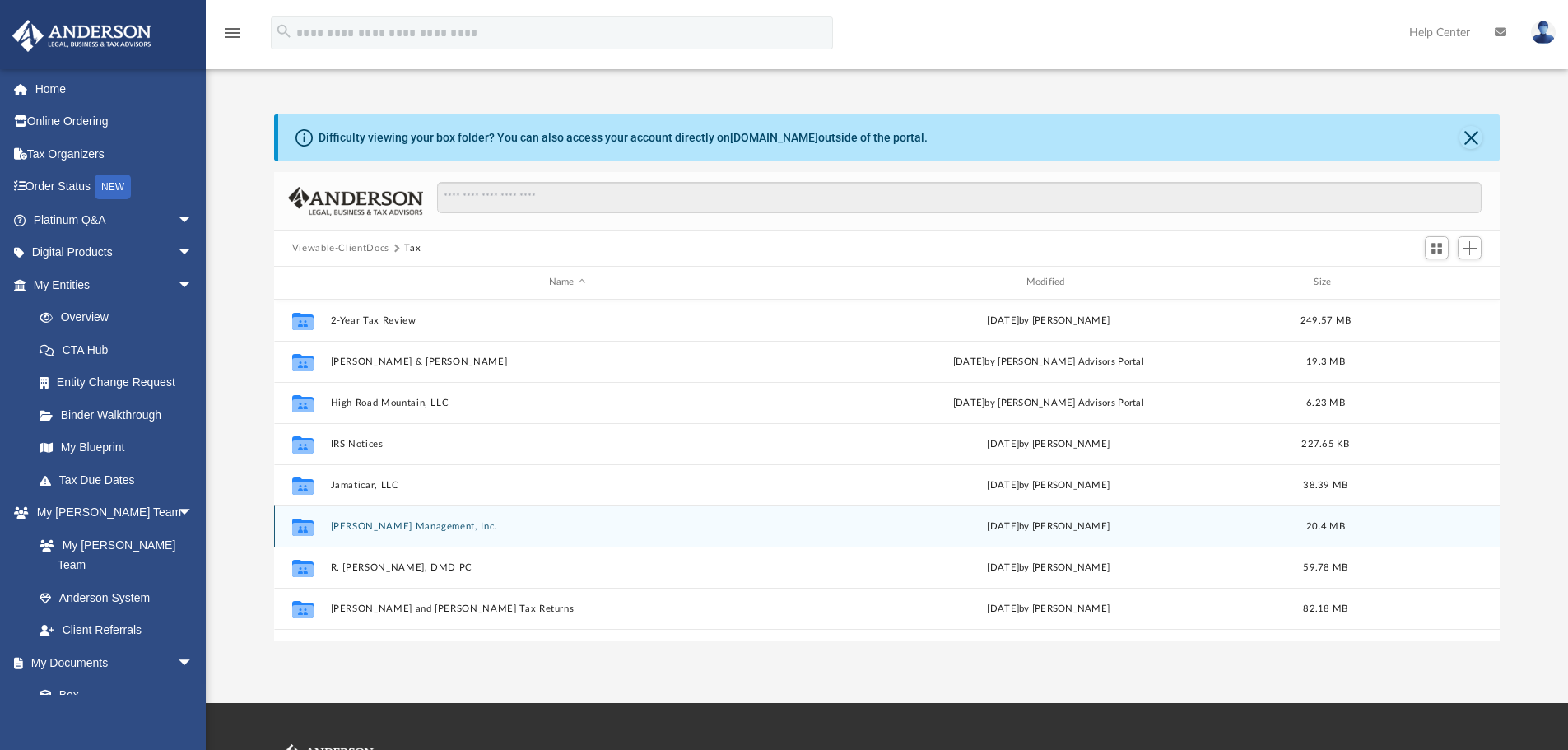
click at [391, 534] on div "Collaborated Folder [PERSON_NAME] Management, Inc. [DATE] by [PERSON_NAME] 20.4…" at bounding box center [887, 525] width 1226 height 41
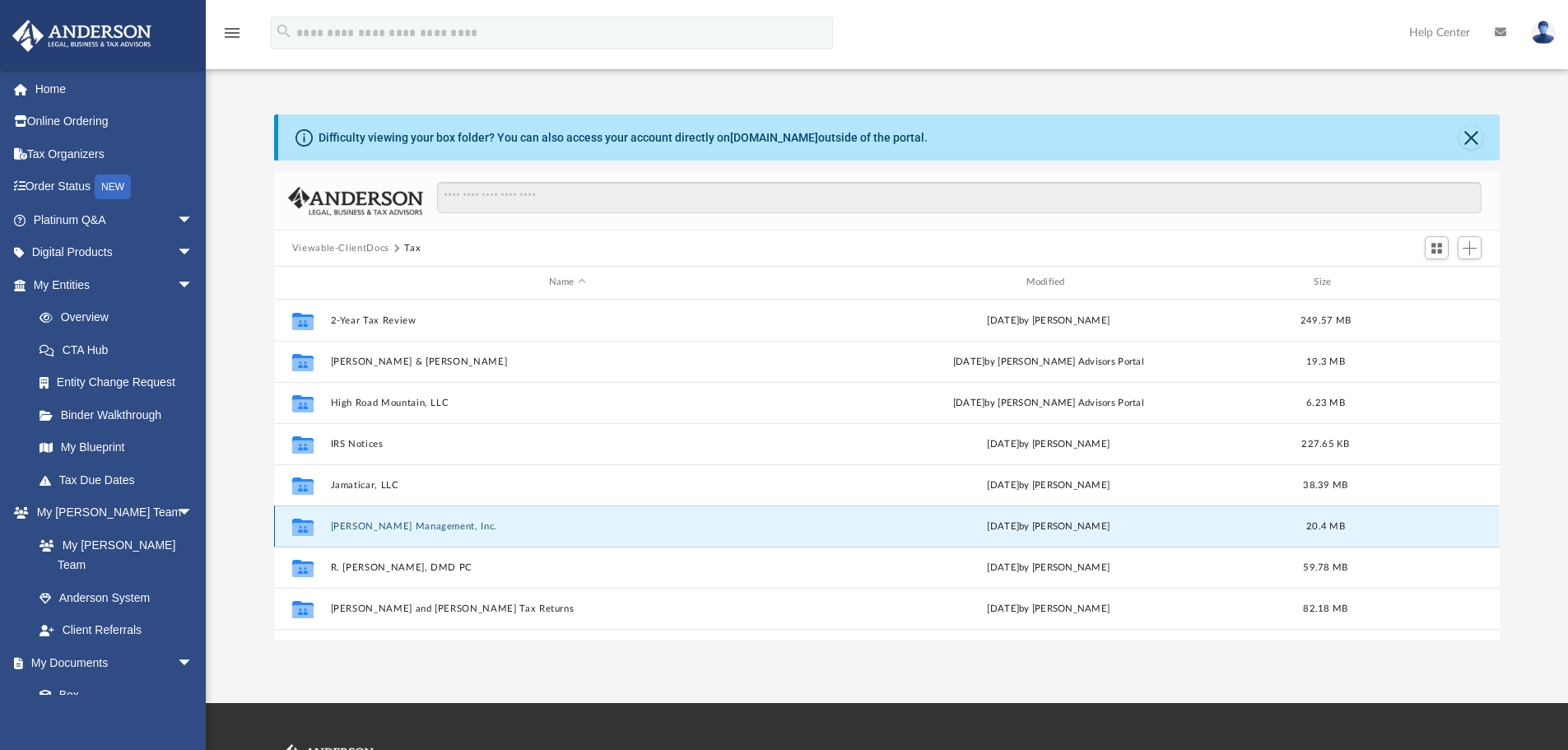
click at [388, 522] on button "[PERSON_NAME] Management, Inc." at bounding box center [567, 526] width 474 height 11
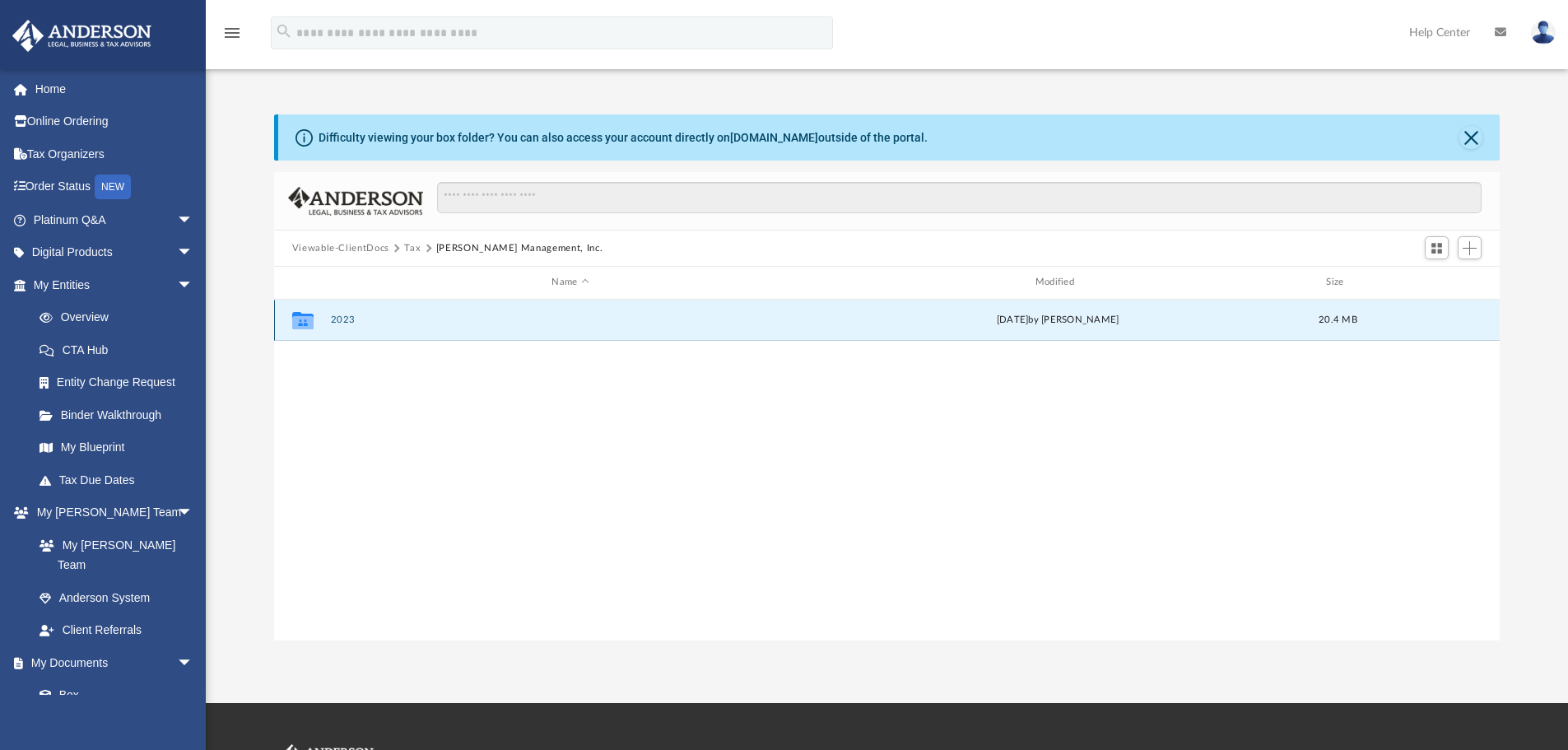
click at [350, 324] on button "2023" at bounding box center [570, 320] width 480 height 11
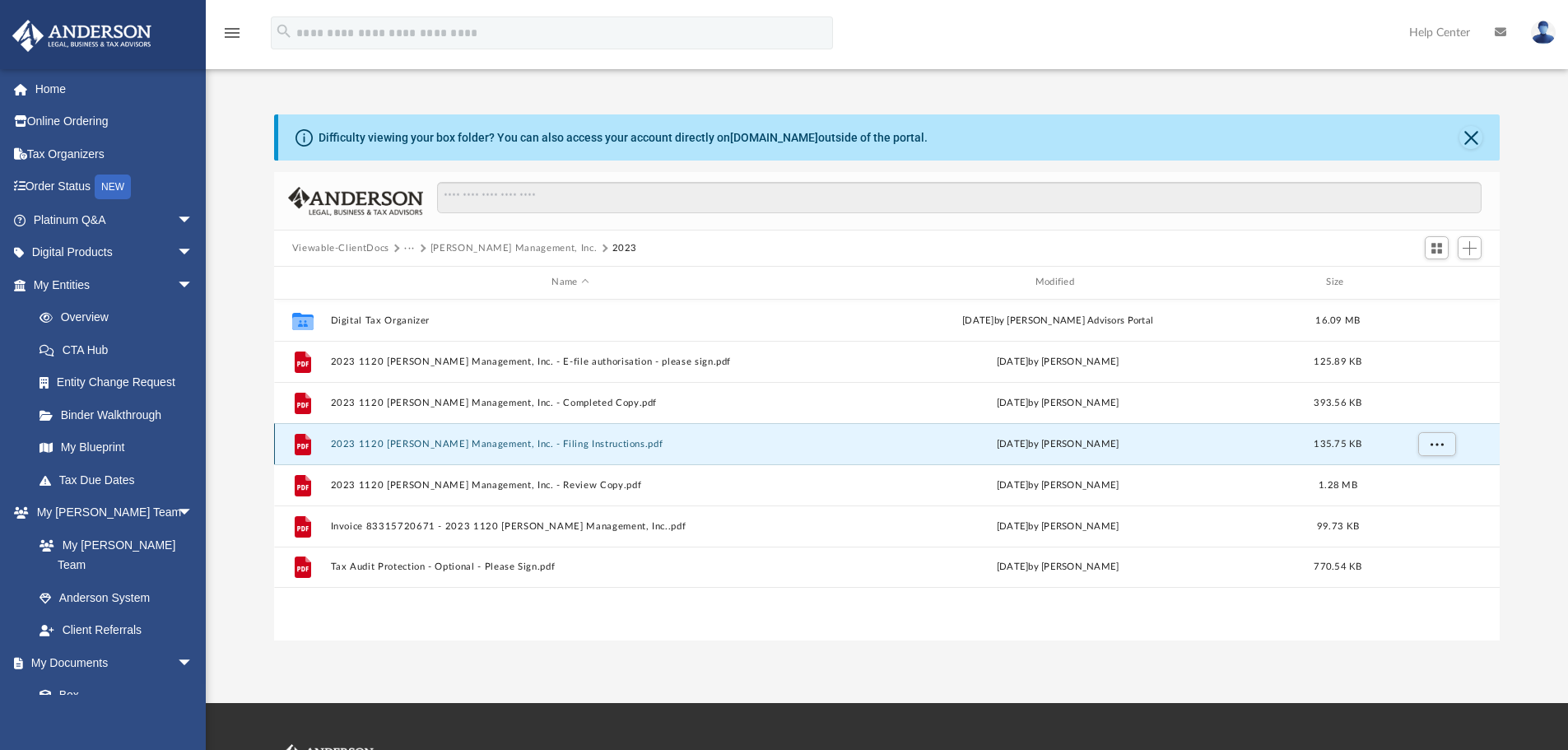
click at [404, 445] on button "2023 1120 [PERSON_NAME] Management, Inc. - Filing Instructions.pdf" at bounding box center [570, 443] width 480 height 11
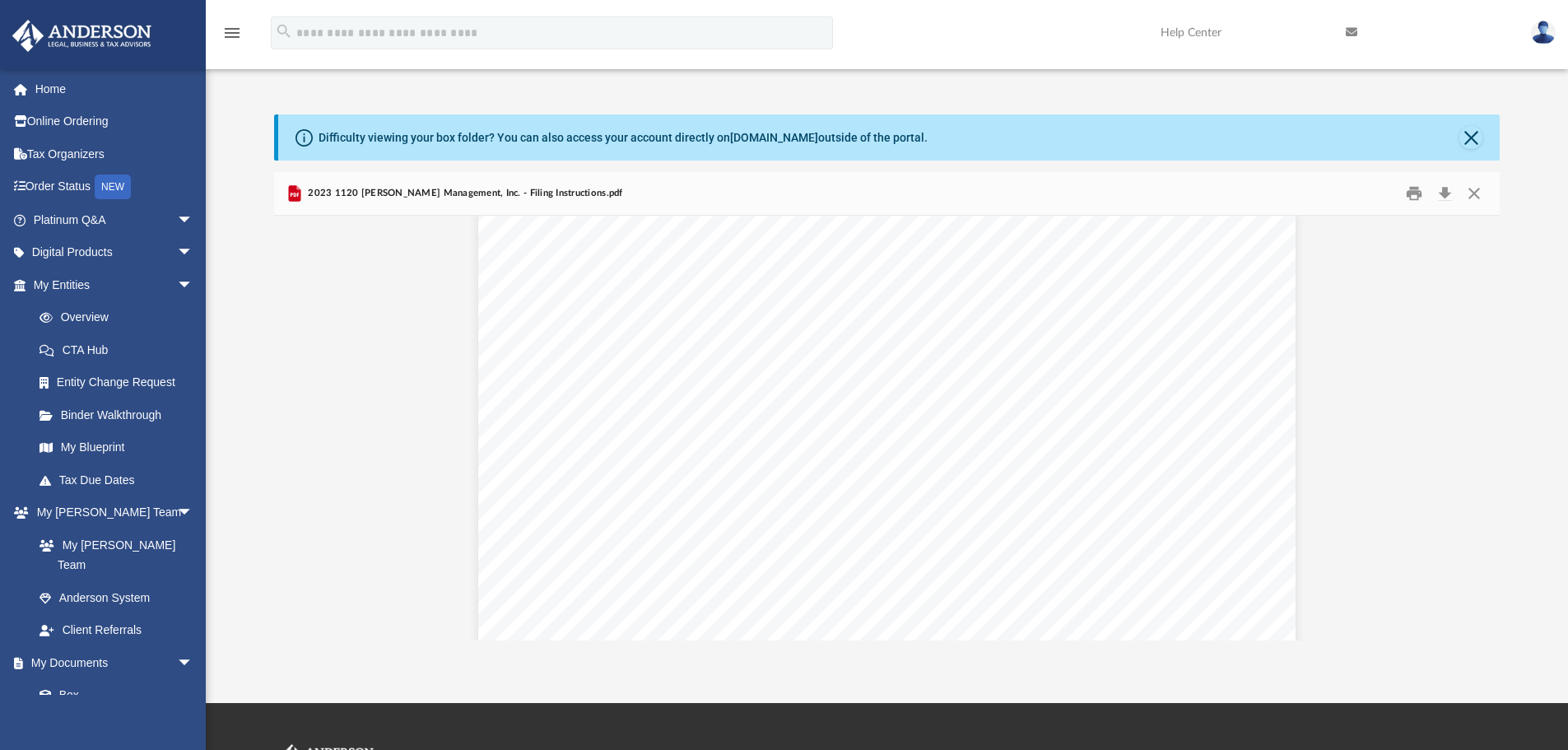
scroll to position [0, 0]
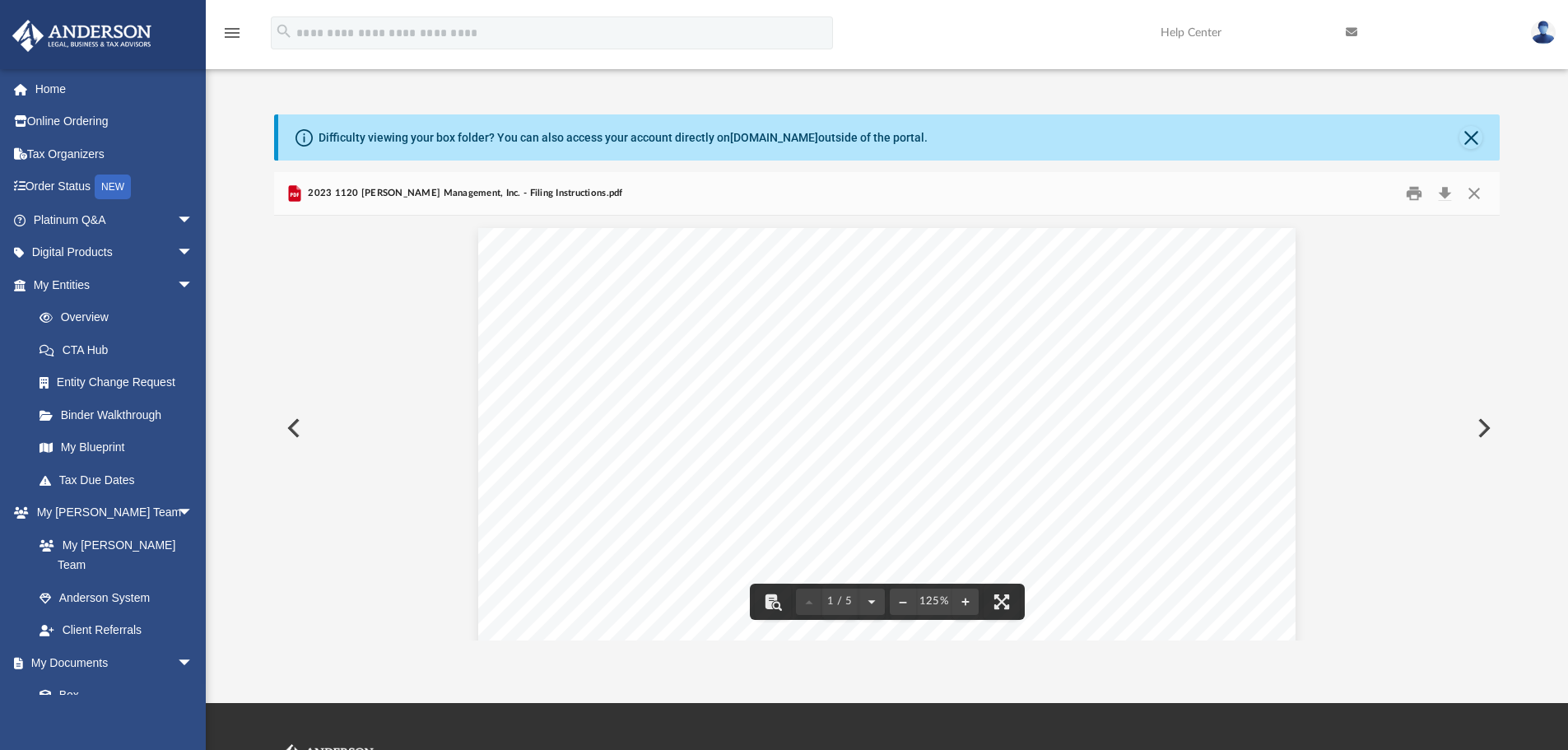
click at [292, 429] on button "Preview" at bounding box center [292, 427] width 36 height 46
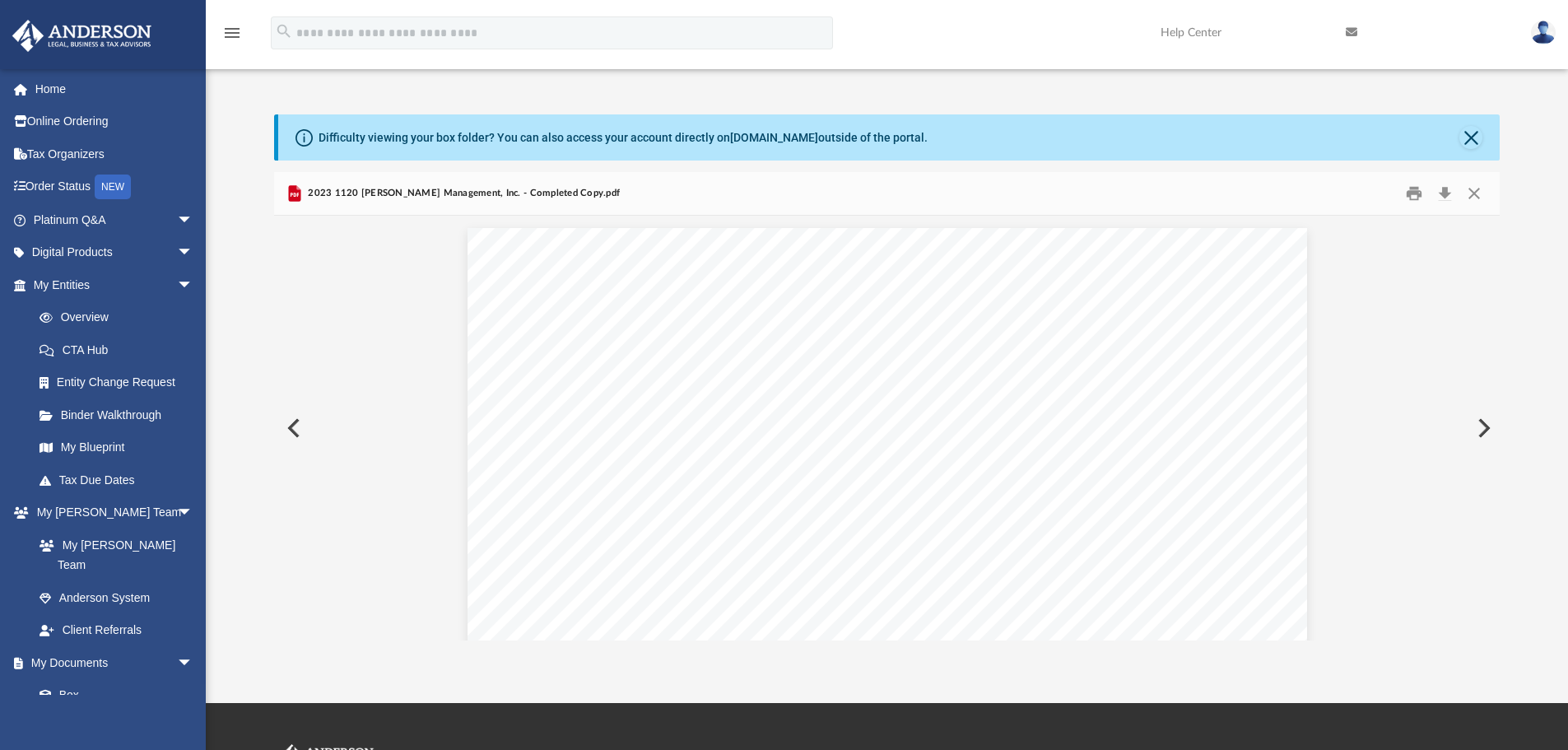
click at [290, 416] on button "Preview" at bounding box center [292, 427] width 36 height 46
